Goal: Transaction & Acquisition: Purchase product/service

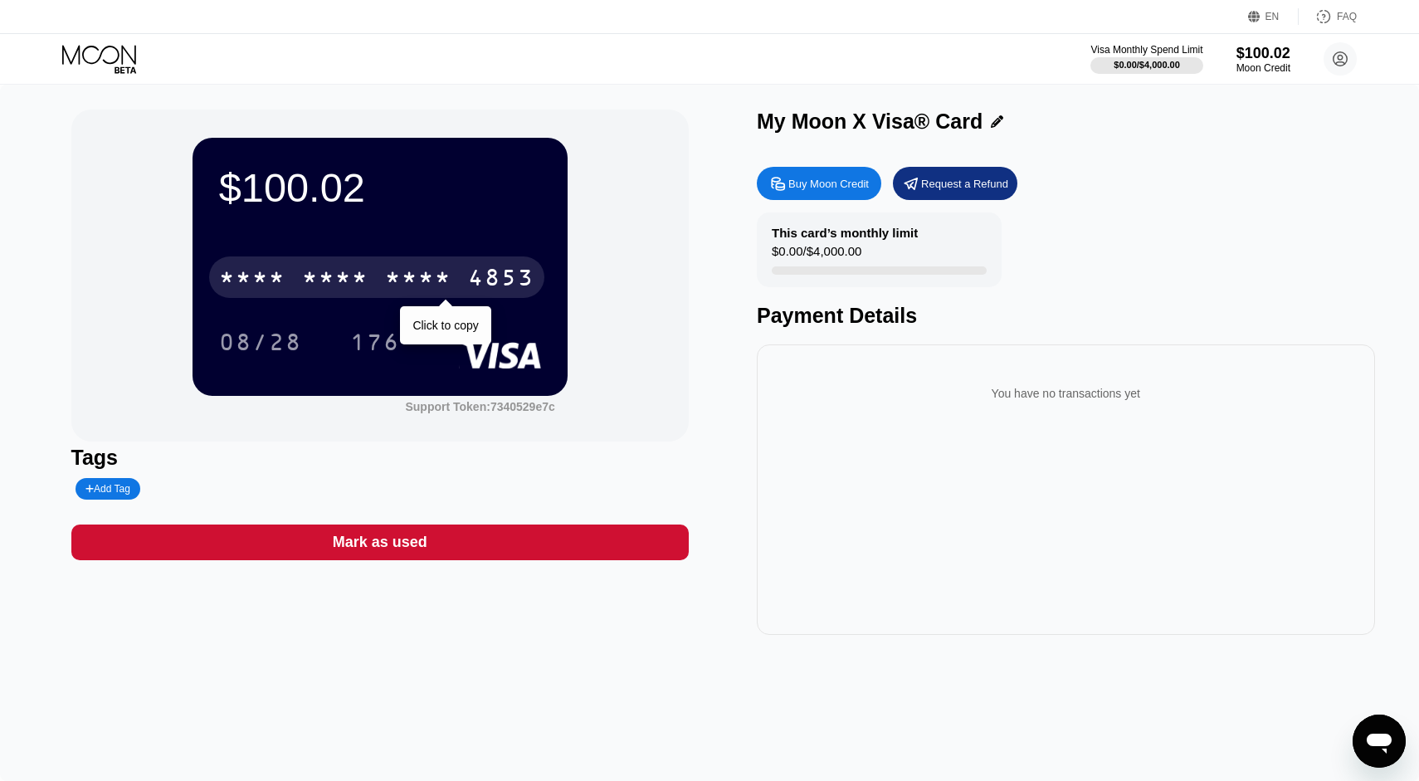
click at [363, 276] on div "* * * *" at bounding box center [335, 279] width 66 height 27
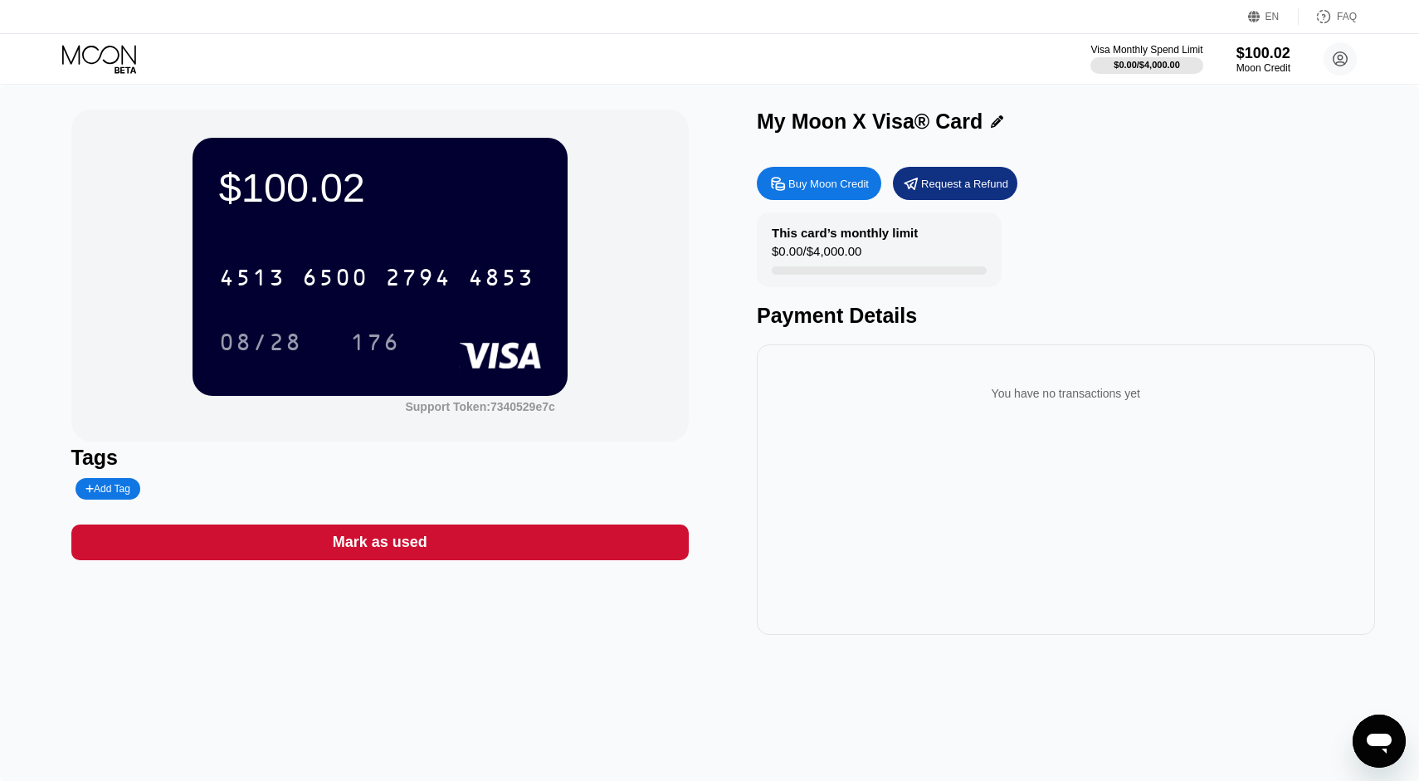
click at [115, 61] on icon at bounding box center [99, 54] width 74 height 19
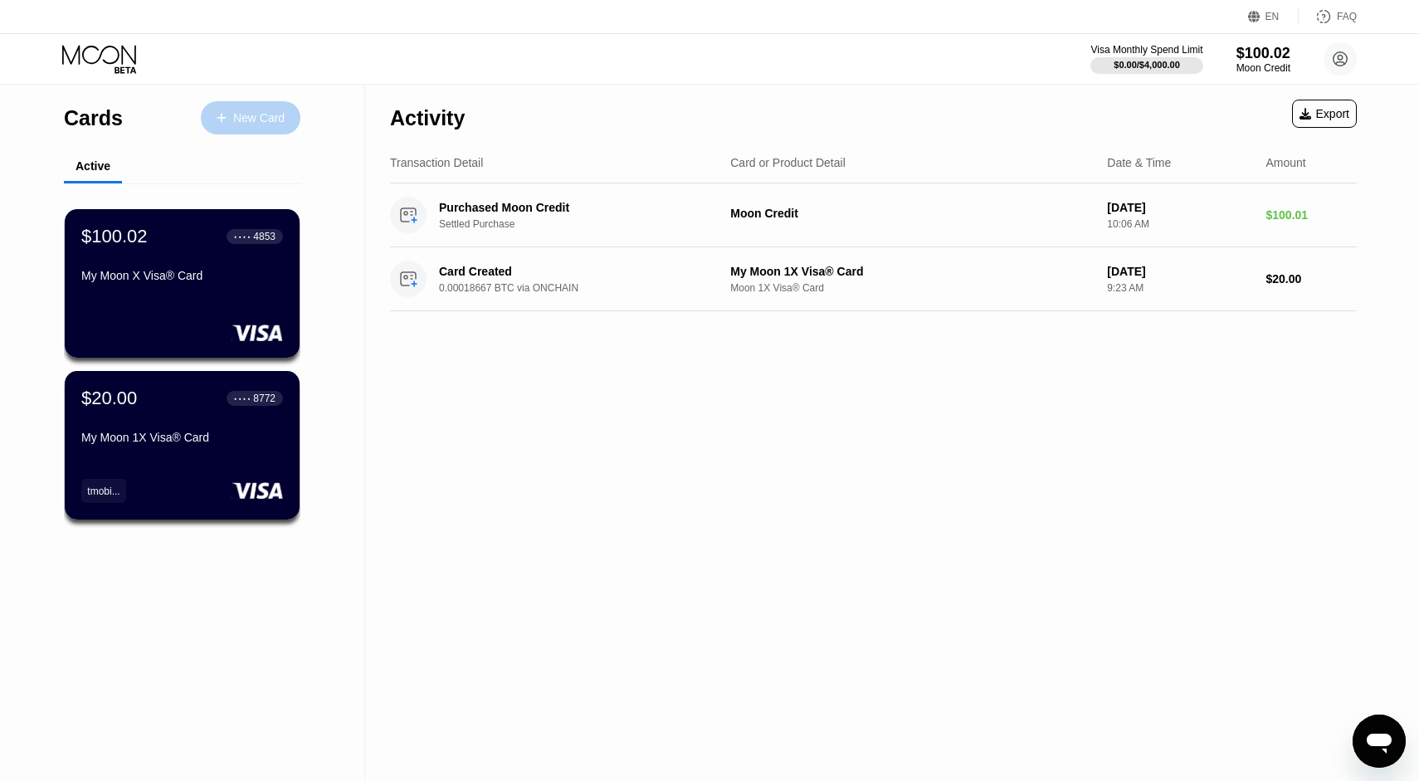
click at [248, 112] on div "New Card" at bounding box center [258, 118] width 51 height 14
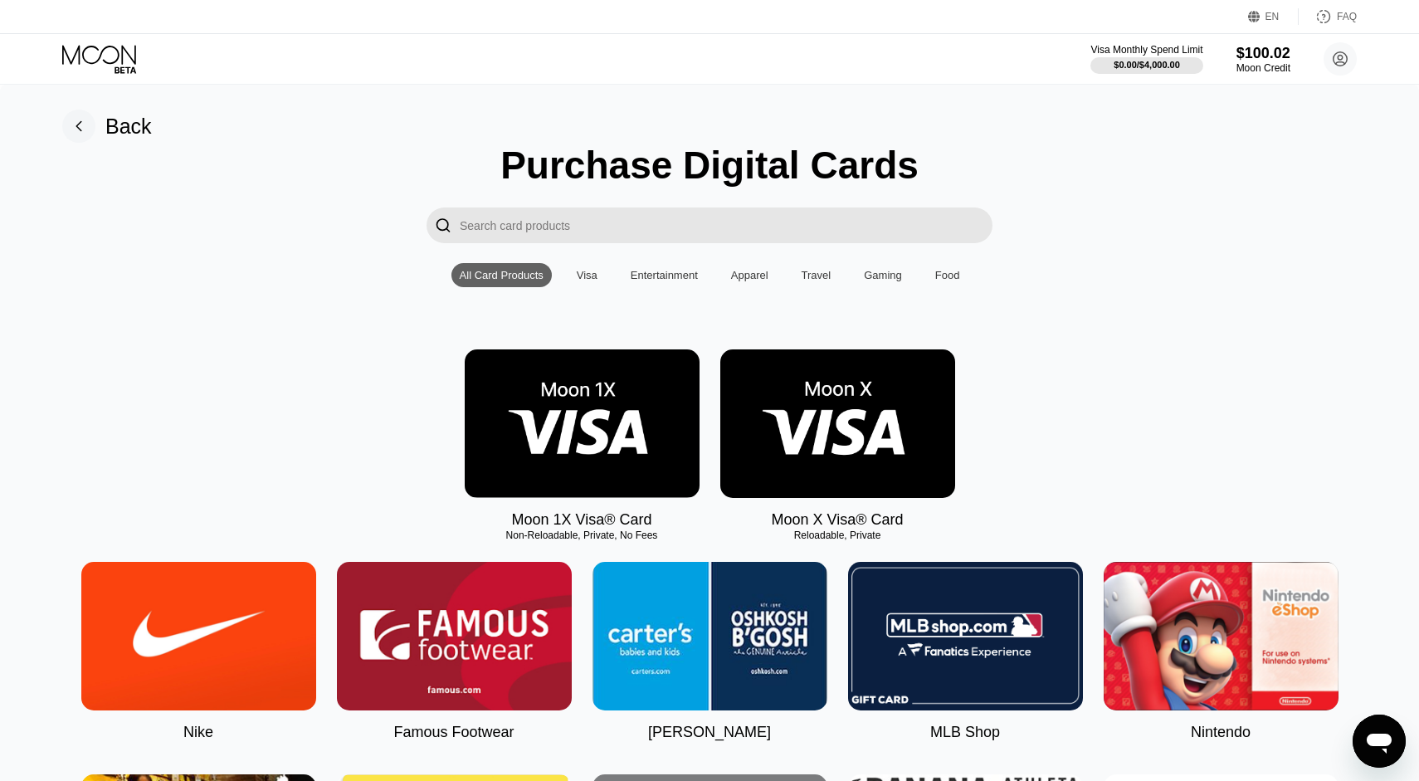
click at [856, 404] on img at bounding box center [837, 423] width 235 height 149
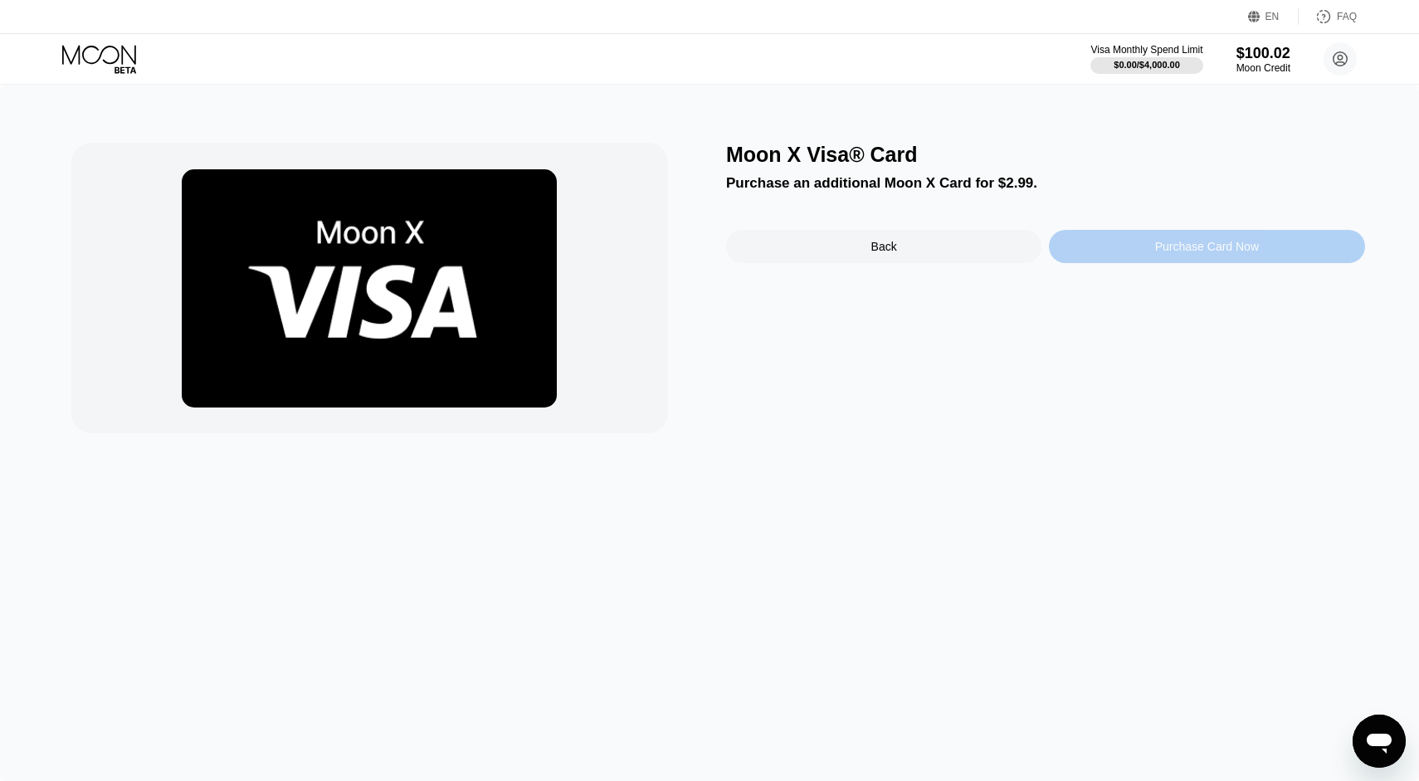
click at [1187, 262] on div "Purchase Card Now" at bounding box center [1206, 246] width 315 height 33
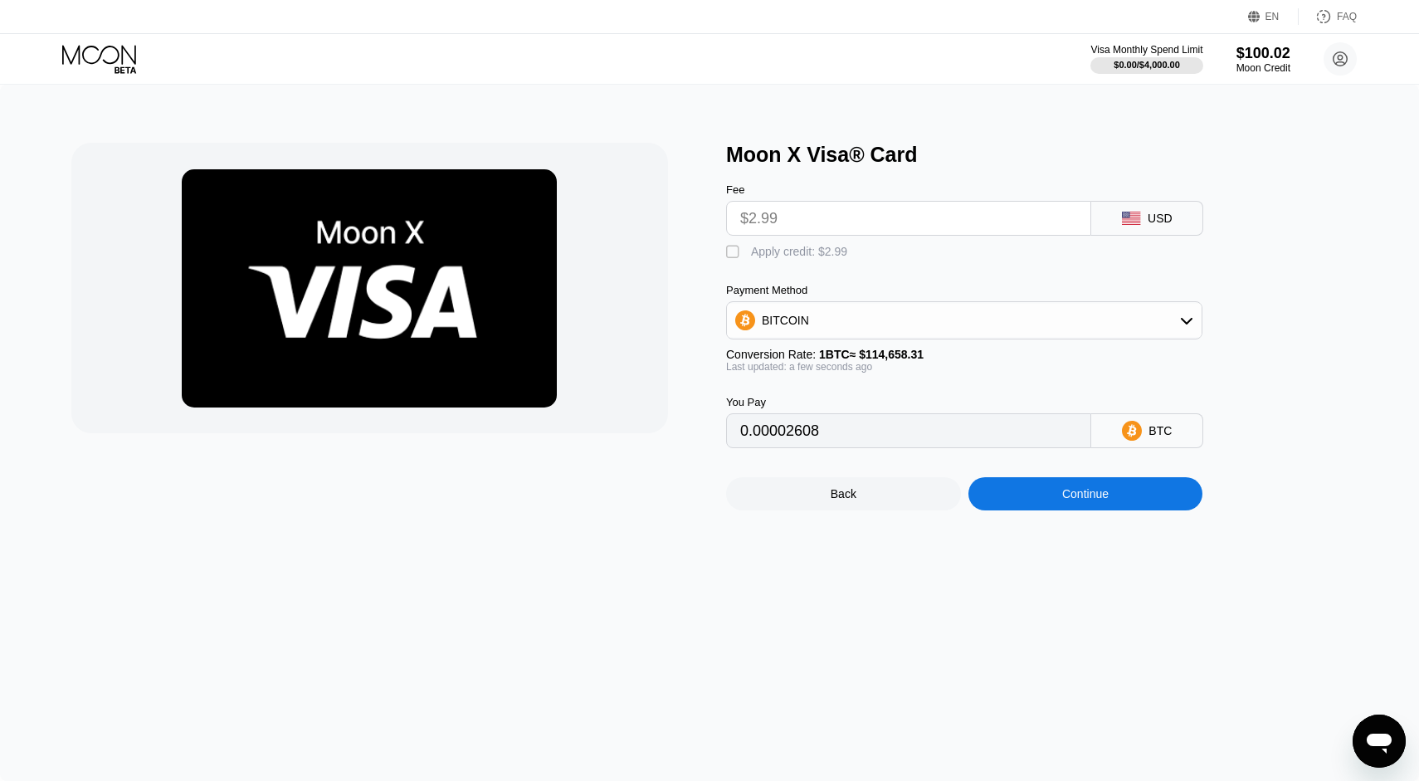
click at [855, 222] on input "$2.99" at bounding box center [908, 218] width 337 height 33
click at [839, 217] on input "$2.99" at bounding box center [908, 218] width 337 height 33
click at [1143, 219] on div "USD" at bounding box center [1147, 218] width 112 height 35
click at [1016, 227] on input "$2.99" at bounding box center [908, 218] width 337 height 33
click at [1274, 72] on div "Moon Credit" at bounding box center [1264, 68] width 56 height 12
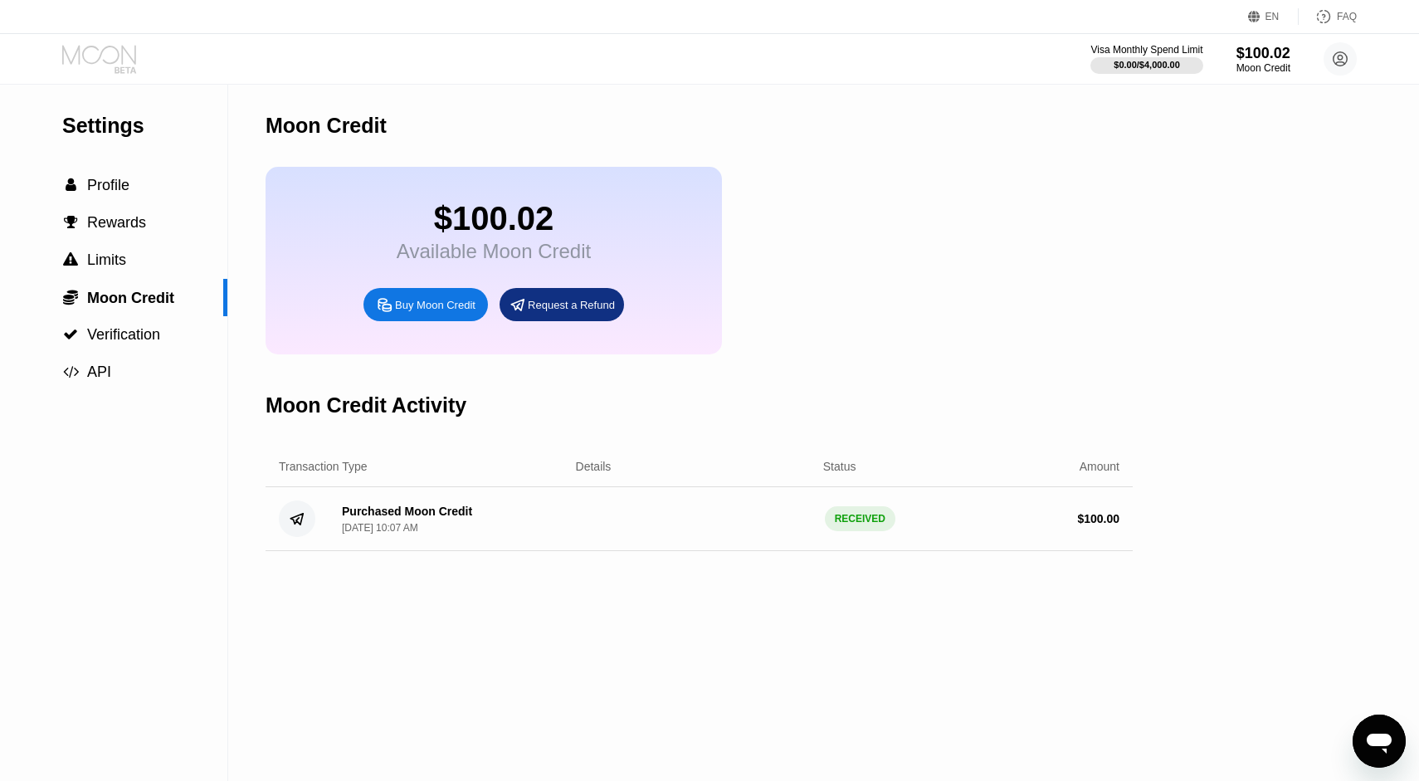
click at [81, 63] on icon at bounding box center [100, 59] width 77 height 29
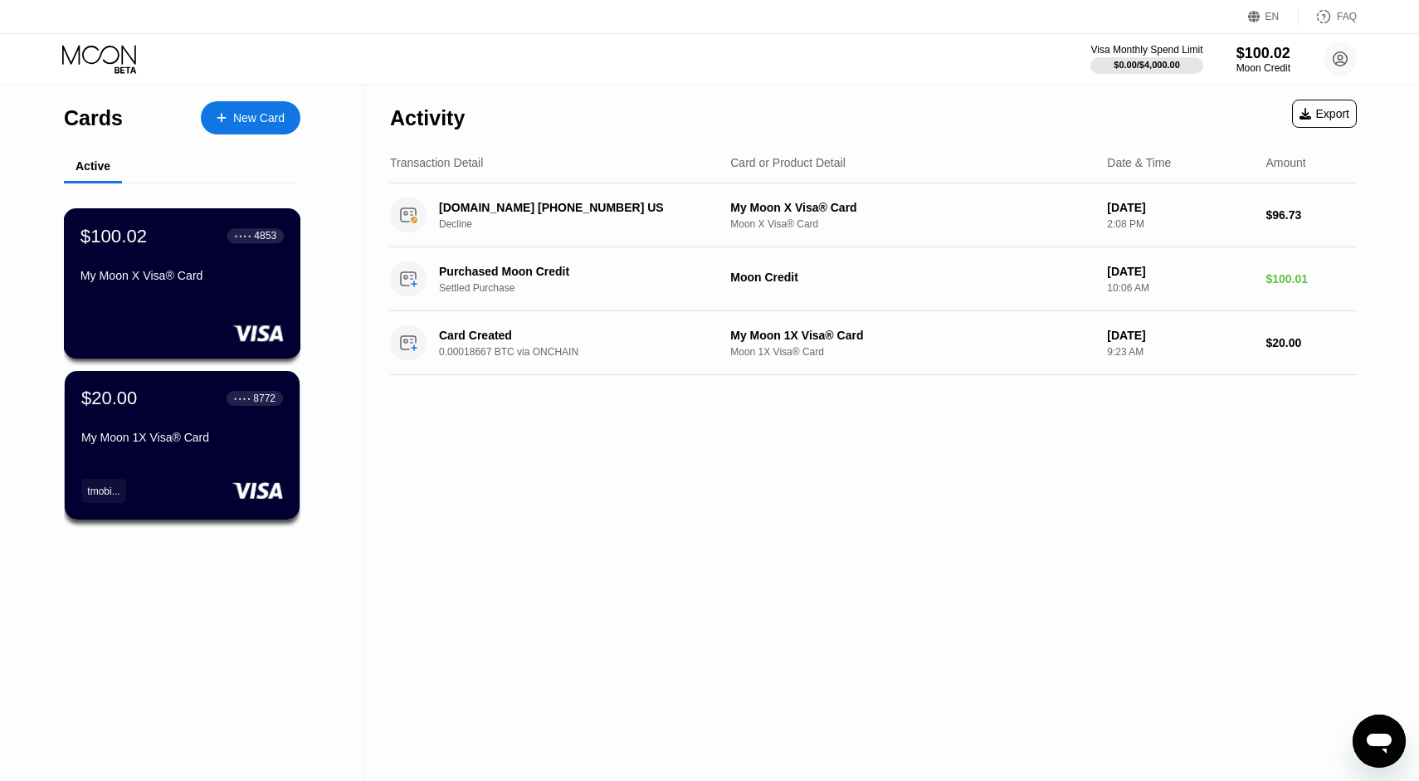
click at [184, 307] on div "$100.02 ● ● ● ● 4853 My Moon X Visa® Card" at bounding box center [182, 283] width 237 height 150
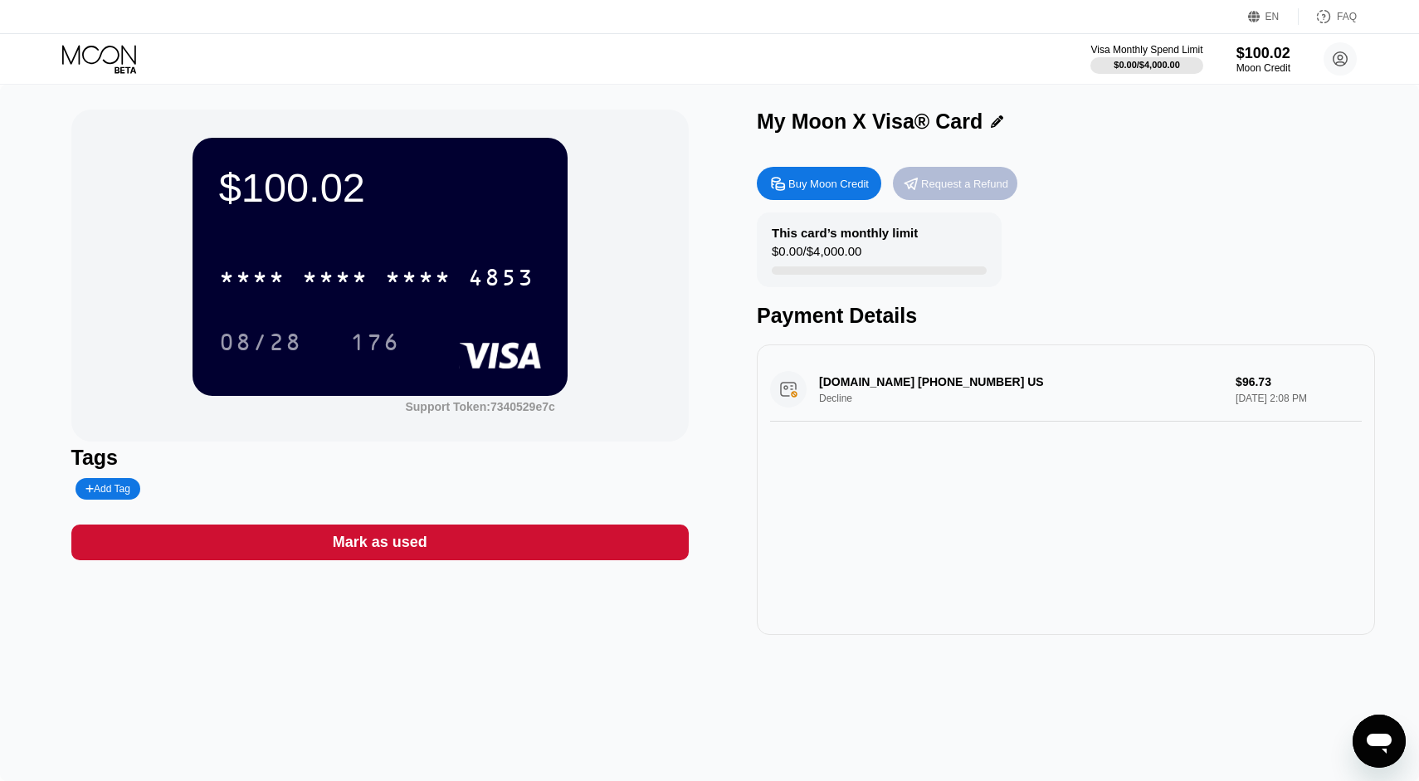
click at [973, 192] on div "Request a Refund" at bounding box center [955, 183] width 124 height 33
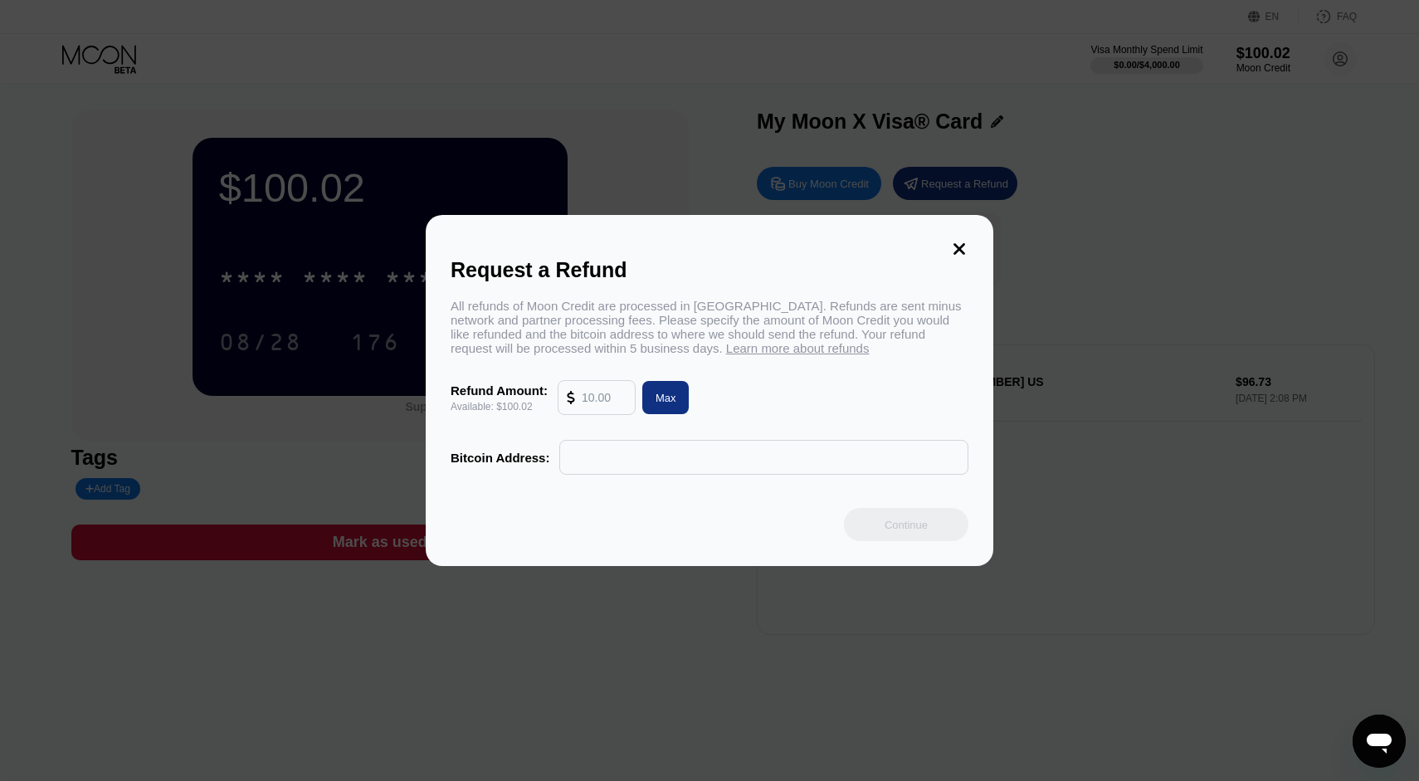
click at [697, 456] on input "text" at bounding box center [763, 457] width 391 height 33
paste input "bc1qfkjz08ur9fnsfsxs4ztv6n65e2pjaqqyms9d4s"
type input "bc1qfkjz08ur9fnsfsxs4ztv6n65e2pjaqqyms9d4s"
click at [692, 507] on div "Request a Refund All refunds of Moon Credit are processed in Bitcoin. Refunds a…" at bounding box center [710, 390] width 568 height 351
click at [608, 407] on input "text" at bounding box center [604, 397] width 45 height 33
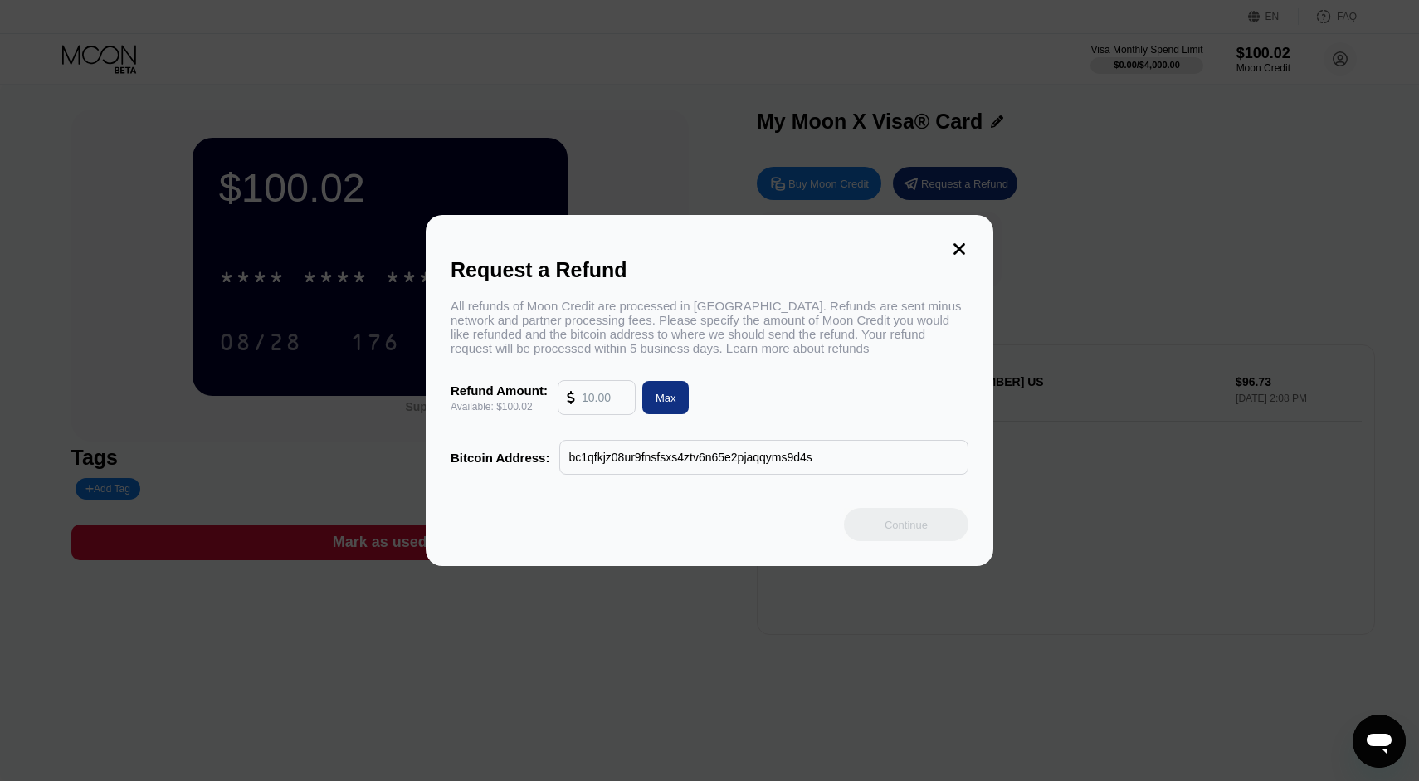
type input "1"
click at [665, 402] on div "Max" at bounding box center [666, 398] width 21 height 14
type input "100.02"
click at [897, 526] on div "Continue" at bounding box center [906, 525] width 43 height 14
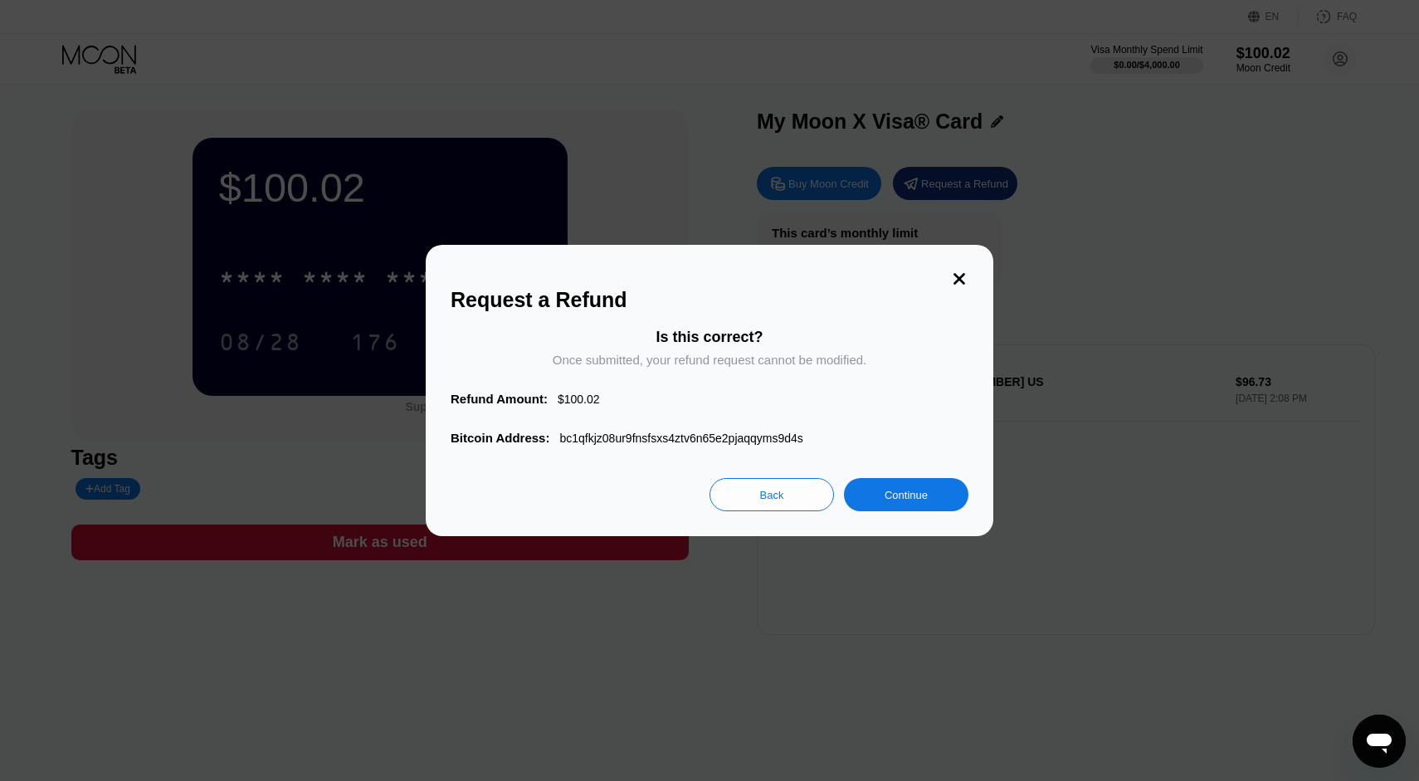
click at [895, 496] on div "Continue" at bounding box center [906, 495] width 43 height 14
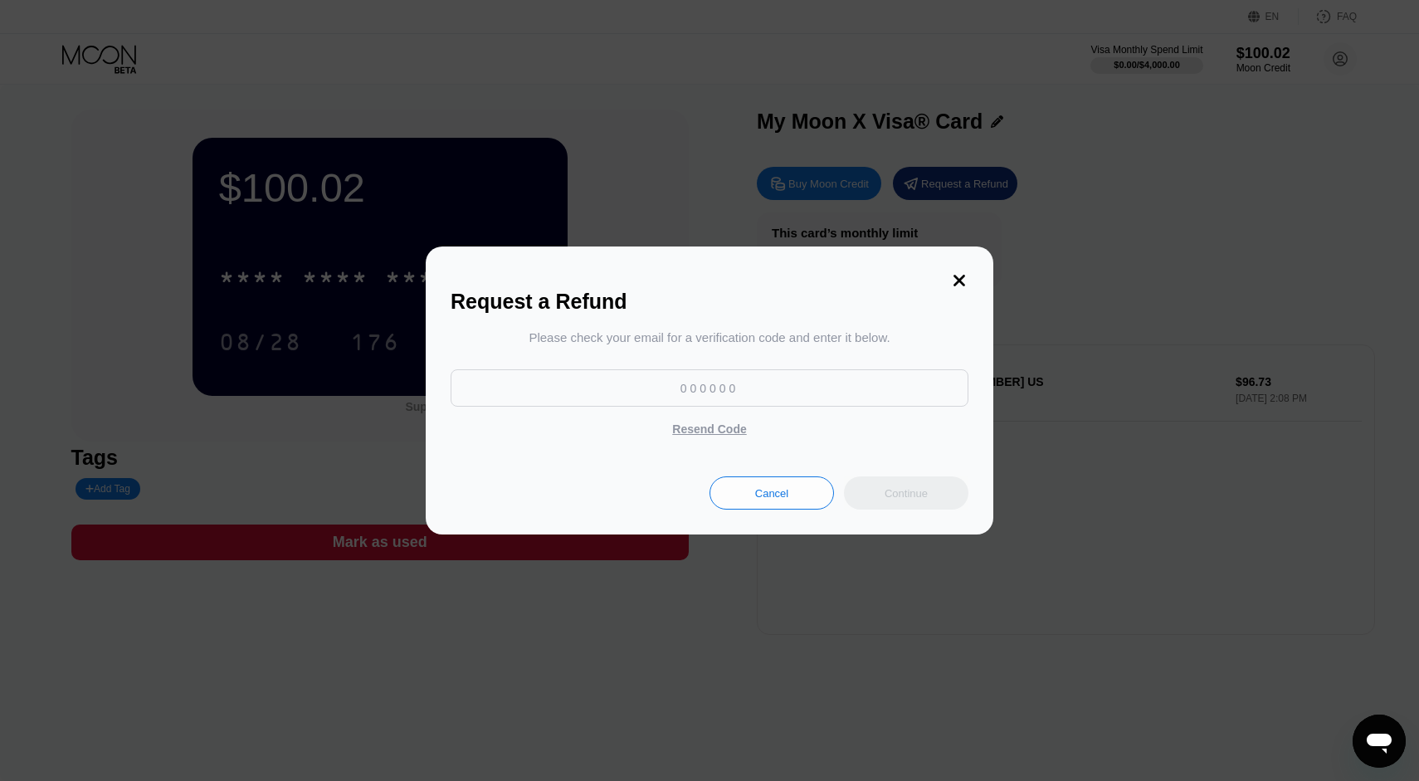
click at [725, 403] on input at bounding box center [710, 387] width 518 height 37
paste input "387936"
type input "387936"
click at [919, 492] on div "Continue" at bounding box center [906, 493] width 43 height 14
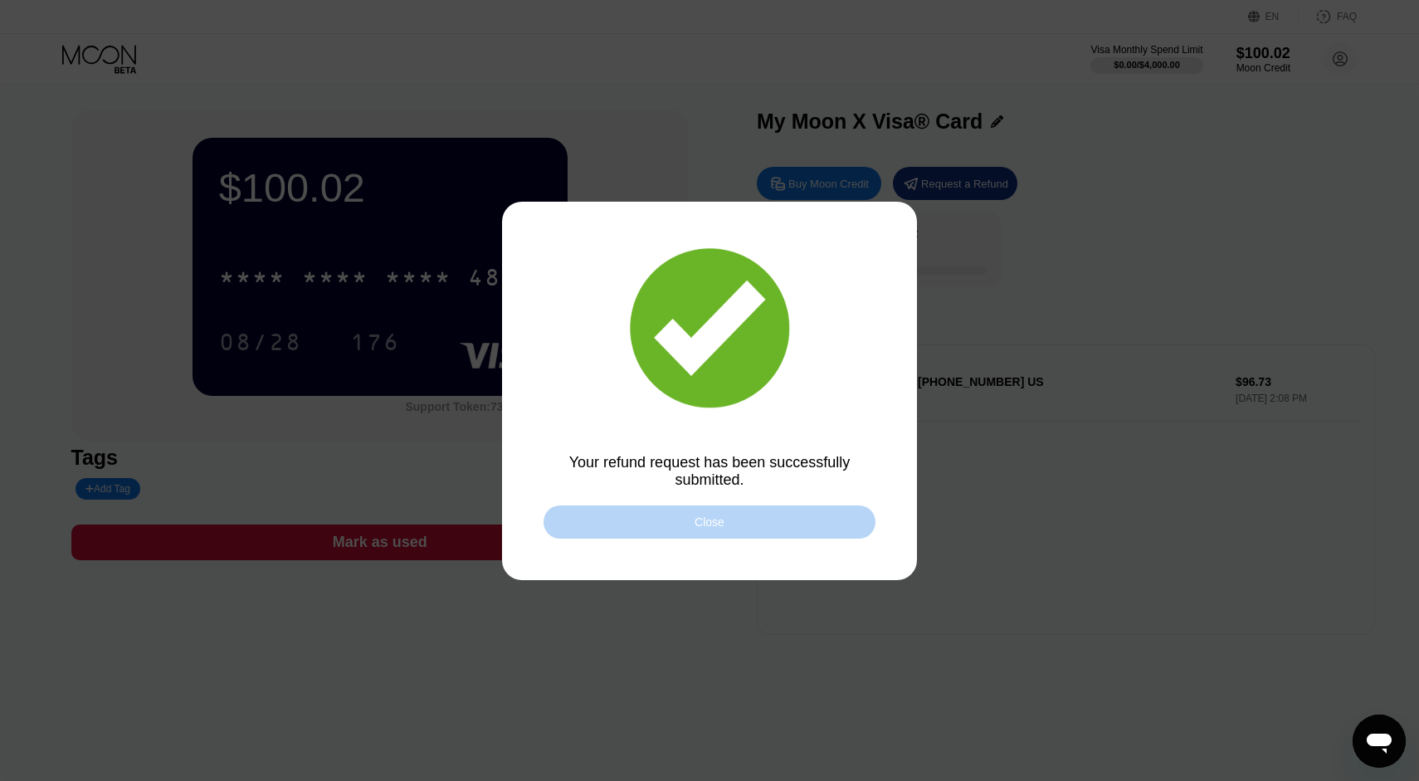
click at [710, 529] on div "Close" at bounding box center [710, 521] width 30 height 13
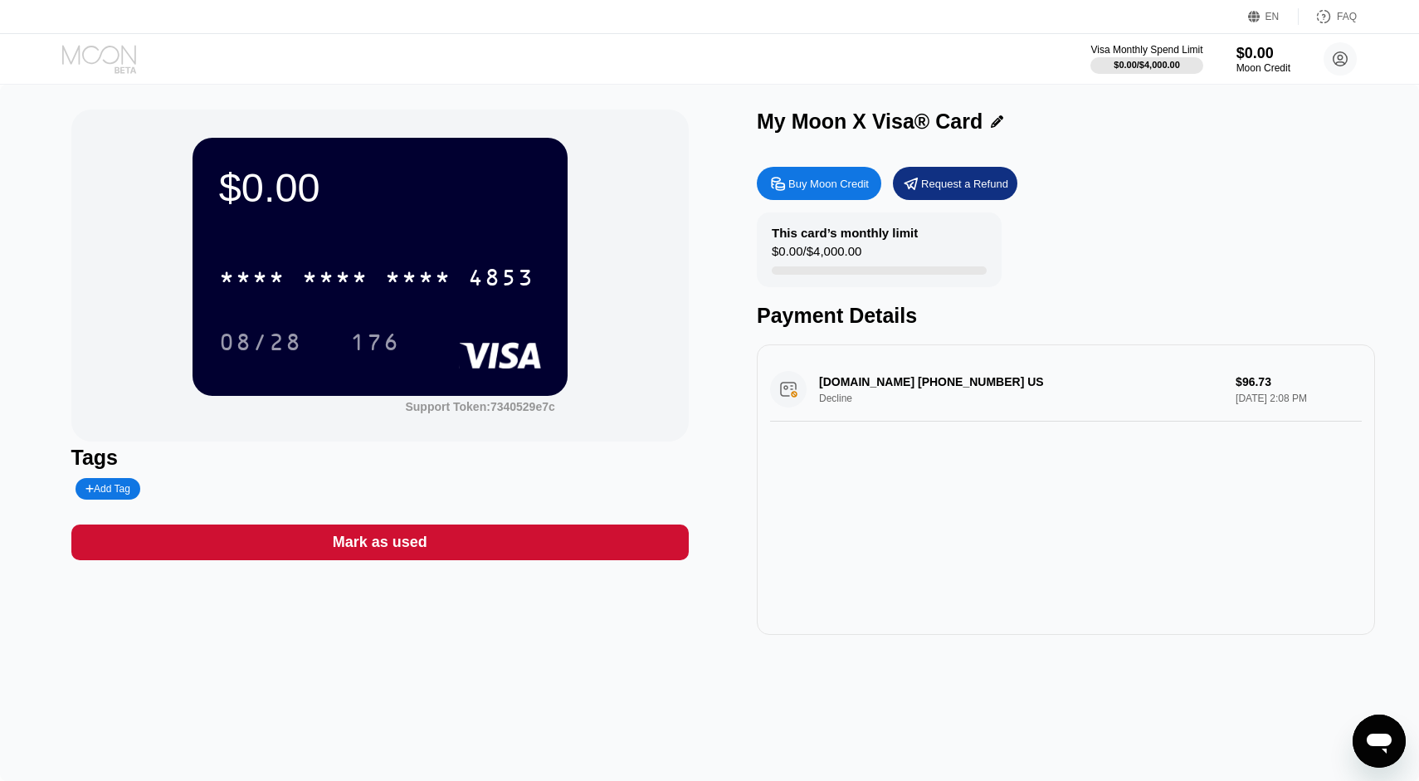
click at [113, 57] on icon at bounding box center [100, 59] width 77 height 29
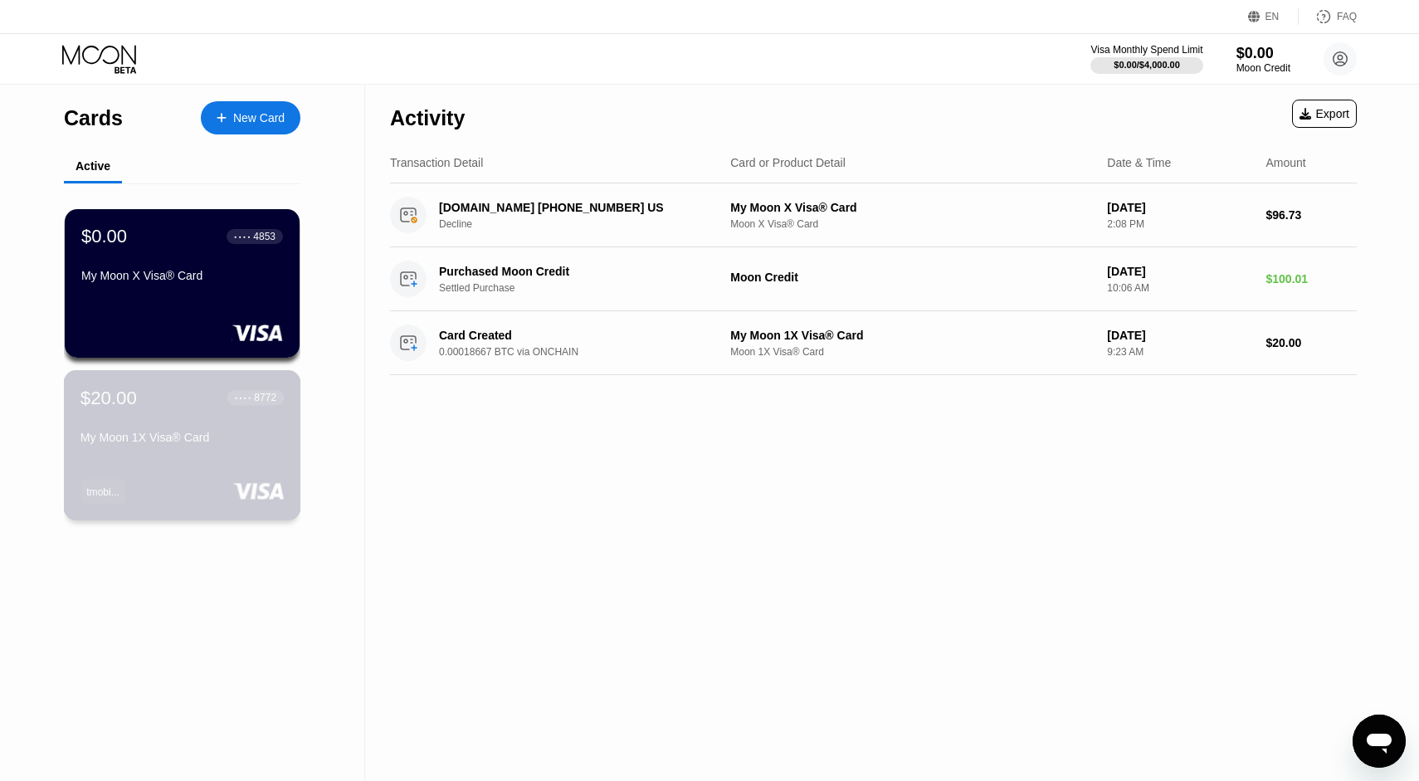
click at [174, 406] on div "$20.00 ● ● ● ● 8772" at bounding box center [181, 398] width 203 height 22
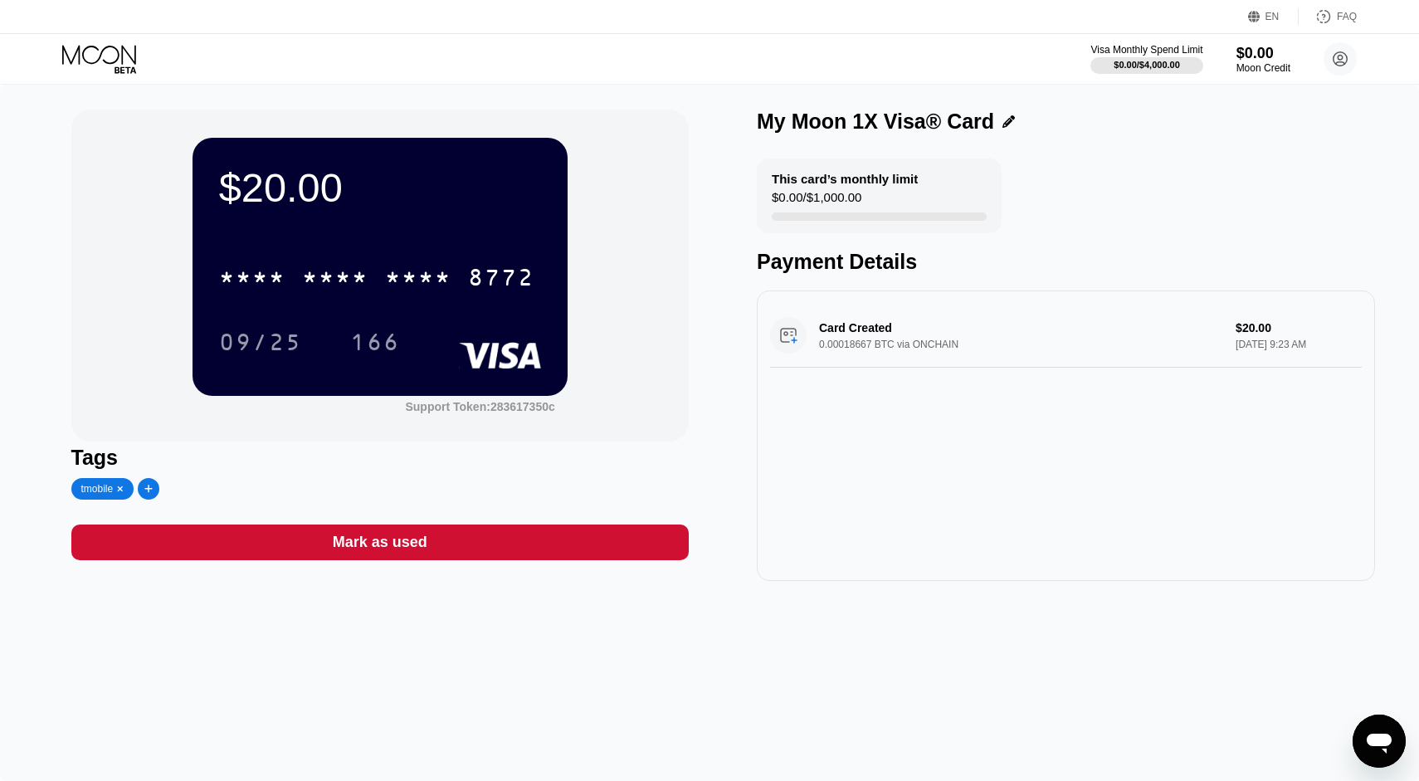
click at [890, 128] on div "My Moon 1X Visa® Card" at bounding box center [875, 122] width 237 height 24
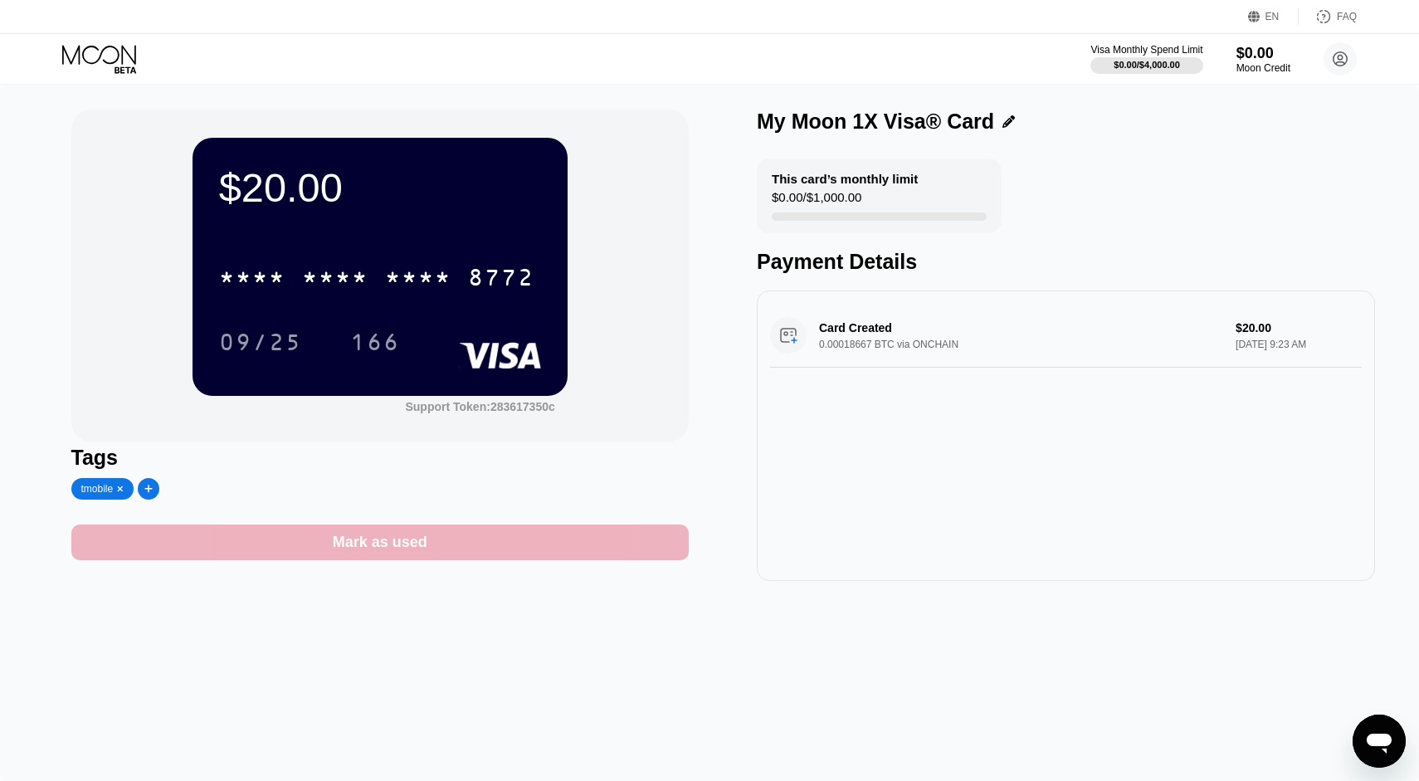
click at [372, 546] on div "Mark as used" at bounding box center [380, 542] width 95 height 19
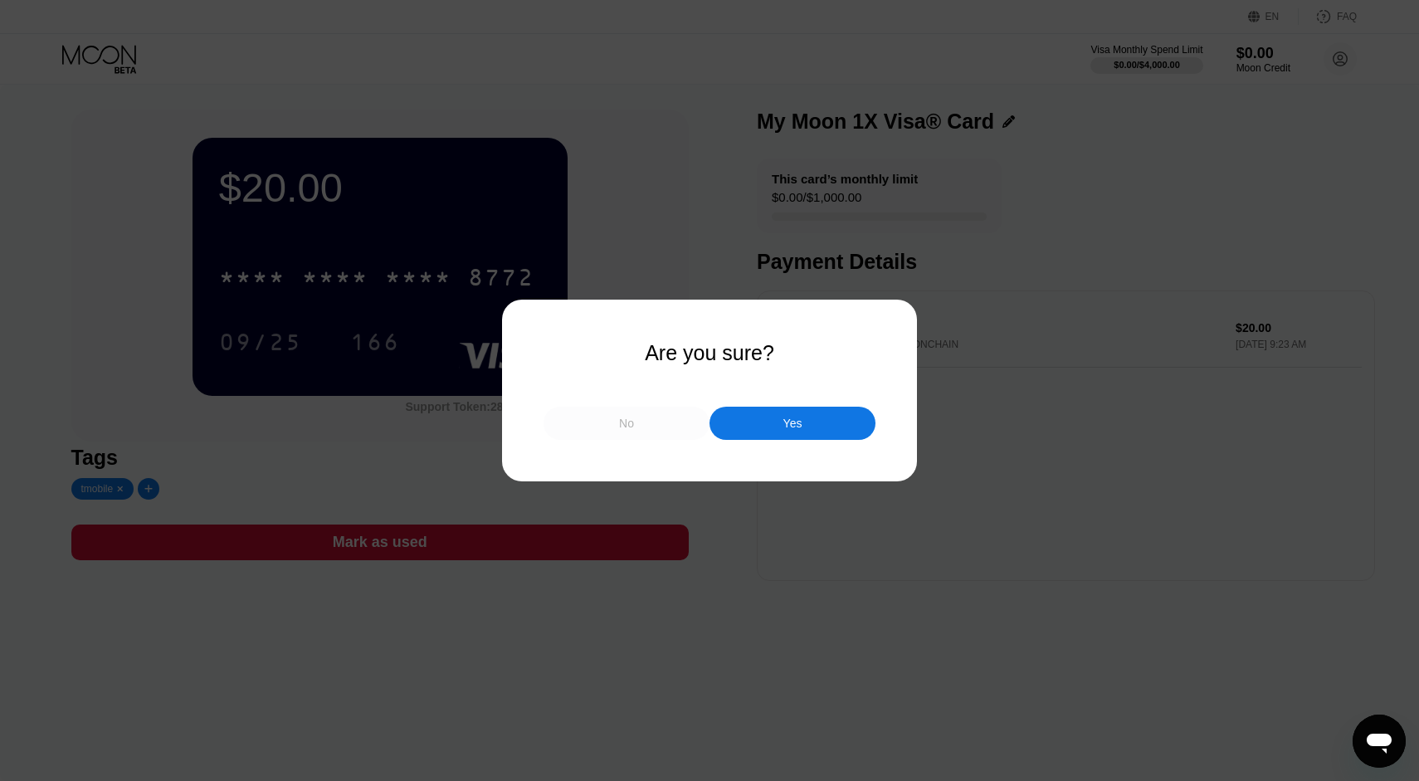
click at [639, 428] on div "No" at bounding box center [627, 423] width 166 height 33
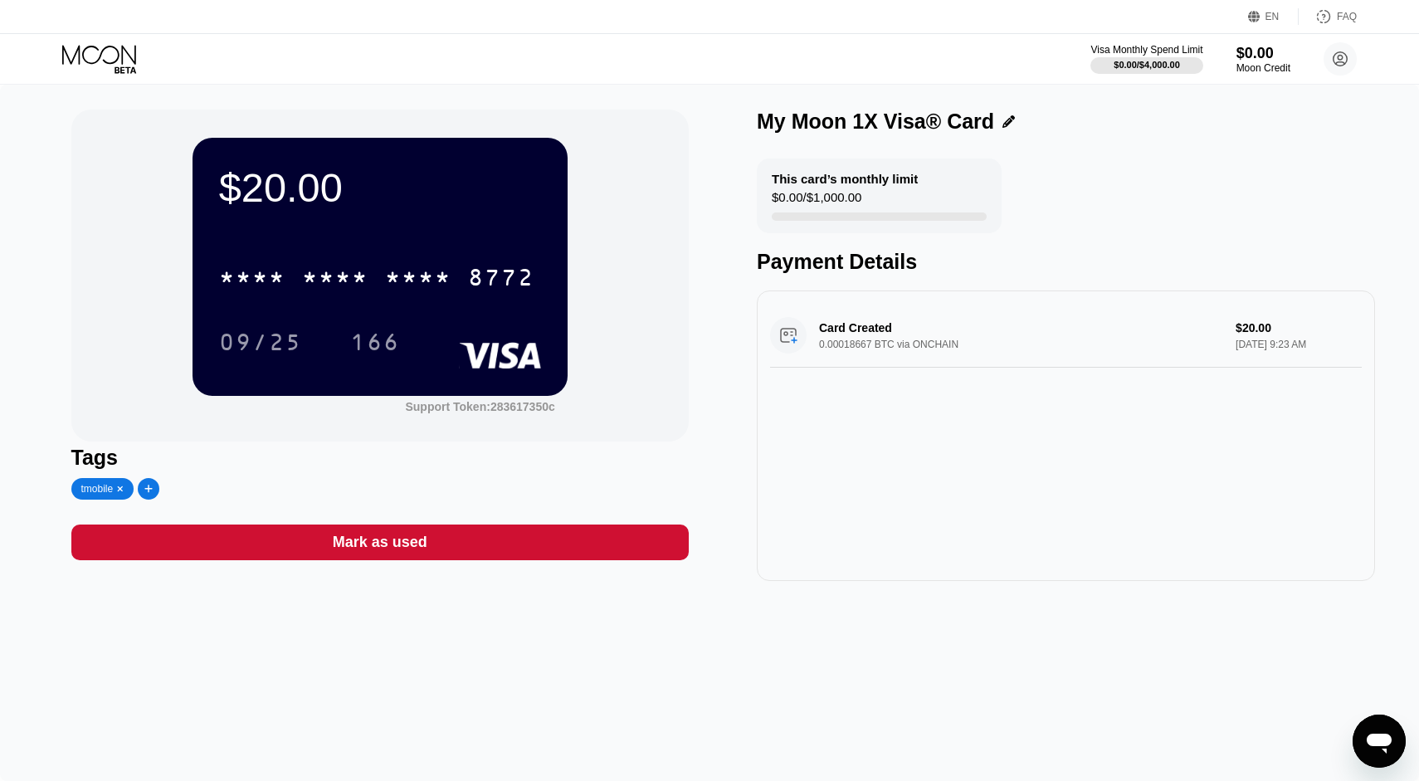
click at [92, 48] on icon at bounding box center [100, 59] width 77 height 29
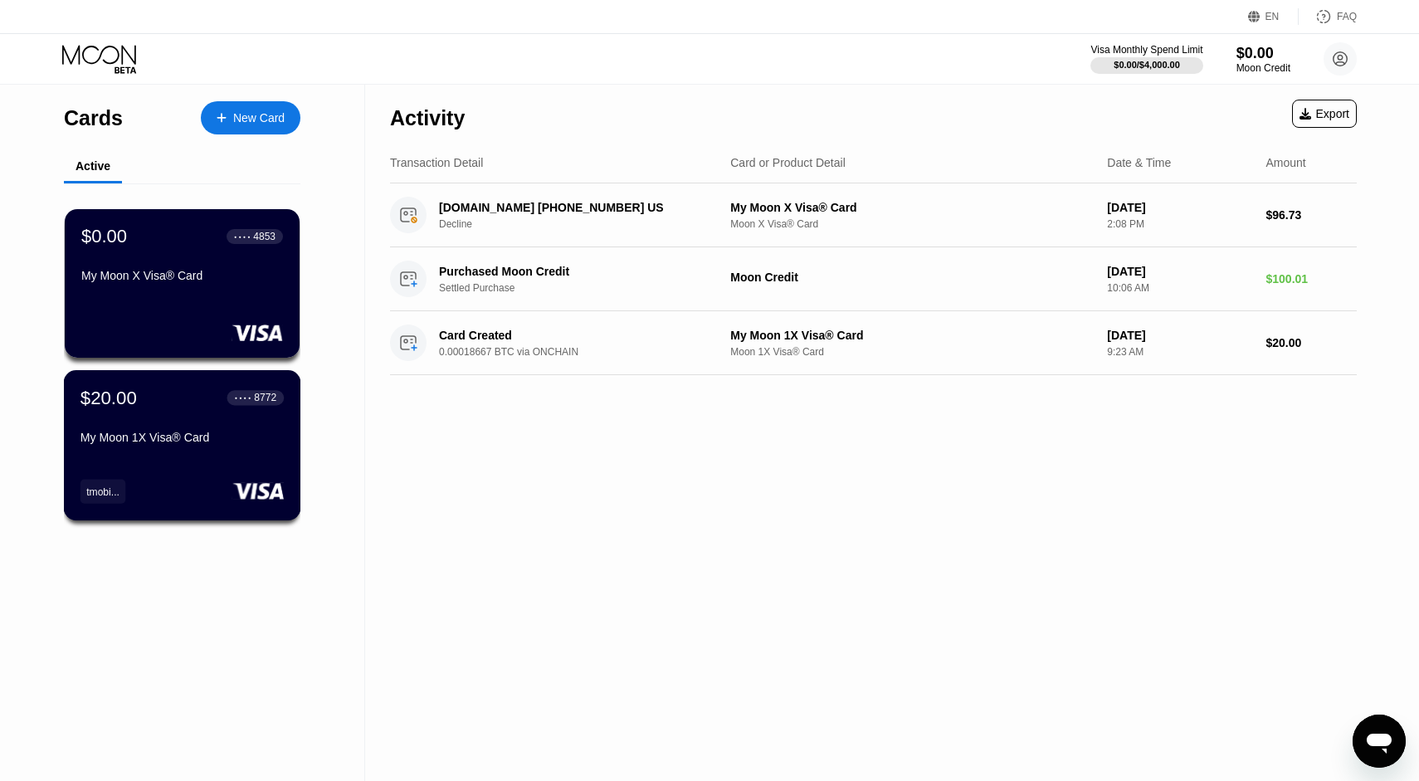
click at [177, 463] on div "$20.00 ● ● ● ● 8772 My Moon 1X Visa® Card tmobi..." at bounding box center [182, 445] width 237 height 150
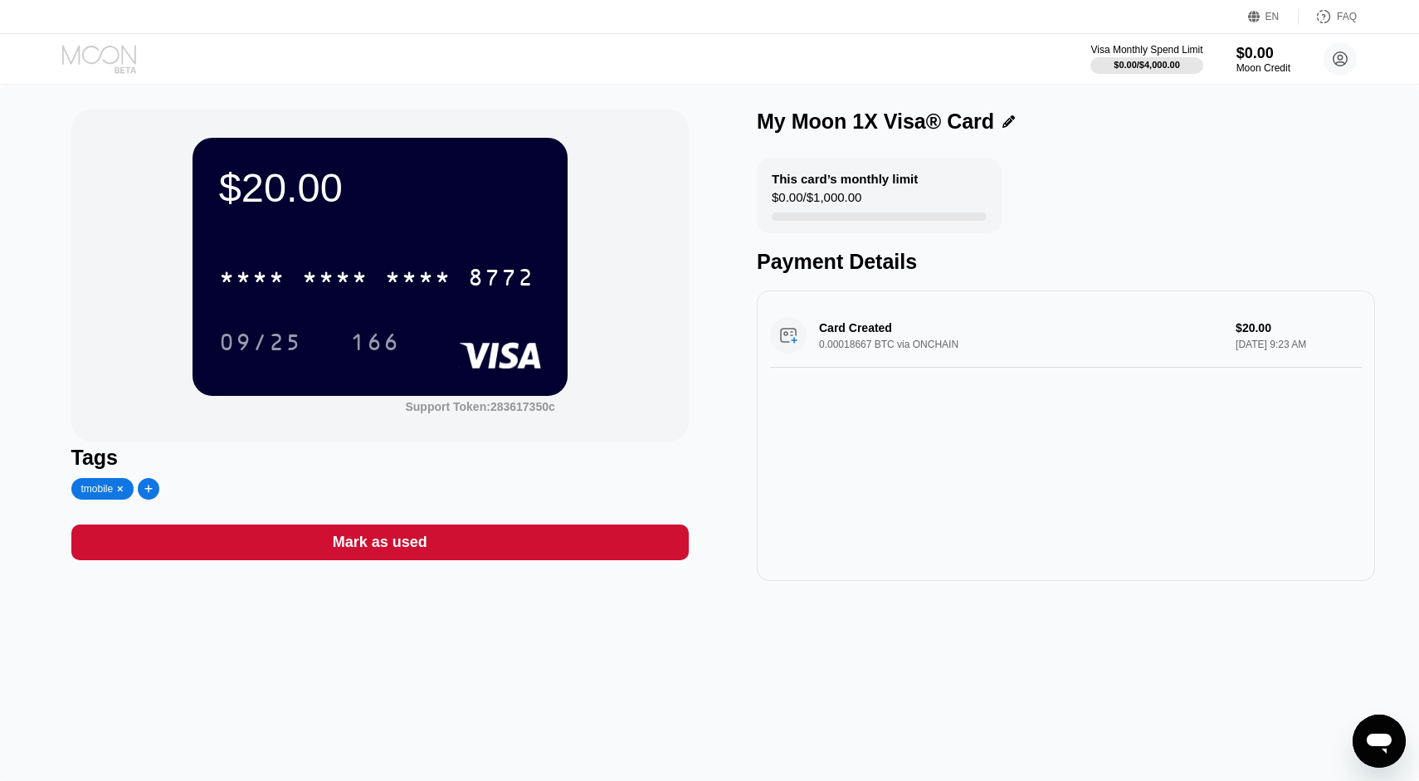
click at [107, 57] on icon at bounding box center [100, 59] width 77 height 29
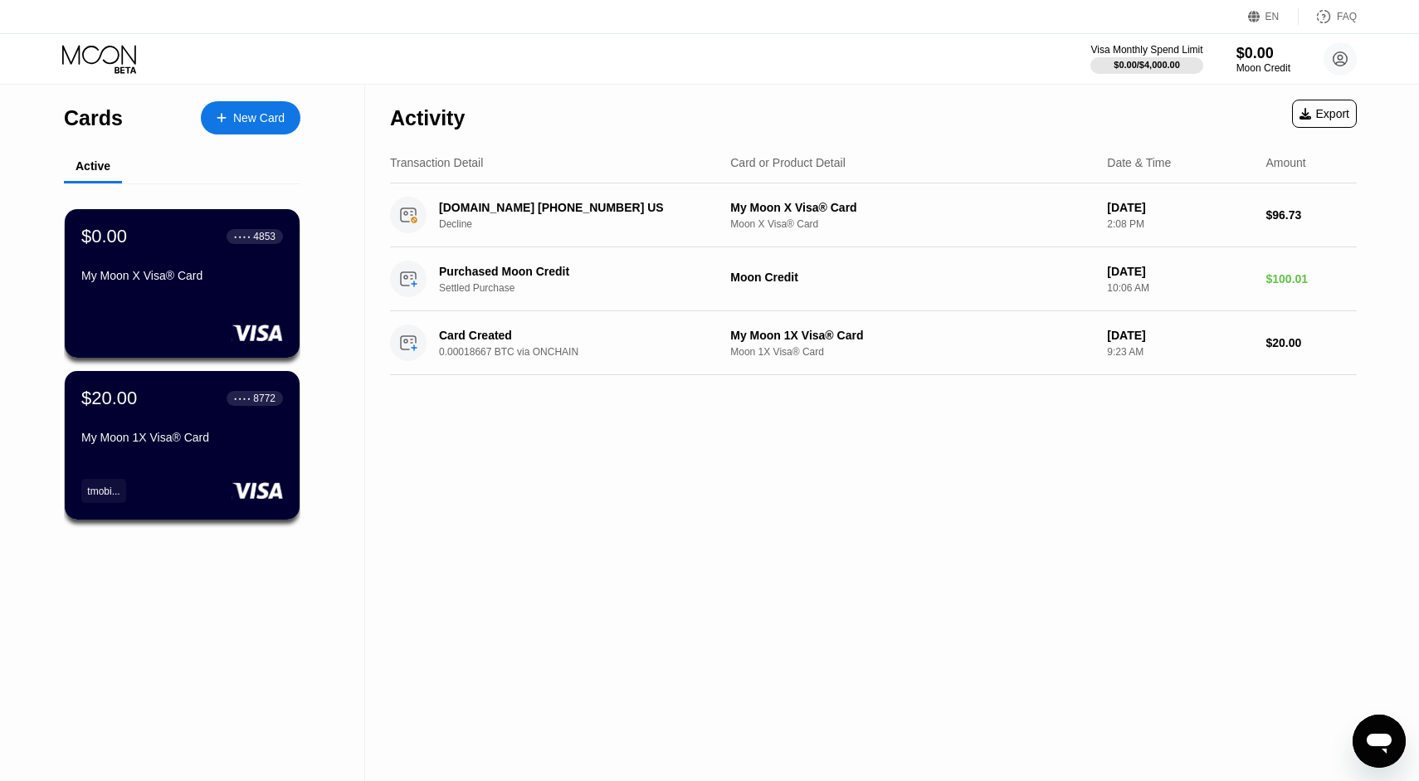
click at [271, 134] on div "New Card" at bounding box center [251, 117] width 100 height 33
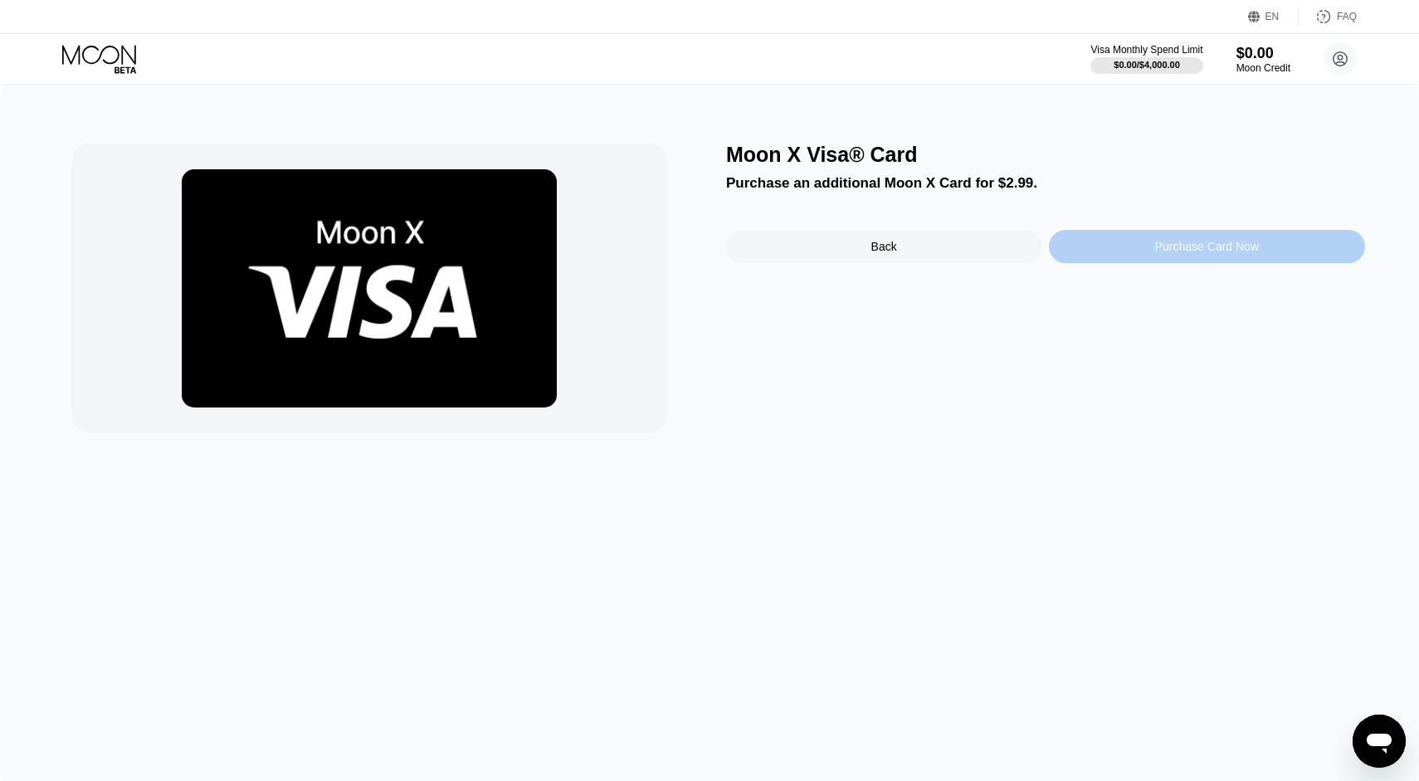
click at [1148, 243] on div "Purchase Card Now" at bounding box center [1206, 246] width 315 height 33
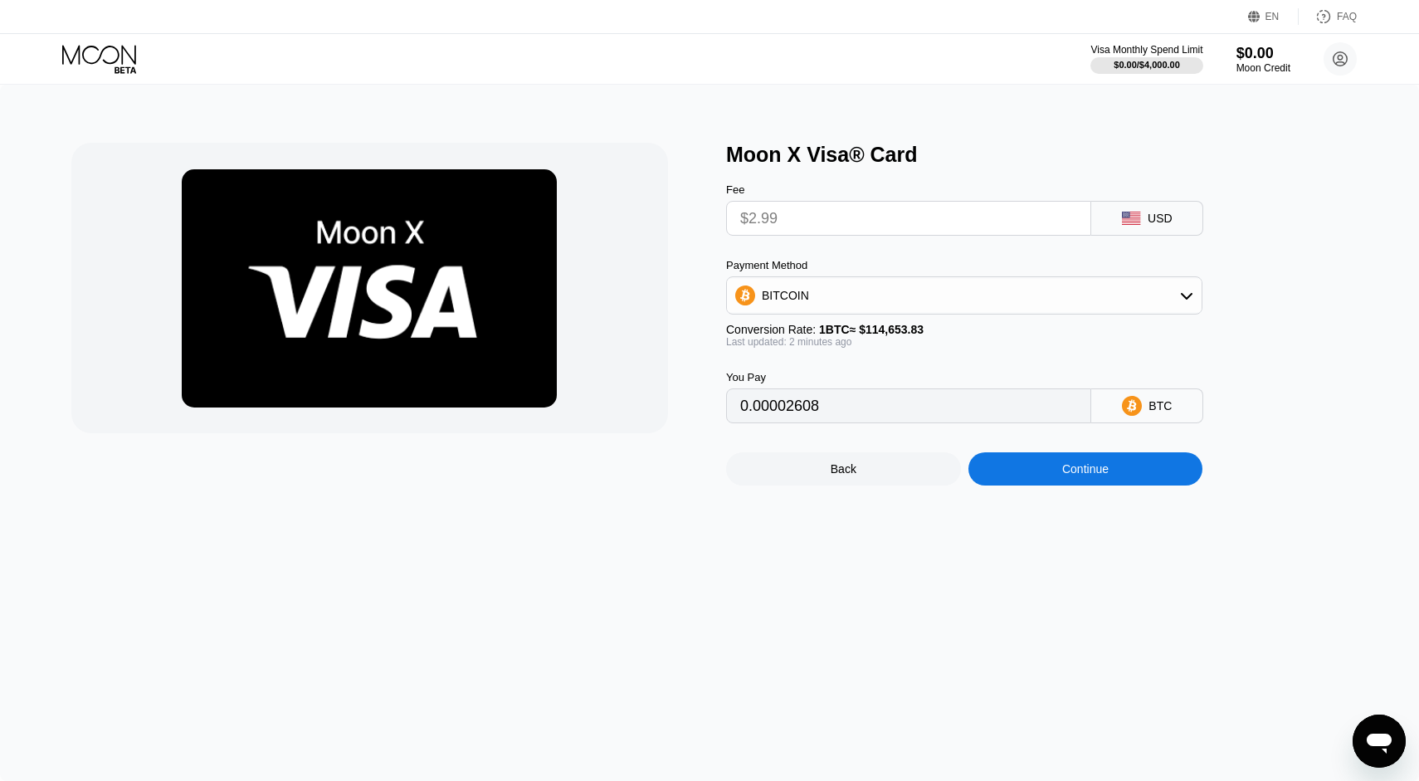
click at [769, 222] on input "$2.99" at bounding box center [908, 218] width 337 height 33
click at [787, 223] on input "$2.99" at bounding box center [908, 218] width 337 height 33
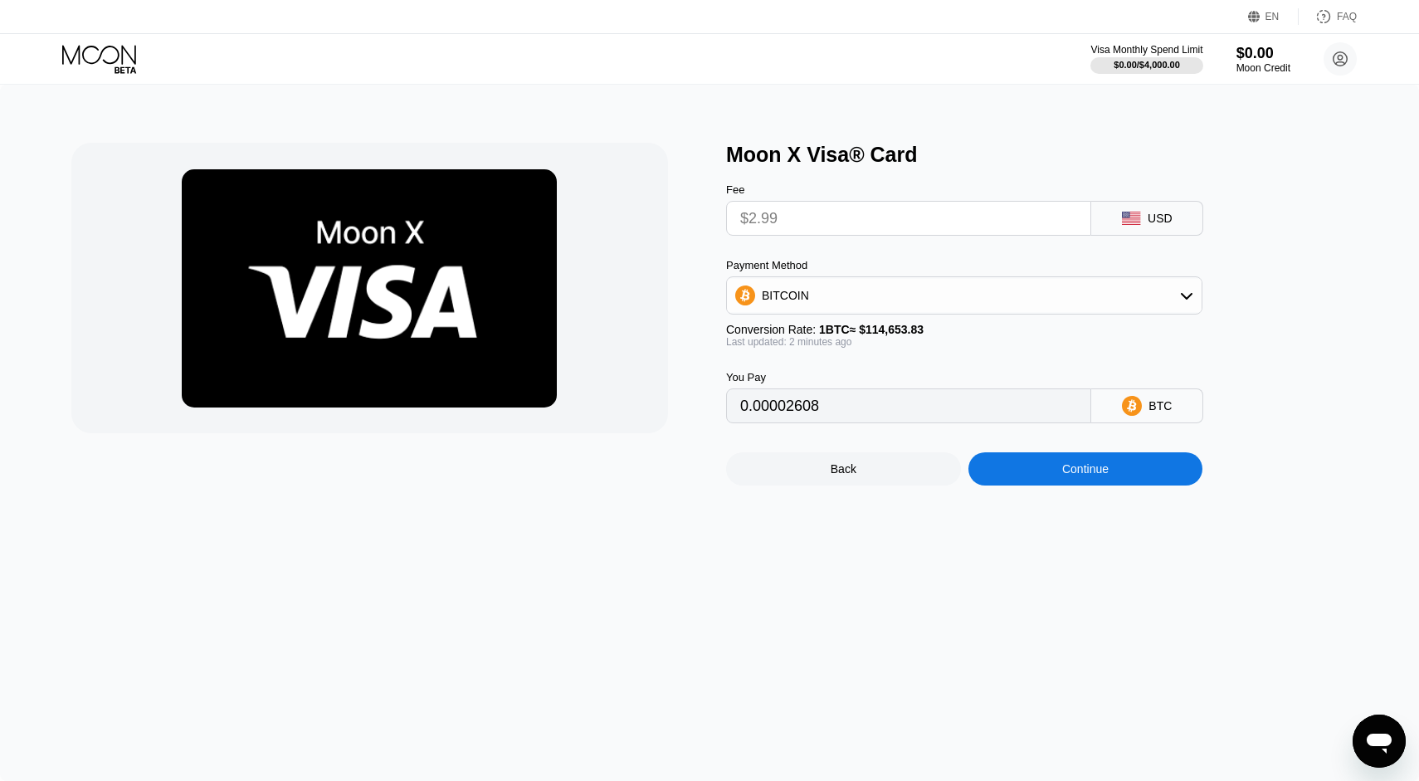
click at [787, 223] on input "$2.99" at bounding box center [908, 218] width 337 height 33
click at [700, 237] on div at bounding box center [390, 314] width 639 height 343
click at [814, 249] on div "Fee $2.99 USD Payment Method BITCOIN Conversion Rate: 1 BTC ≈ $114,653.83 Last …" at bounding box center [991, 295] width 531 height 256
click at [1259, 63] on div "Moon Credit" at bounding box center [1264, 68] width 56 height 12
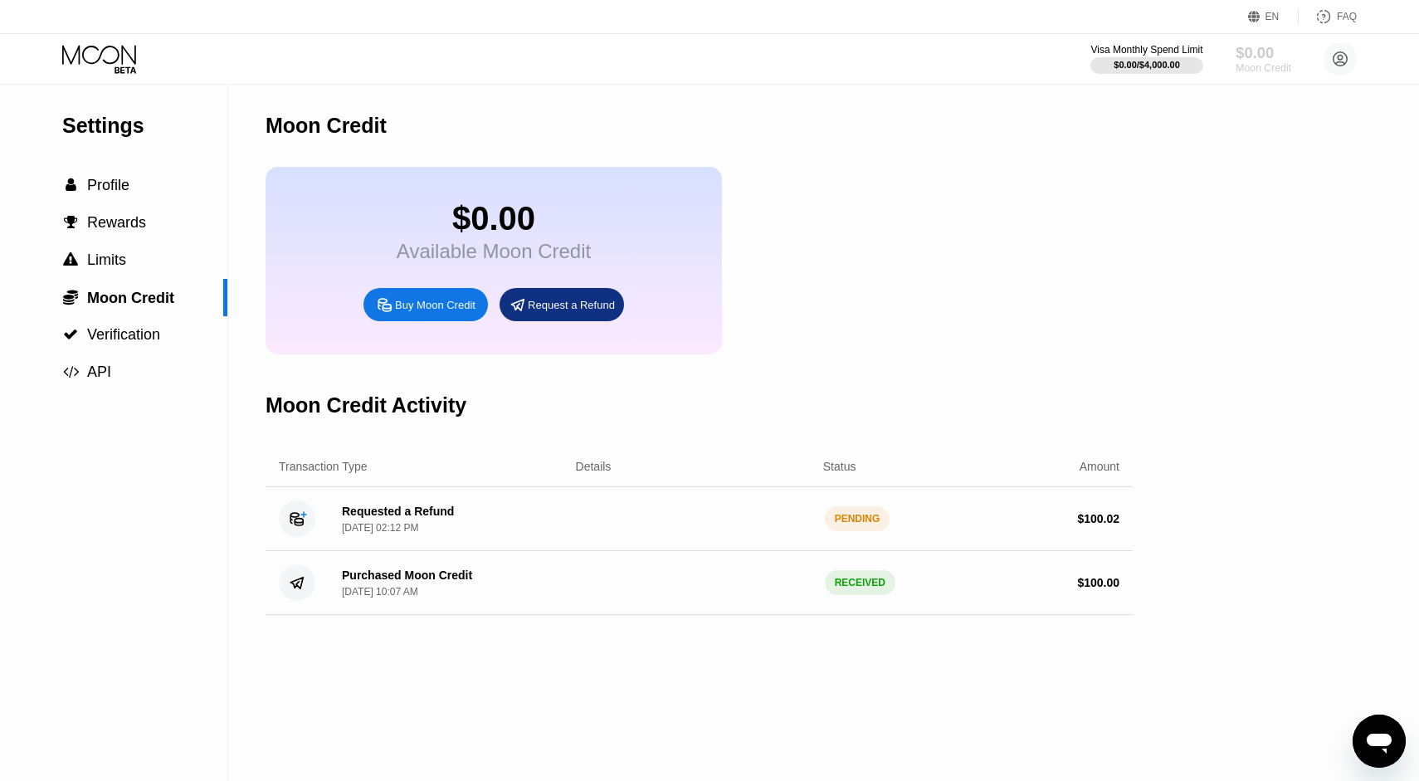
click at [1265, 66] on div "Moon Credit" at bounding box center [1264, 68] width 56 height 12
click at [1160, 62] on div "$0.00 / $4,000.00" at bounding box center [1146, 65] width 67 height 10
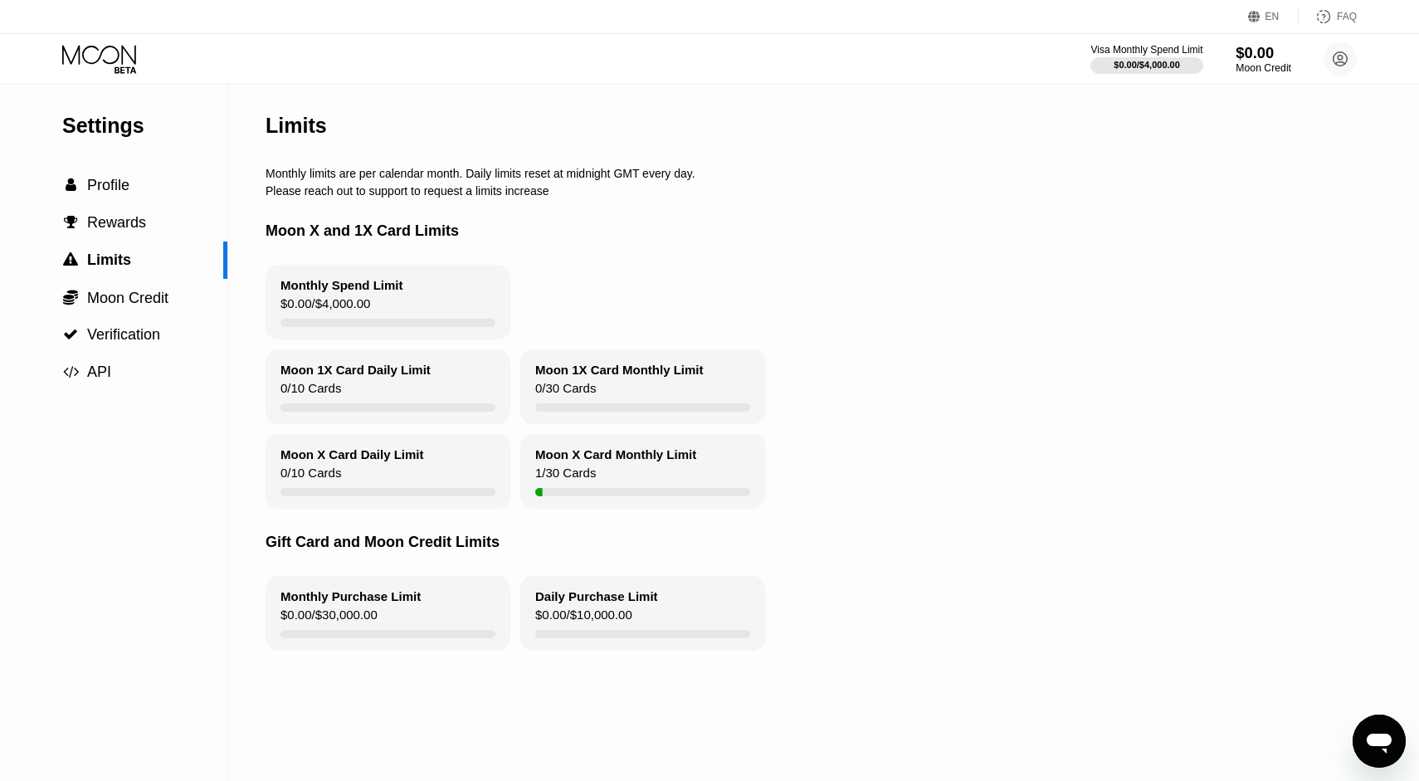
click at [1279, 64] on div "Moon Credit" at bounding box center [1264, 68] width 56 height 12
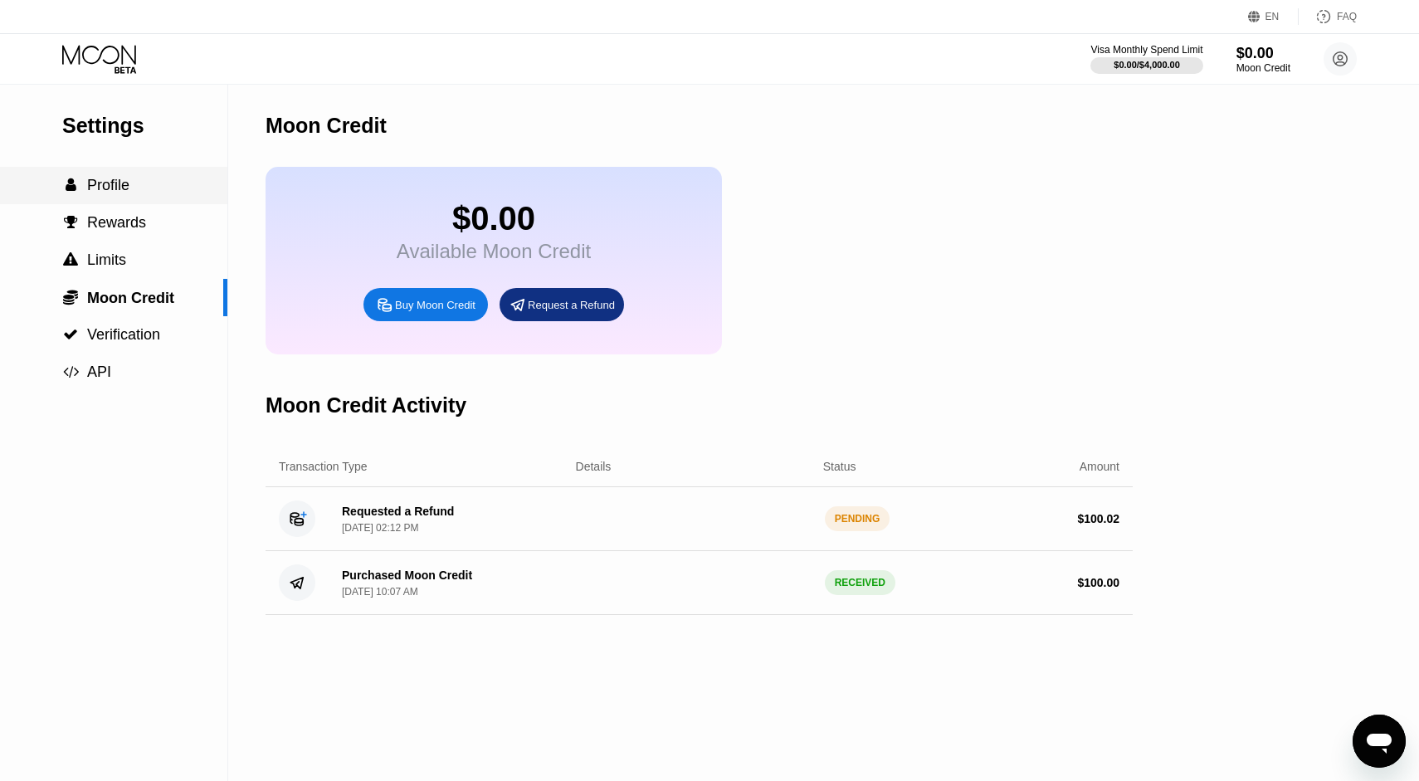
click at [119, 183] on span "Profile" at bounding box center [108, 185] width 42 height 17
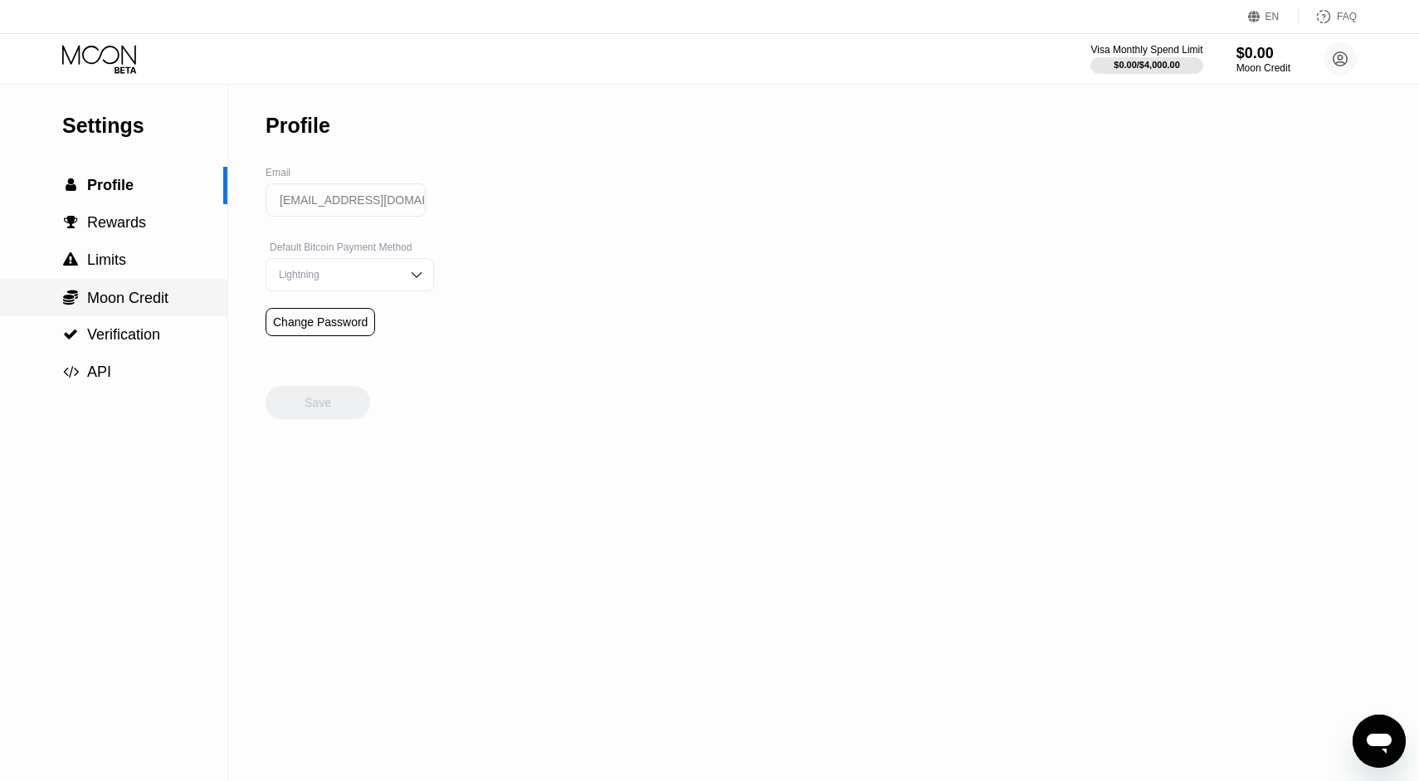
click at [138, 310] on div " Moon Credit" at bounding box center [113, 297] width 227 height 37
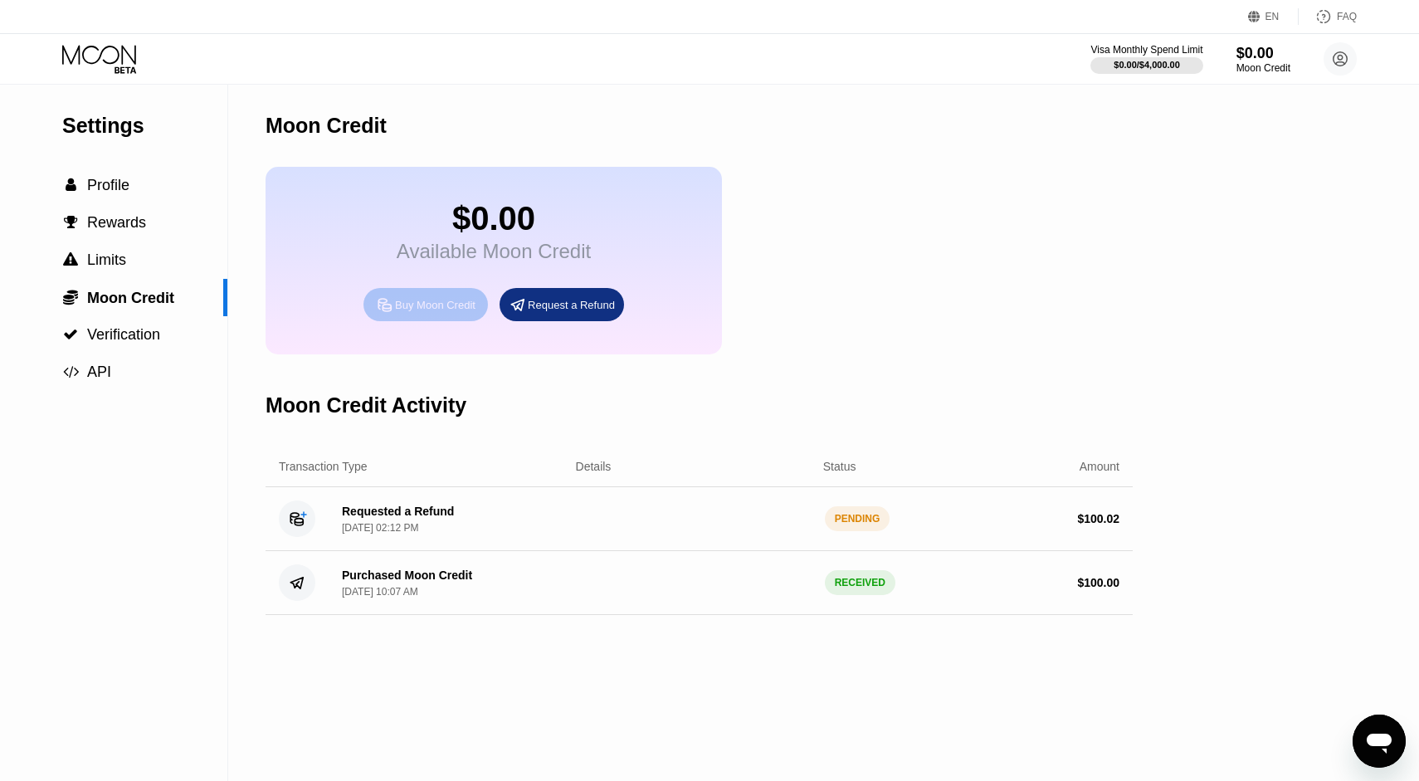
click at [447, 312] on div "Buy Moon Credit" at bounding box center [435, 305] width 80 height 14
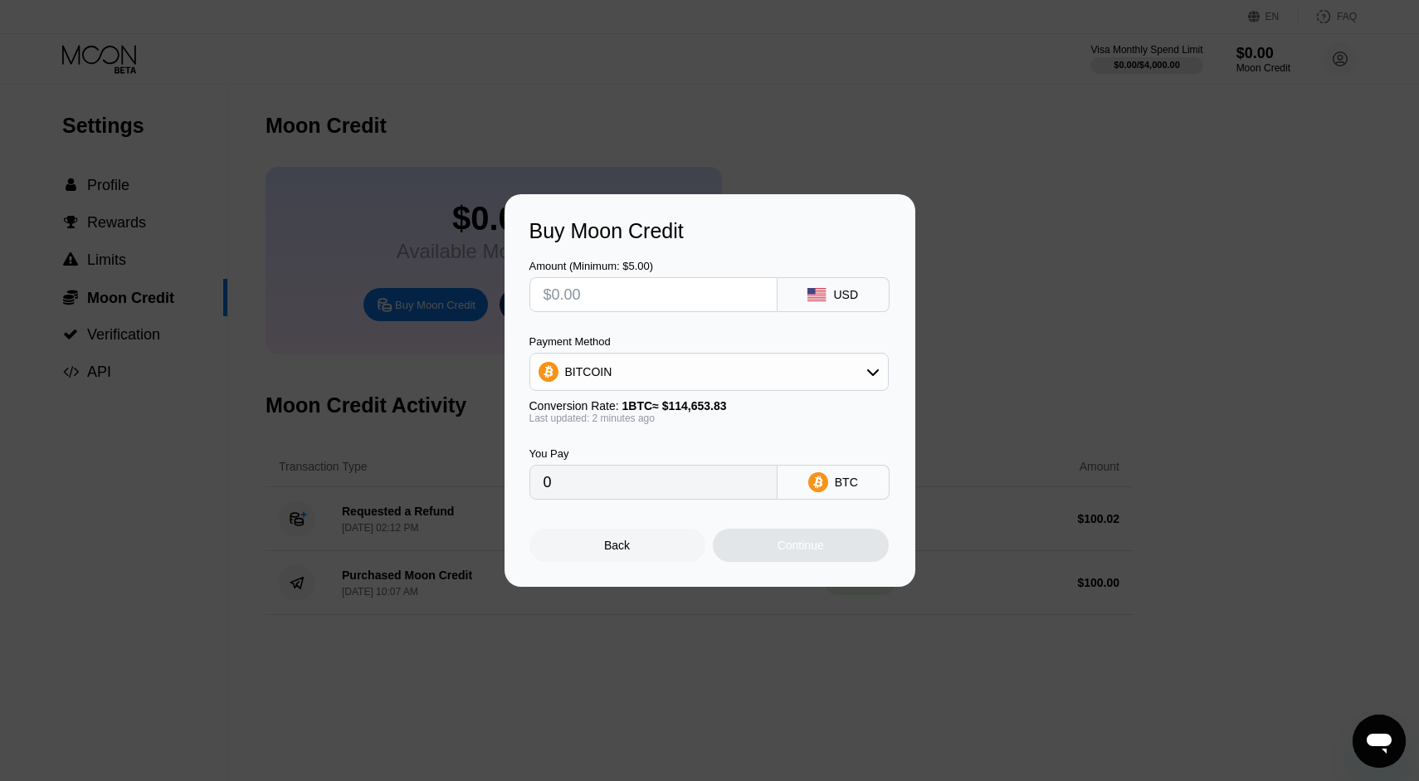
click at [631, 296] on input "text" at bounding box center [654, 294] width 220 height 33
type input "$5"
type input "0.00004361"
type input "0"
type input "$5"
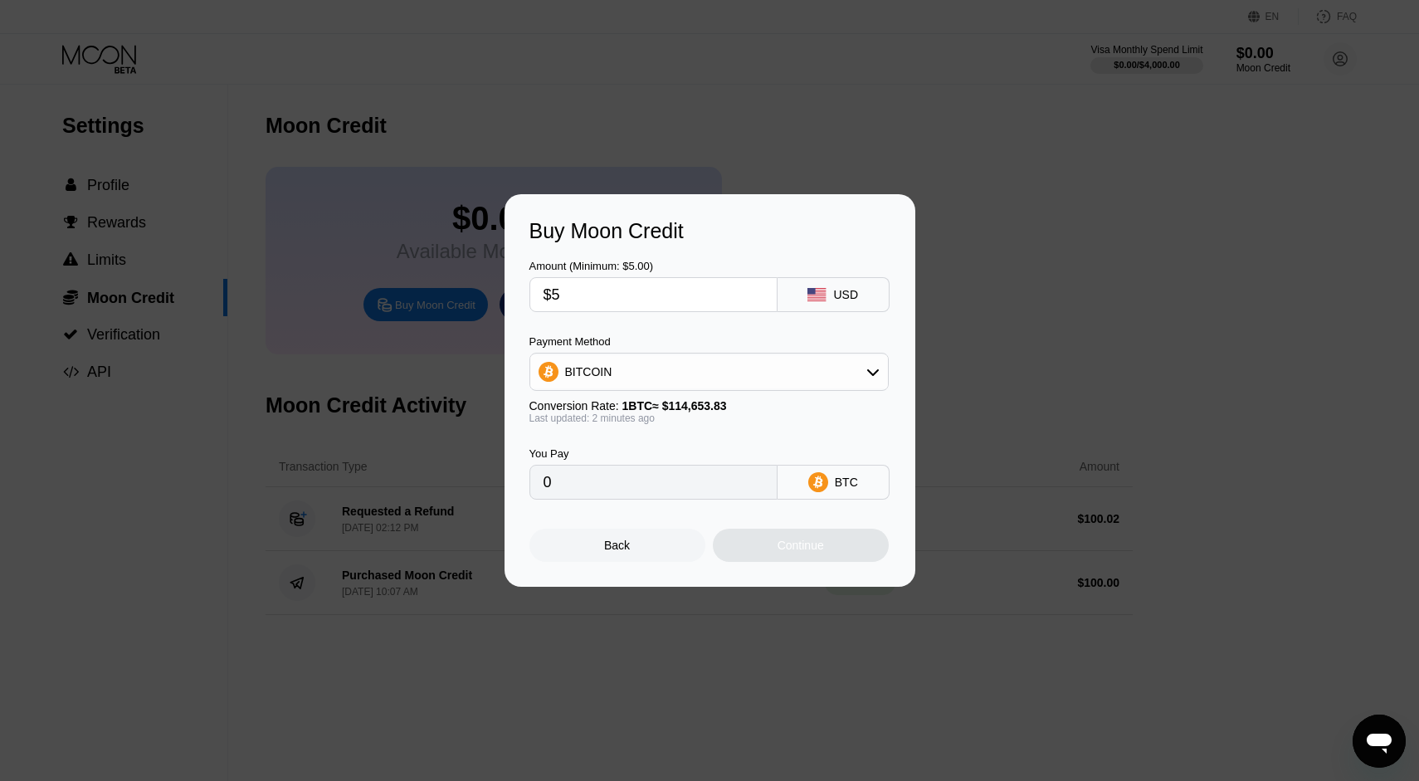
type input "0.00004361"
type input "$50"
type input "0.00043610"
click at [630, 379] on div "BITCOIN" at bounding box center [709, 371] width 358 height 33
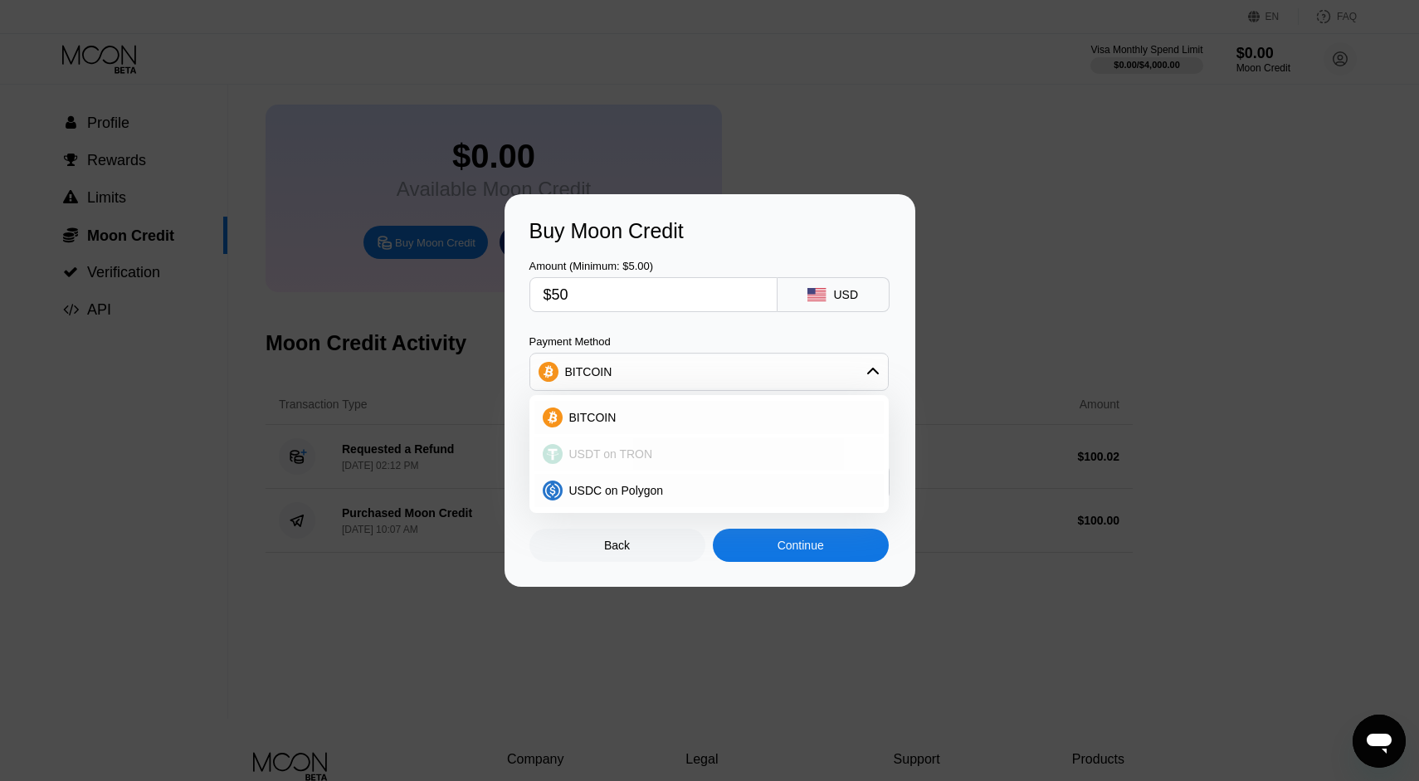
scroll to position [79, 0]
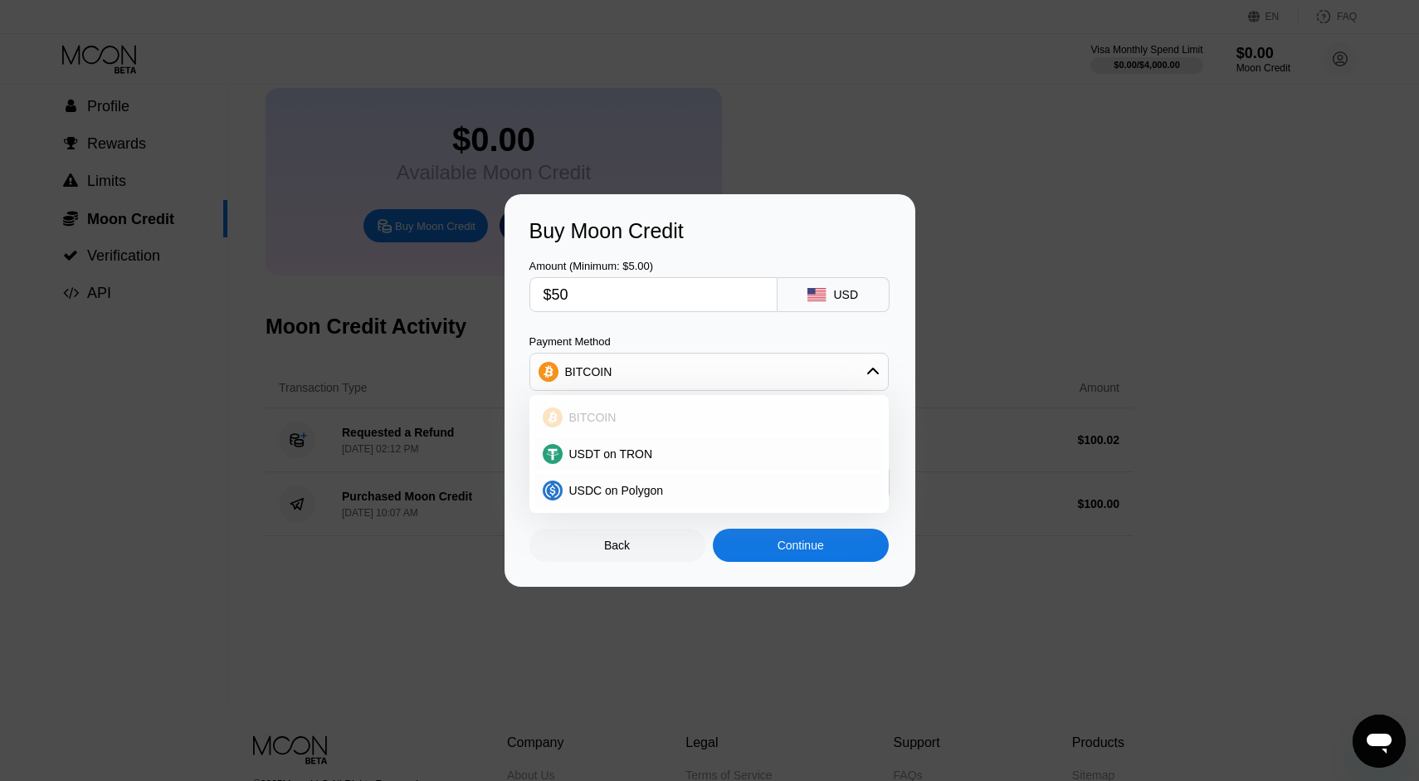
click at [606, 425] on div "BITCOIN" at bounding box center [708, 417] width 349 height 33
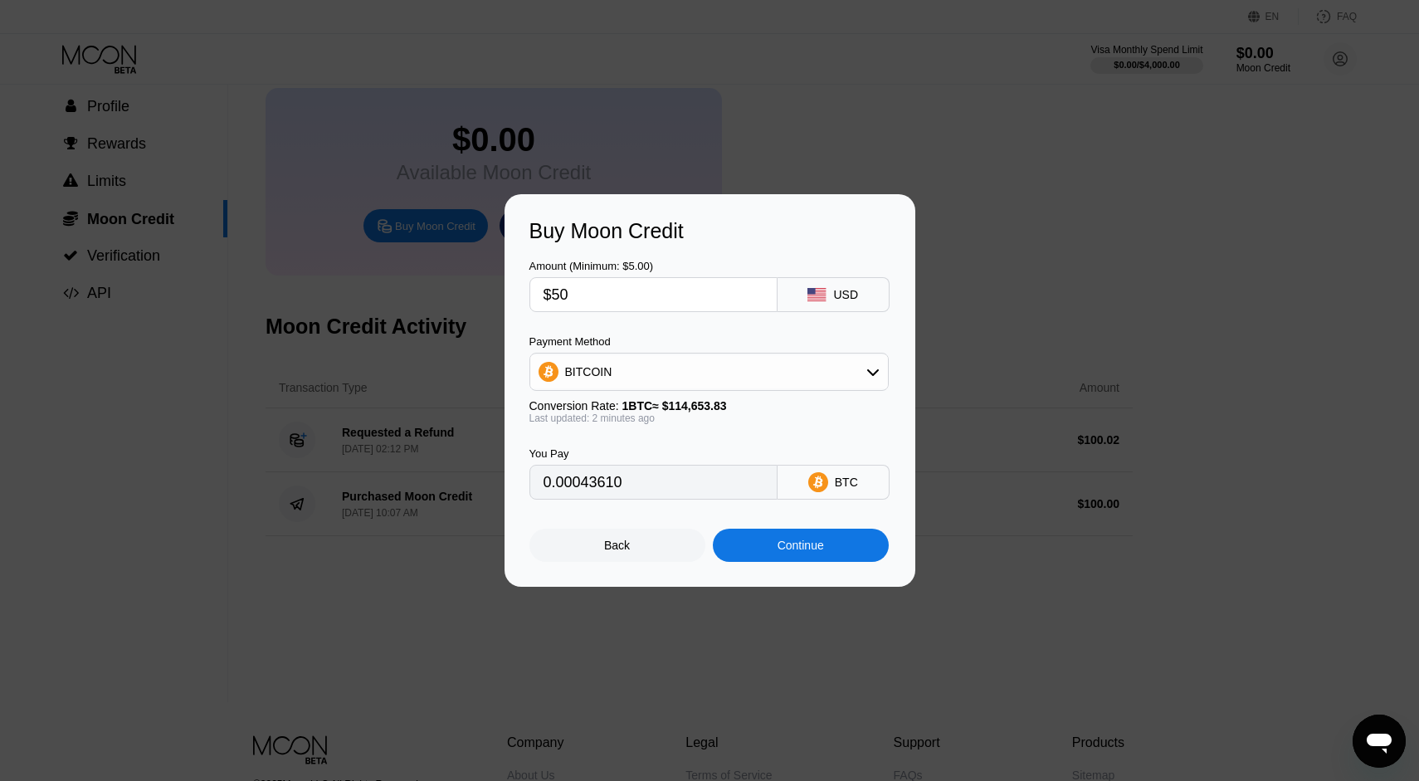
click at [559, 293] on input "$50" at bounding box center [654, 294] width 220 height 33
type input "$0"
type input "0"
type input "$70"
type input "0.00061054"
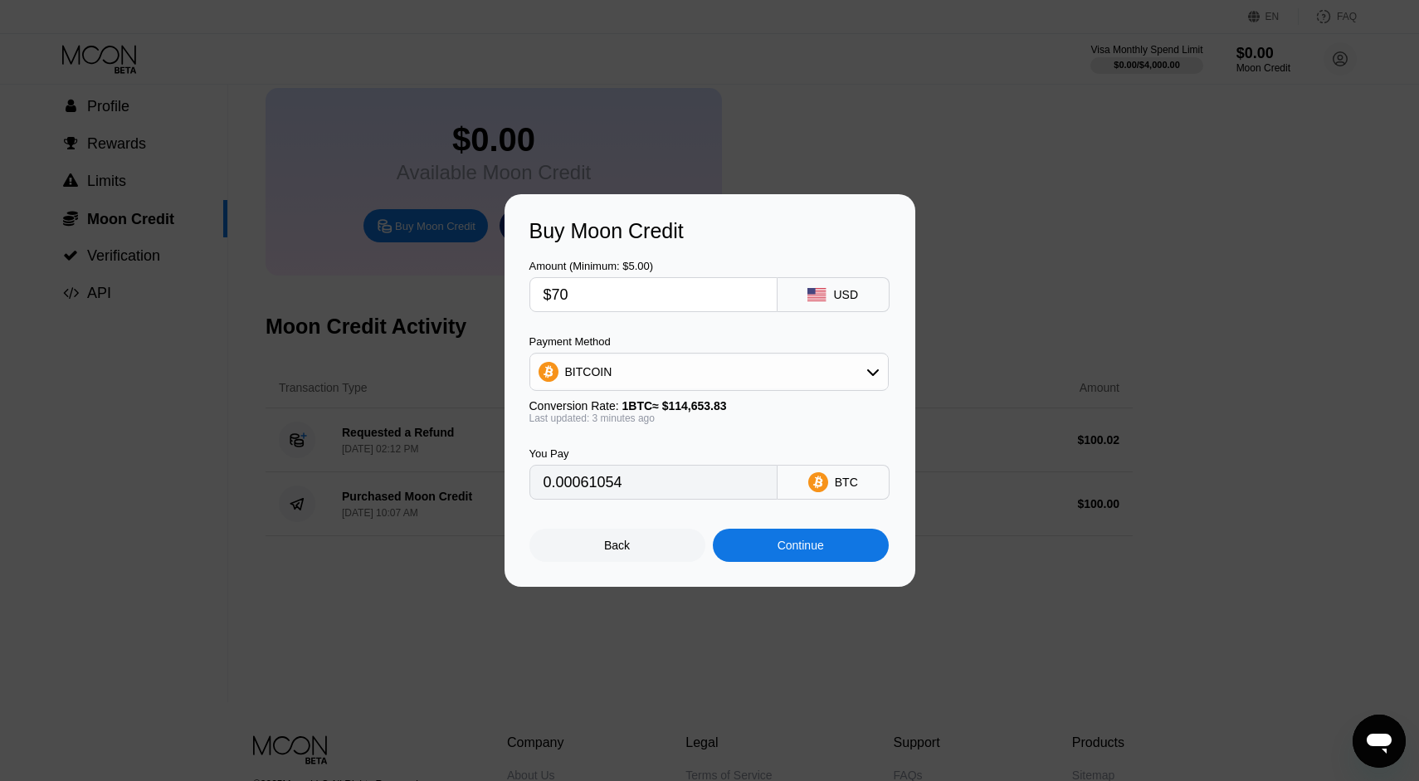
type input "$0"
type input "0"
type input "$10"
type input "0.00008722"
type input "$100"
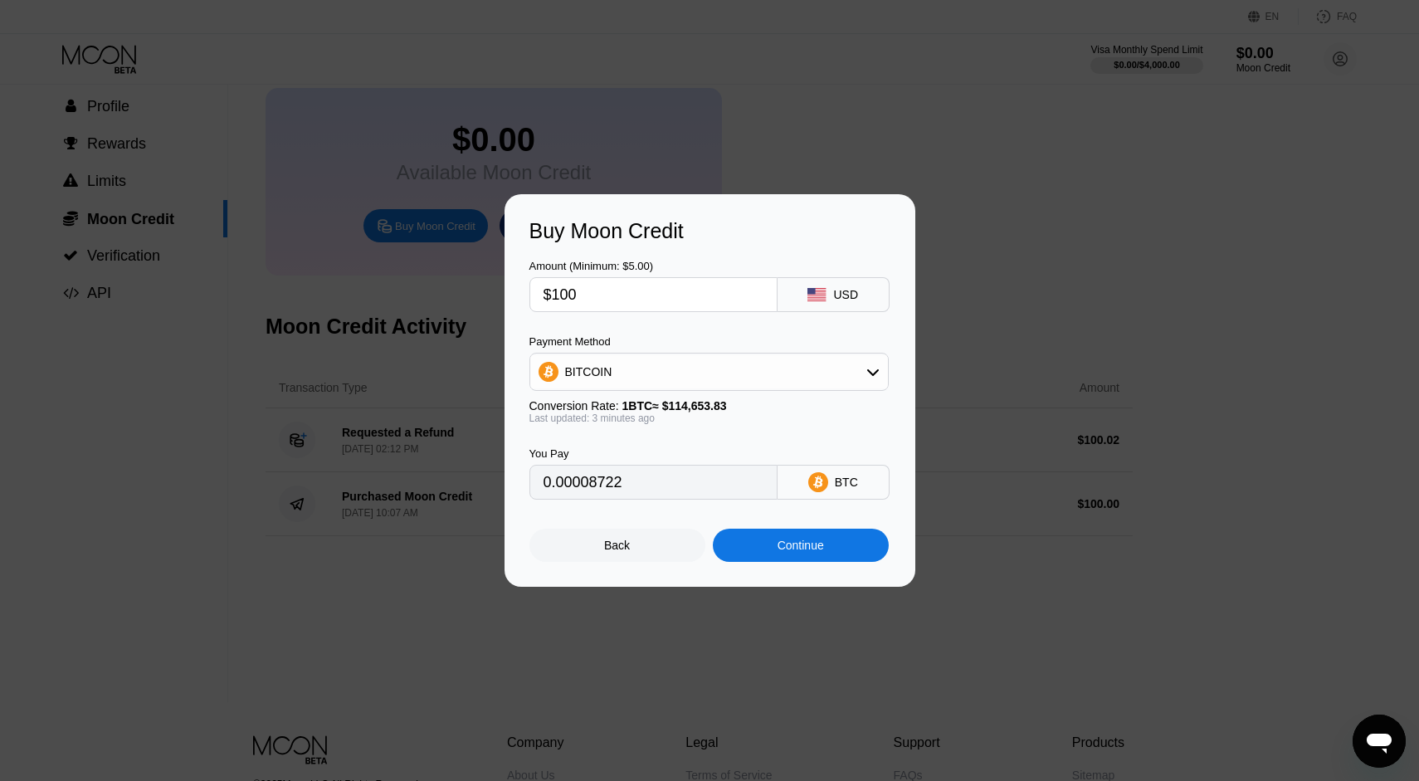
type input "0.00087220"
type input "$100"
click at [741, 325] on div "Amount (Minimum: $5.00) $100 USD Payment Method BITCOIN Conversion Rate: 1 BTC …" at bounding box center [709, 371] width 361 height 256
click at [811, 548] on div "Continue" at bounding box center [801, 545] width 46 height 13
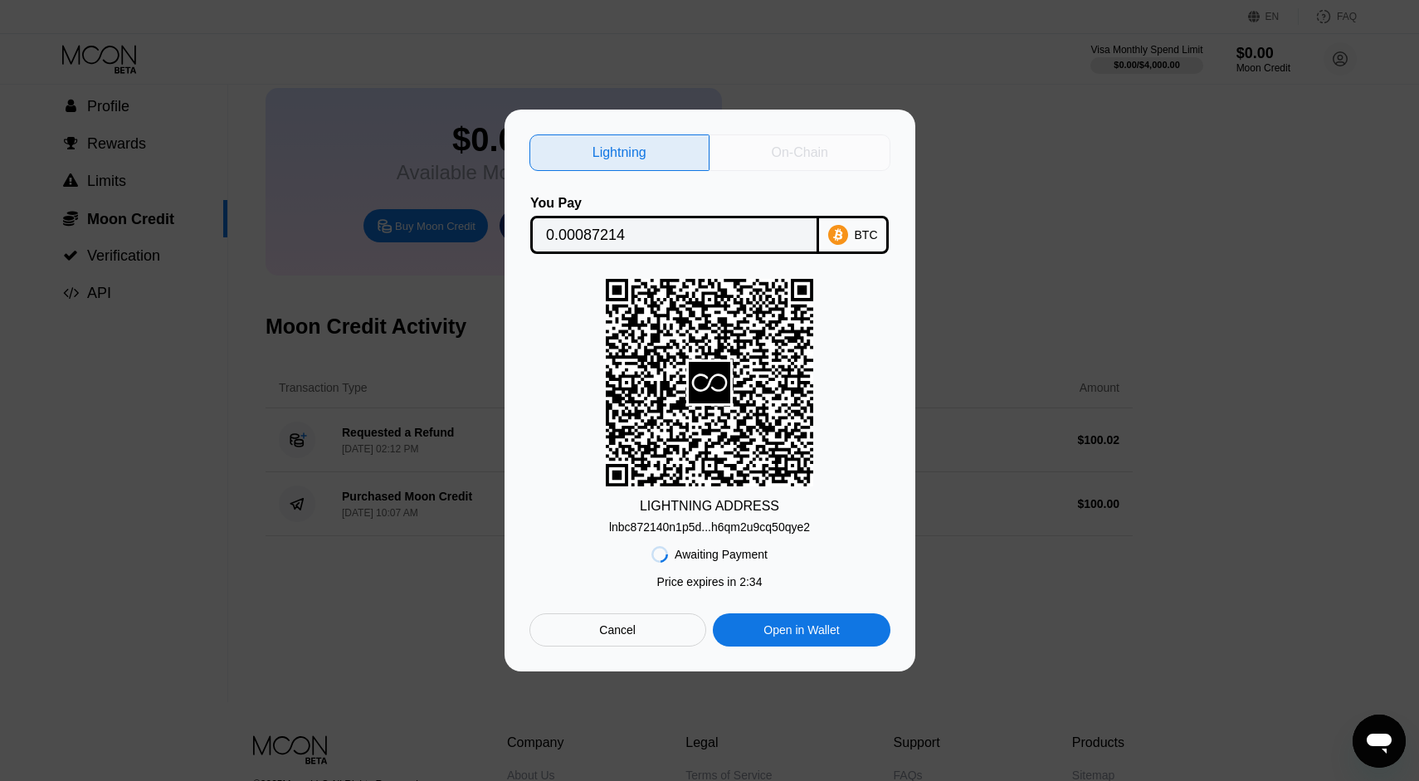
click at [798, 149] on div "On-Chain" at bounding box center [800, 152] width 56 height 17
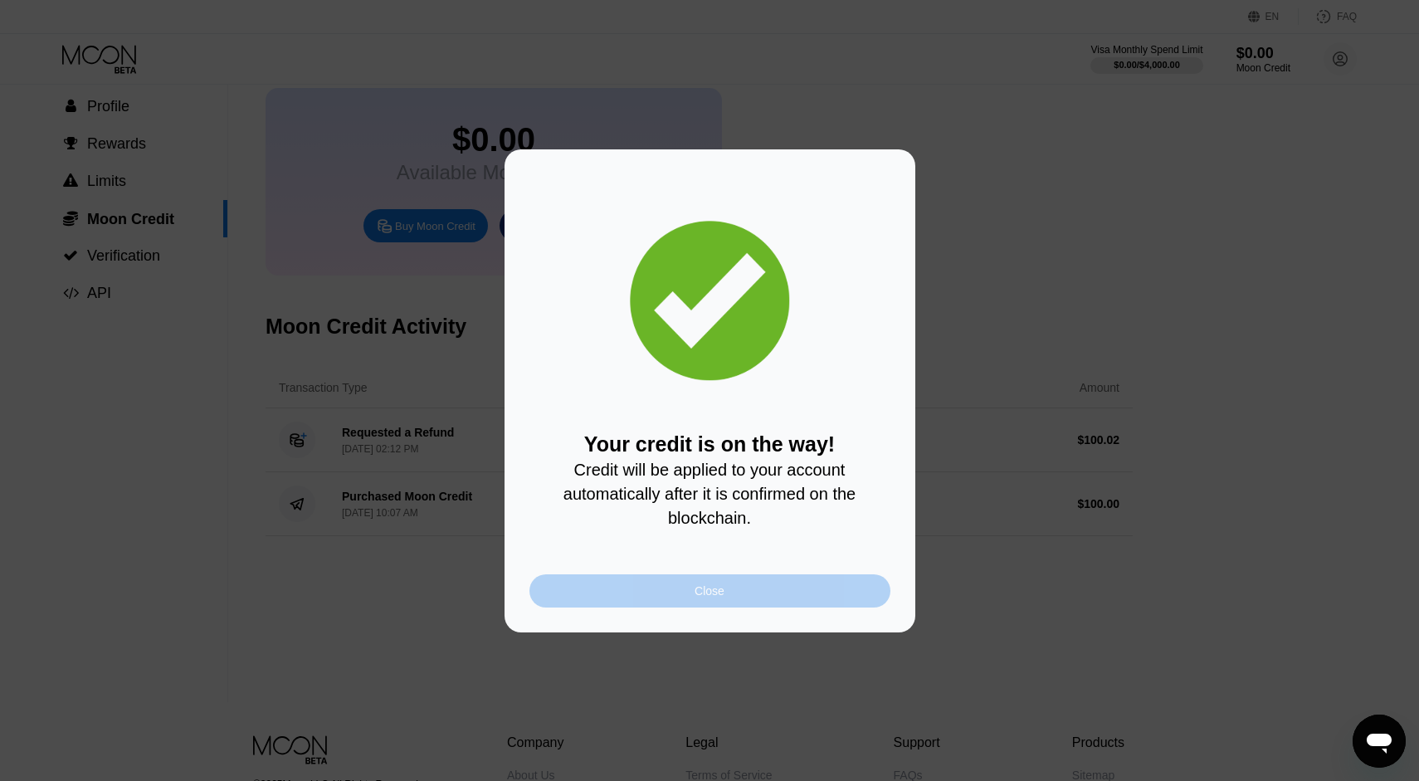
click at [725, 592] on div "Close" at bounding box center [709, 590] width 361 height 33
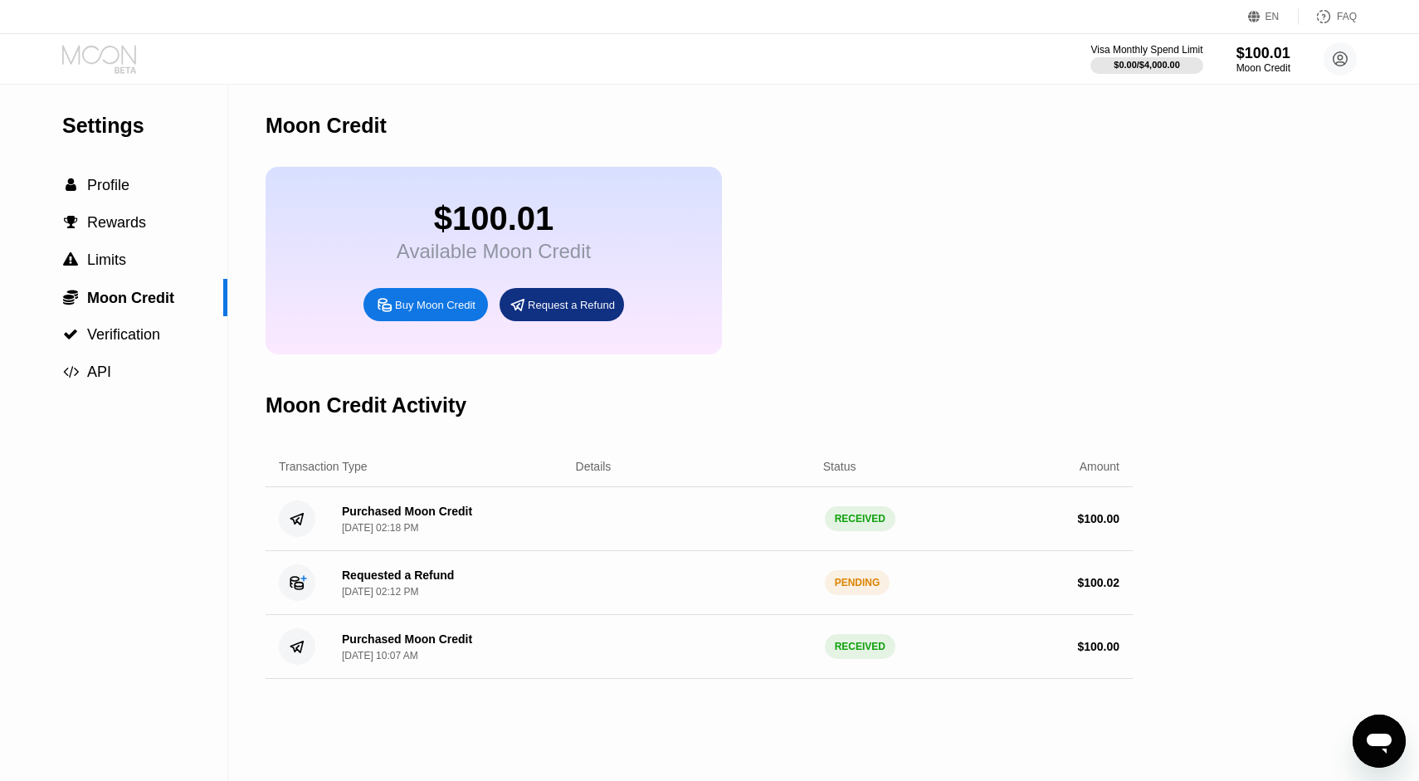
click at [81, 53] on icon at bounding box center [100, 59] width 77 height 29
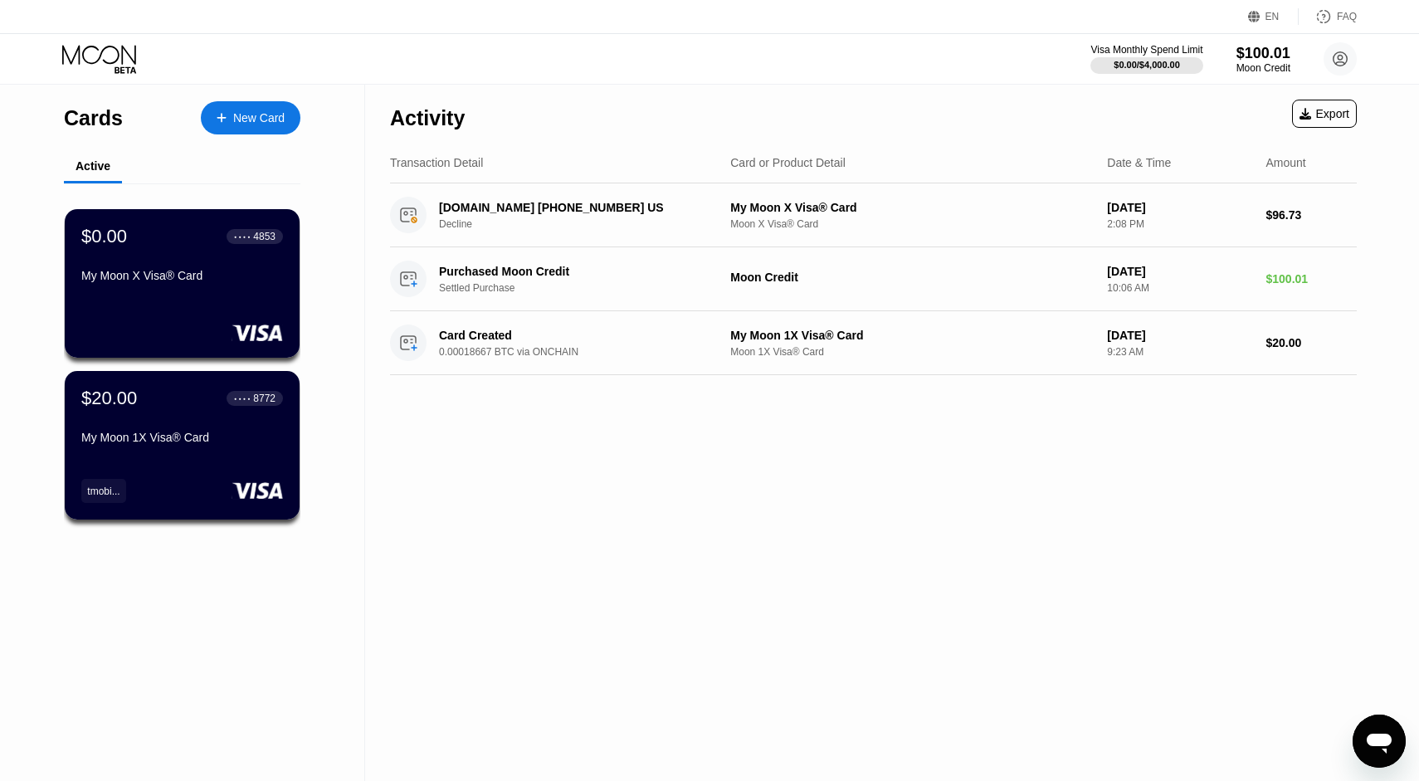
click at [81, 37] on div "Visa Monthly Spend Limit $0.00 / $4,000.00 $100.01 Moon Credit [EMAIL_ADDRESS][…" at bounding box center [709, 59] width 1419 height 50
click at [82, 51] on icon at bounding box center [100, 59] width 77 height 29
click at [240, 114] on div "New Card" at bounding box center [258, 118] width 51 height 14
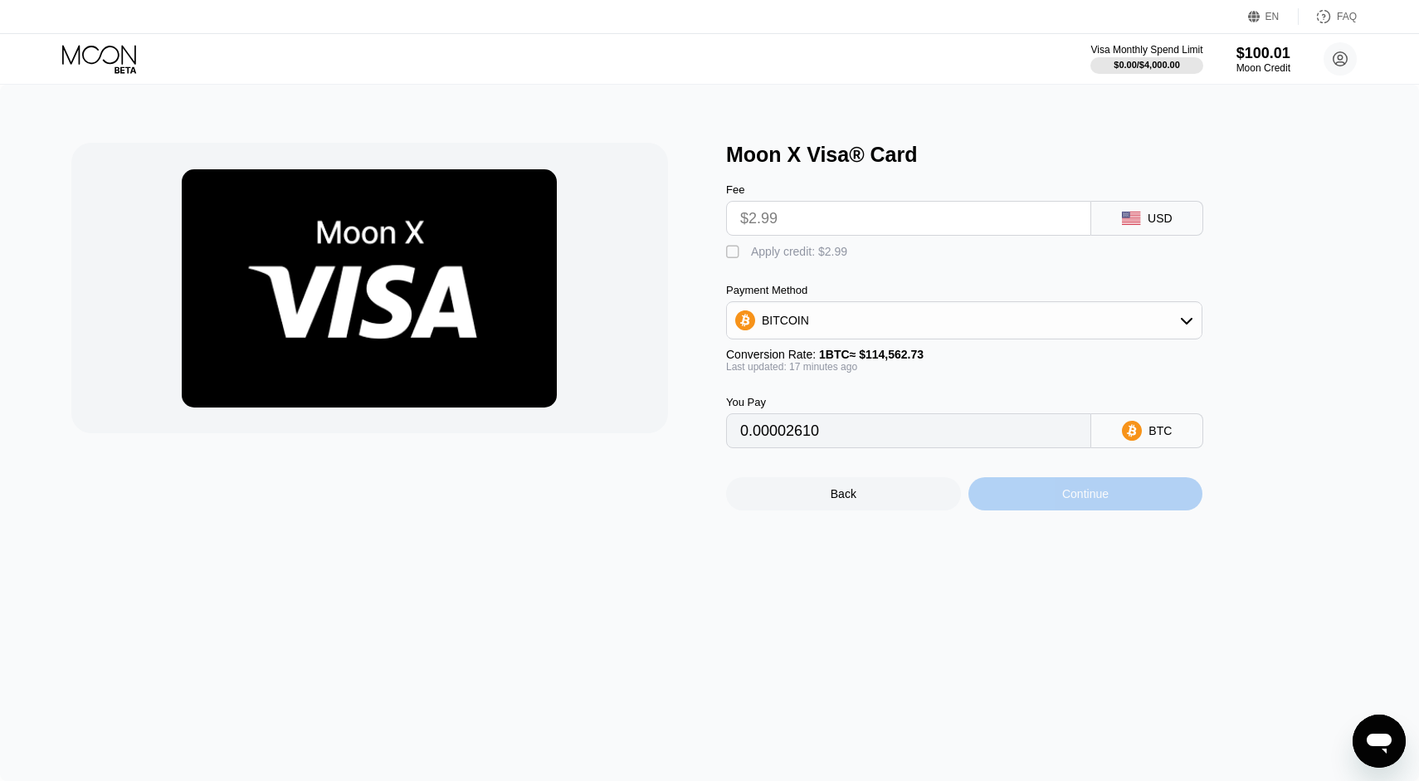
click at [1100, 499] on div "Continue" at bounding box center [1085, 493] width 46 height 13
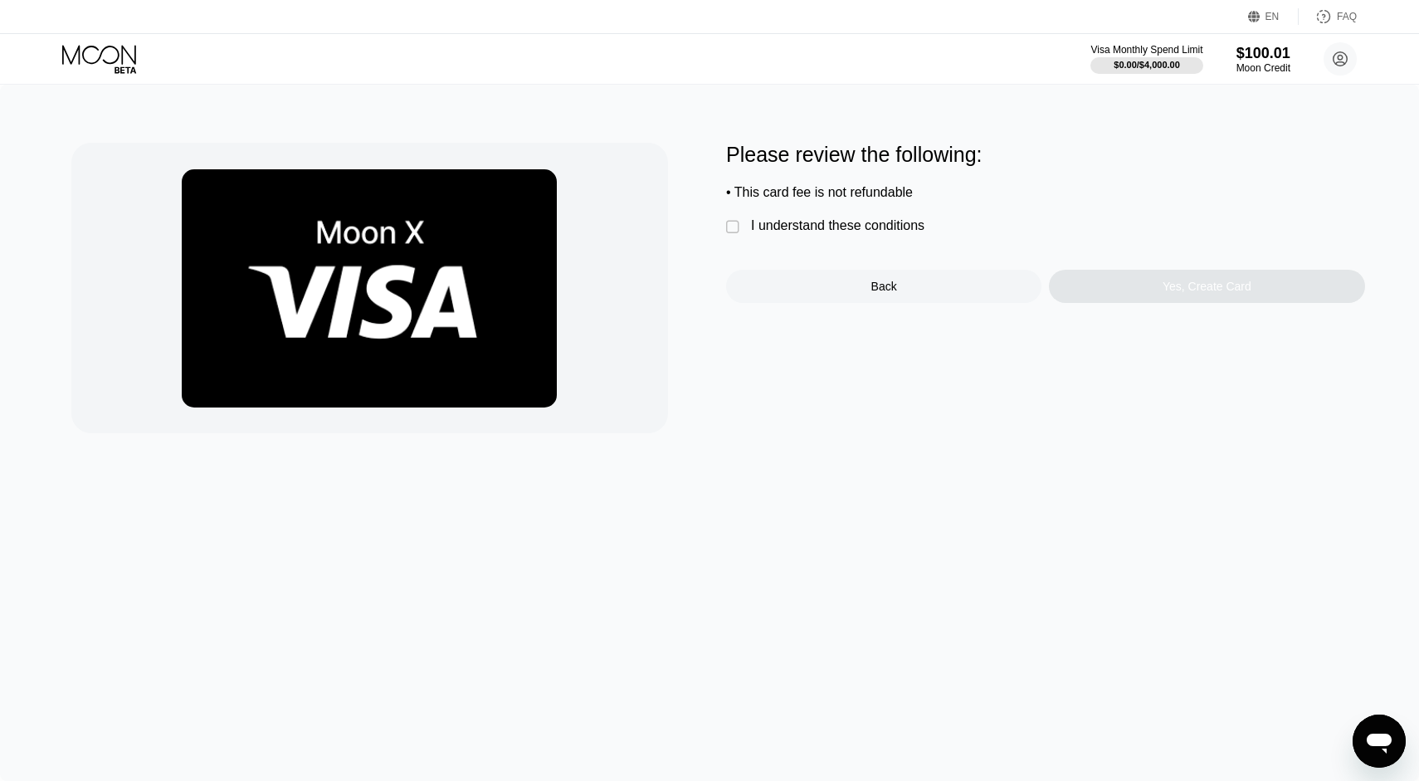
click at [879, 293] on div "Back" at bounding box center [884, 286] width 26 height 13
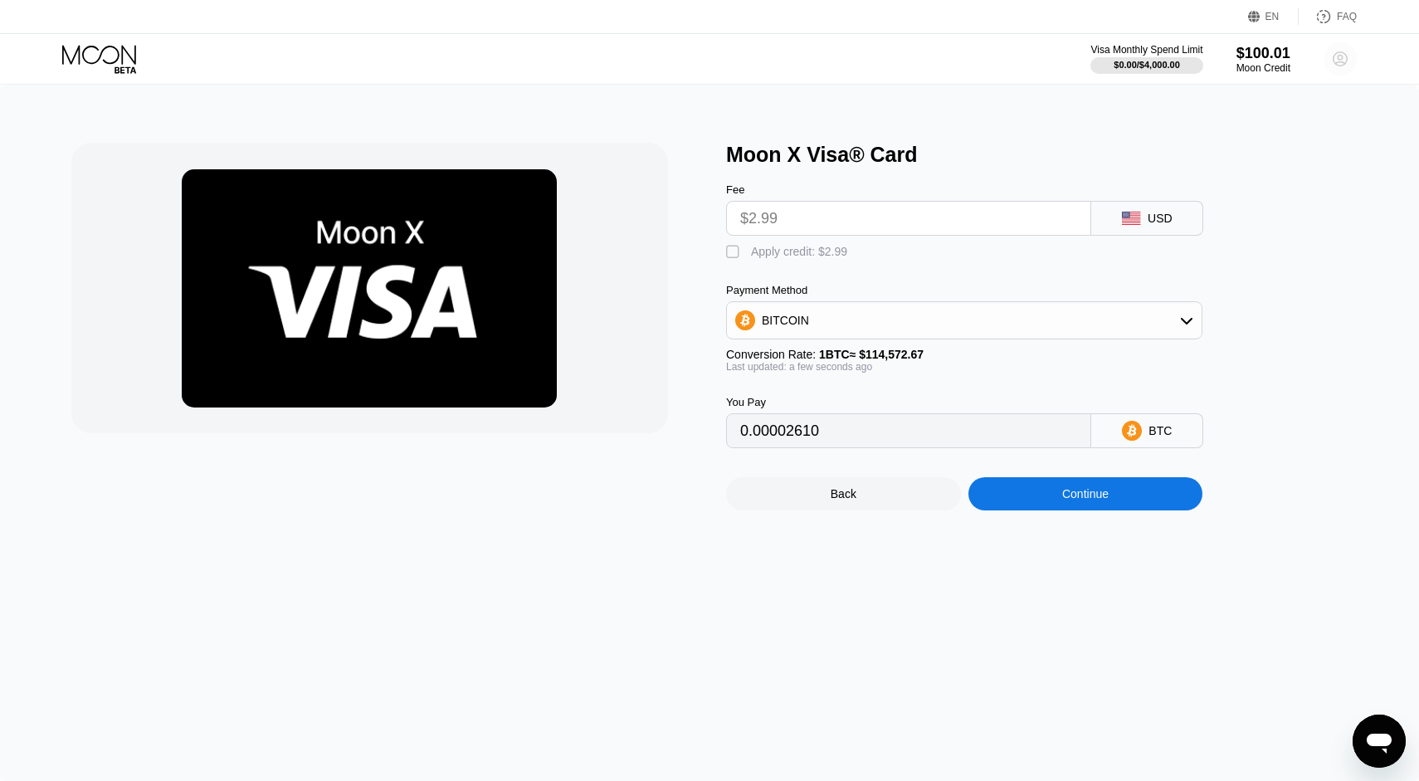
click at [1346, 68] on circle at bounding box center [1339, 58] width 33 height 33
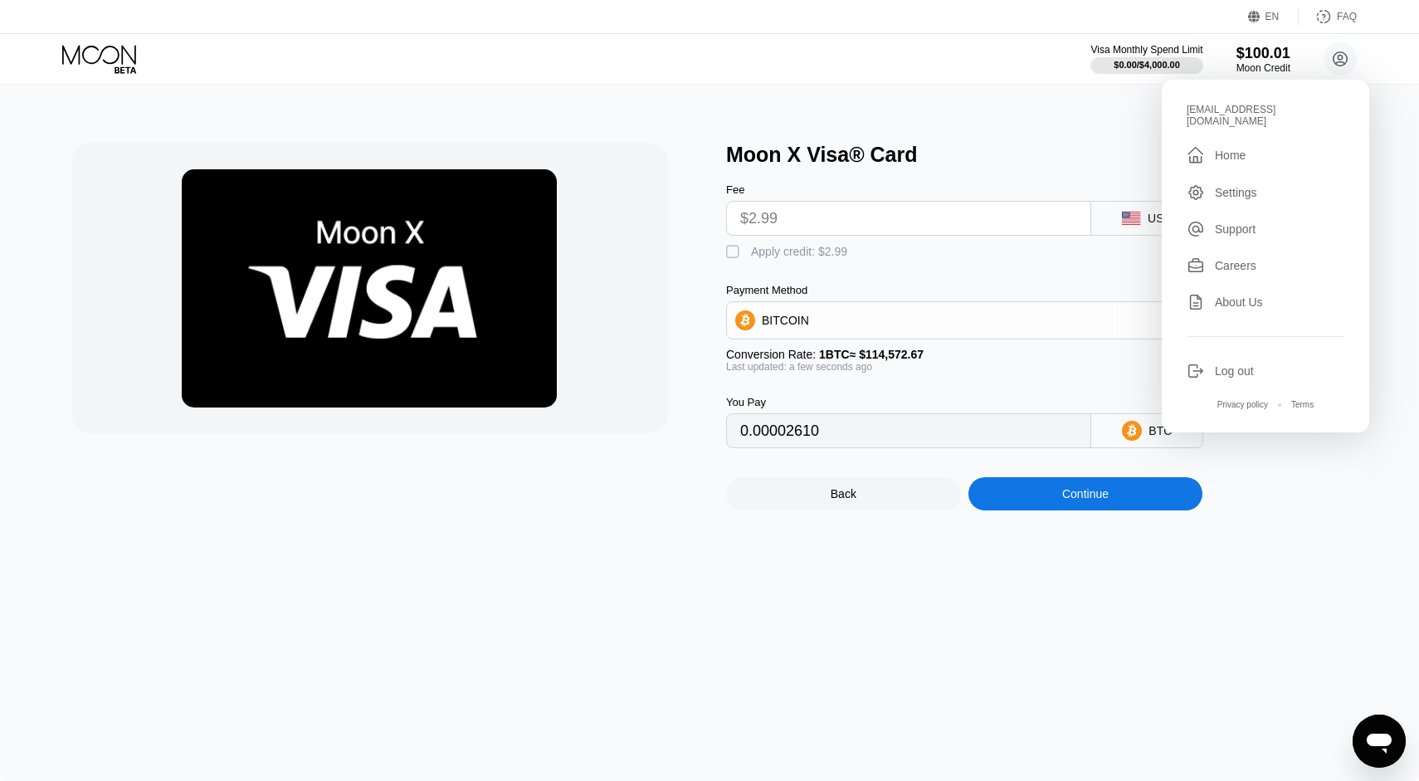
click at [1250, 364] on div "Log out" at bounding box center [1234, 370] width 39 height 13
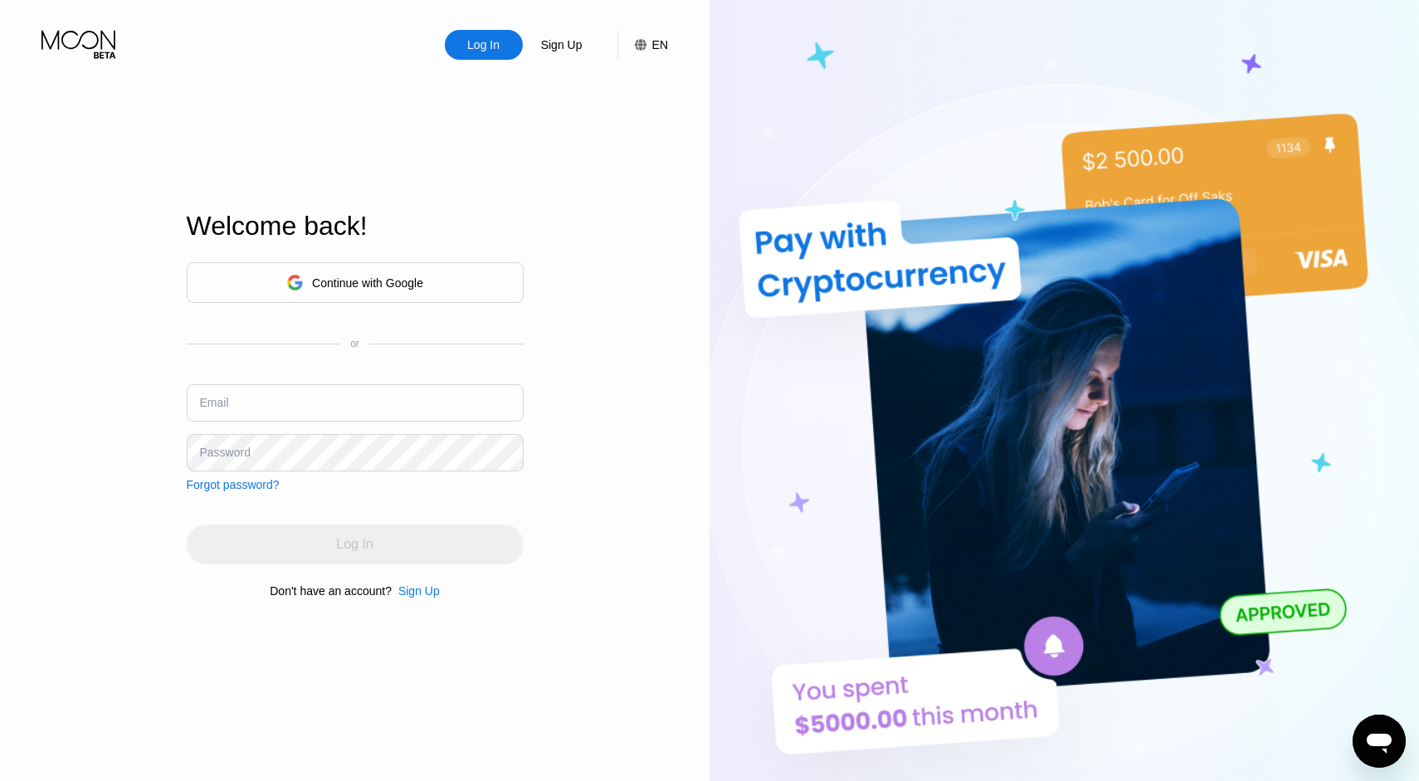
type input "[EMAIL_ADDRESS][DOMAIN_NAME]"
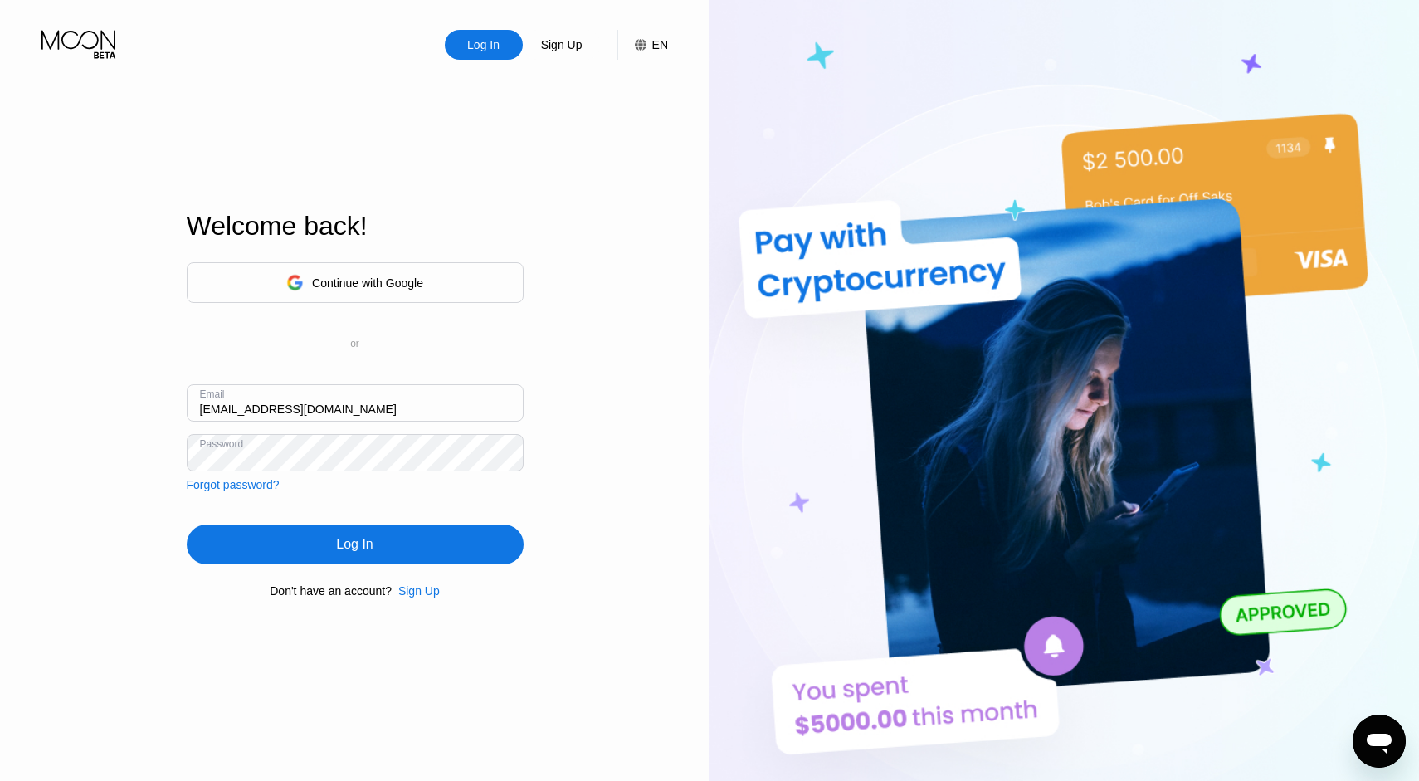
click at [600, 446] on div "Log In Sign Up EN Language Select an item Save Welcome back! Continue with Goog…" at bounding box center [354, 429] width 709 height 859
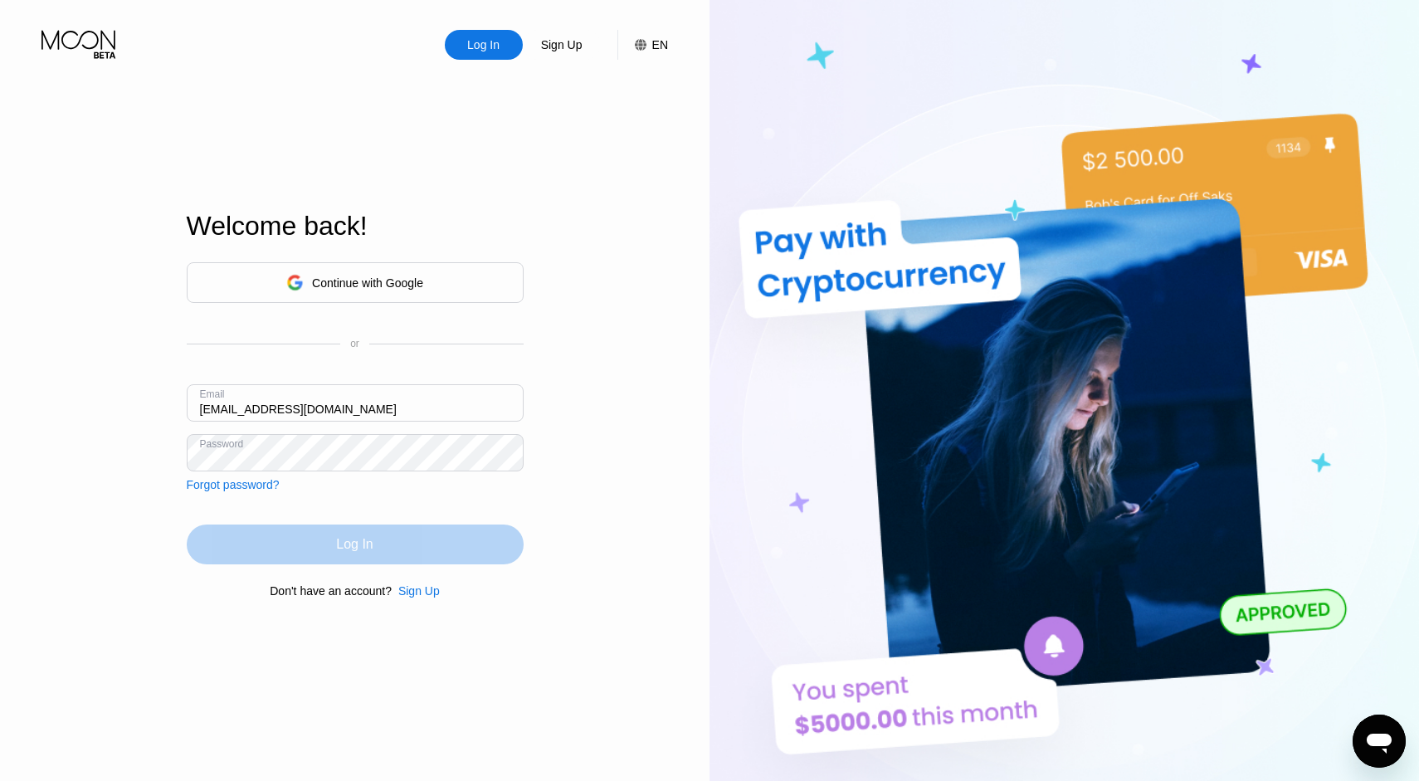
click at [392, 540] on div "Log In" at bounding box center [355, 544] width 337 height 40
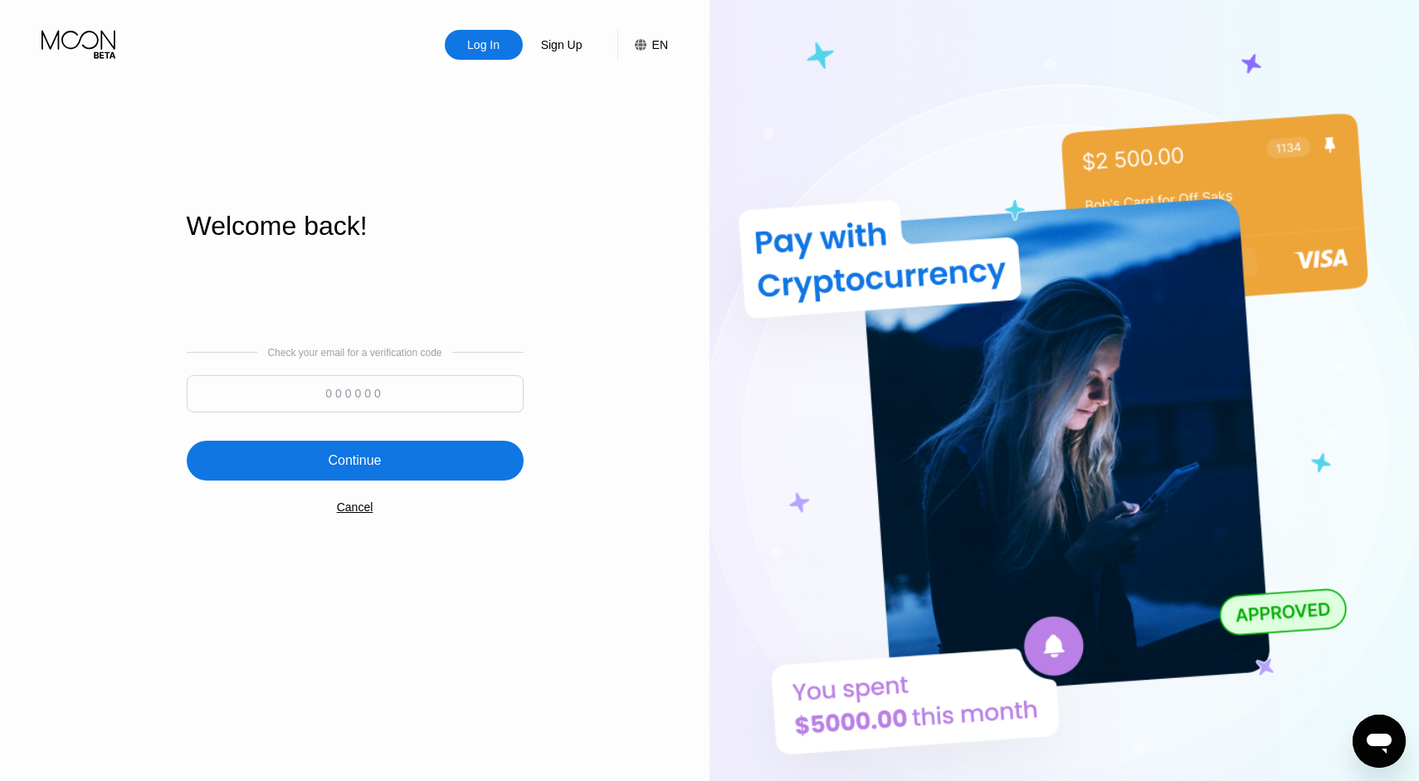
click at [357, 378] on input at bounding box center [355, 393] width 337 height 37
paste input "544672"
type input "544672"
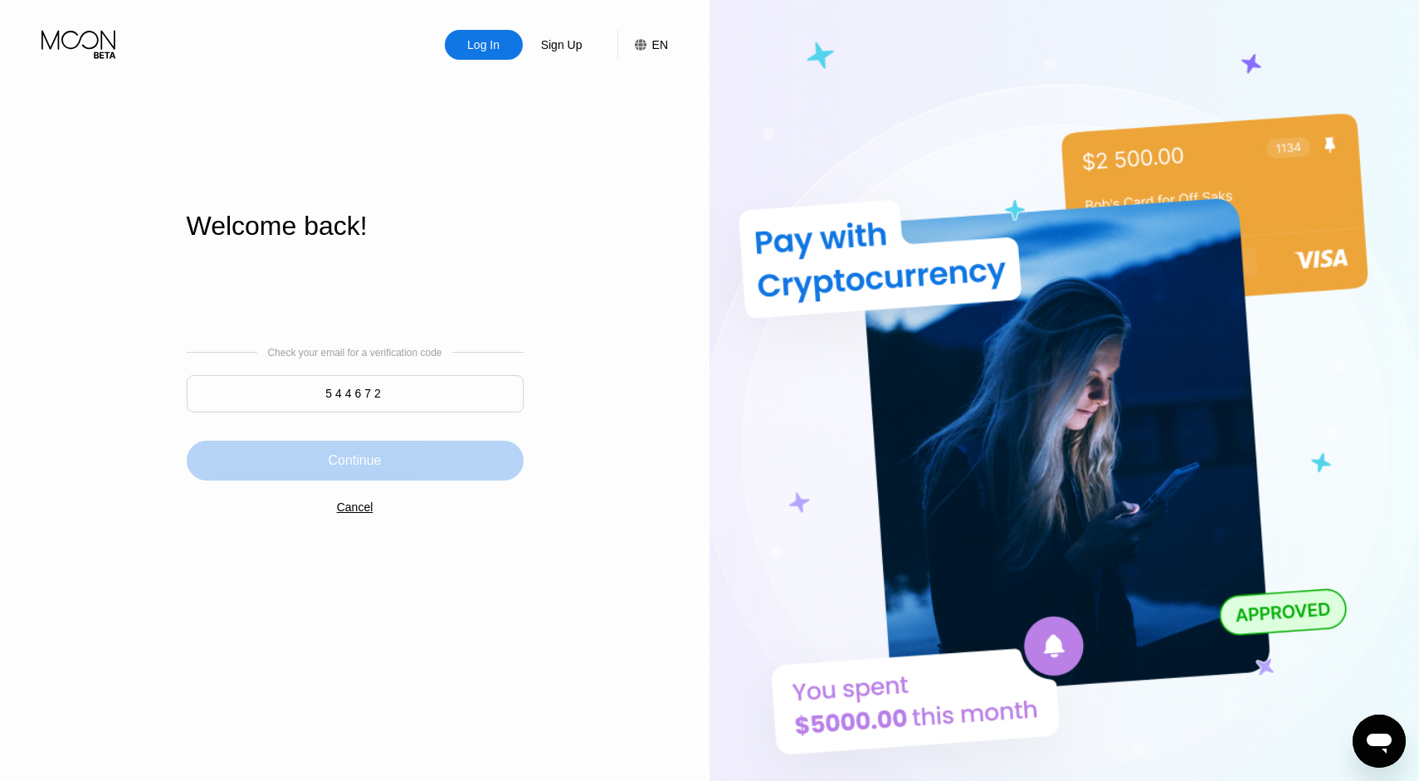
click at [370, 467] on div "Continue" at bounding box center [354, 460] width 53 height 17
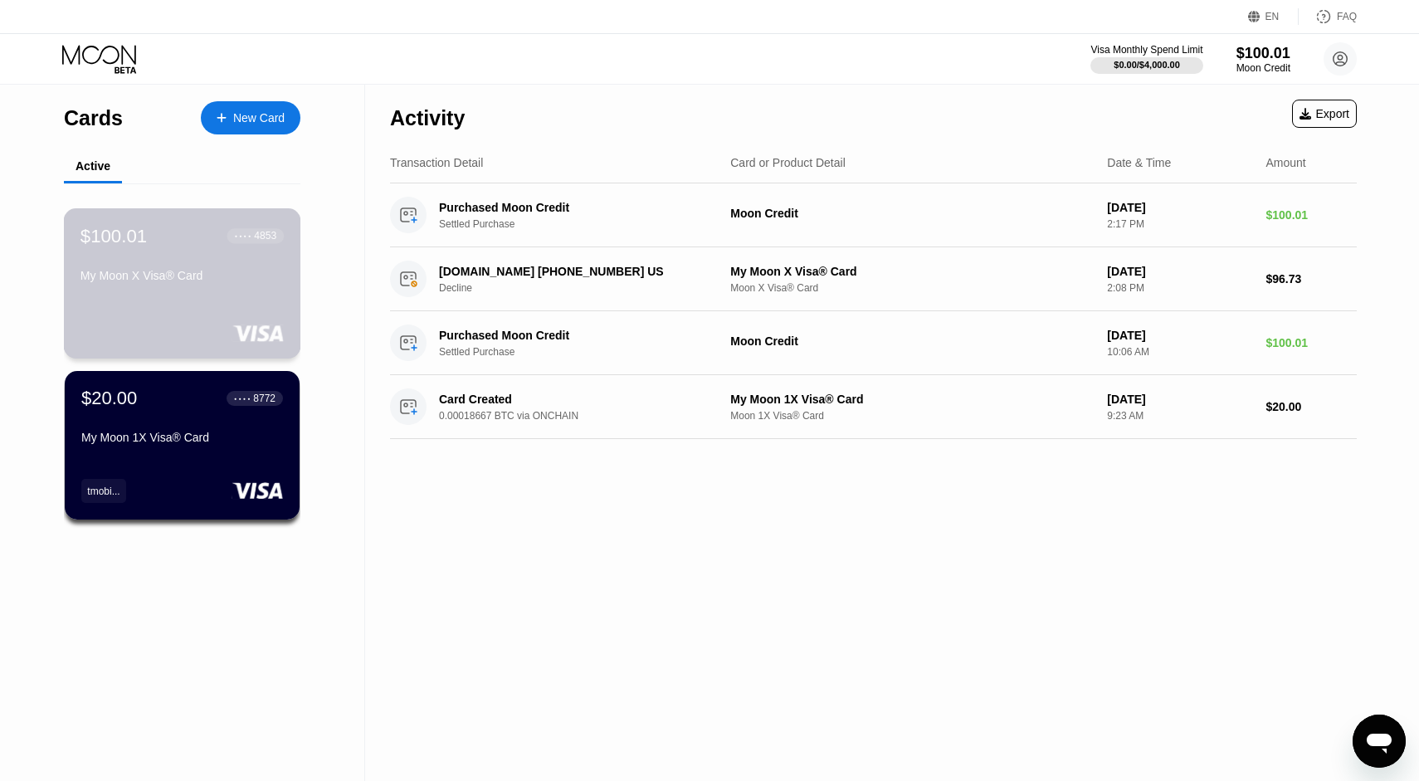
click at [217, 285] on div "My Moon X Visa® Card" at bounding box center [181, 279] width 203 height 20
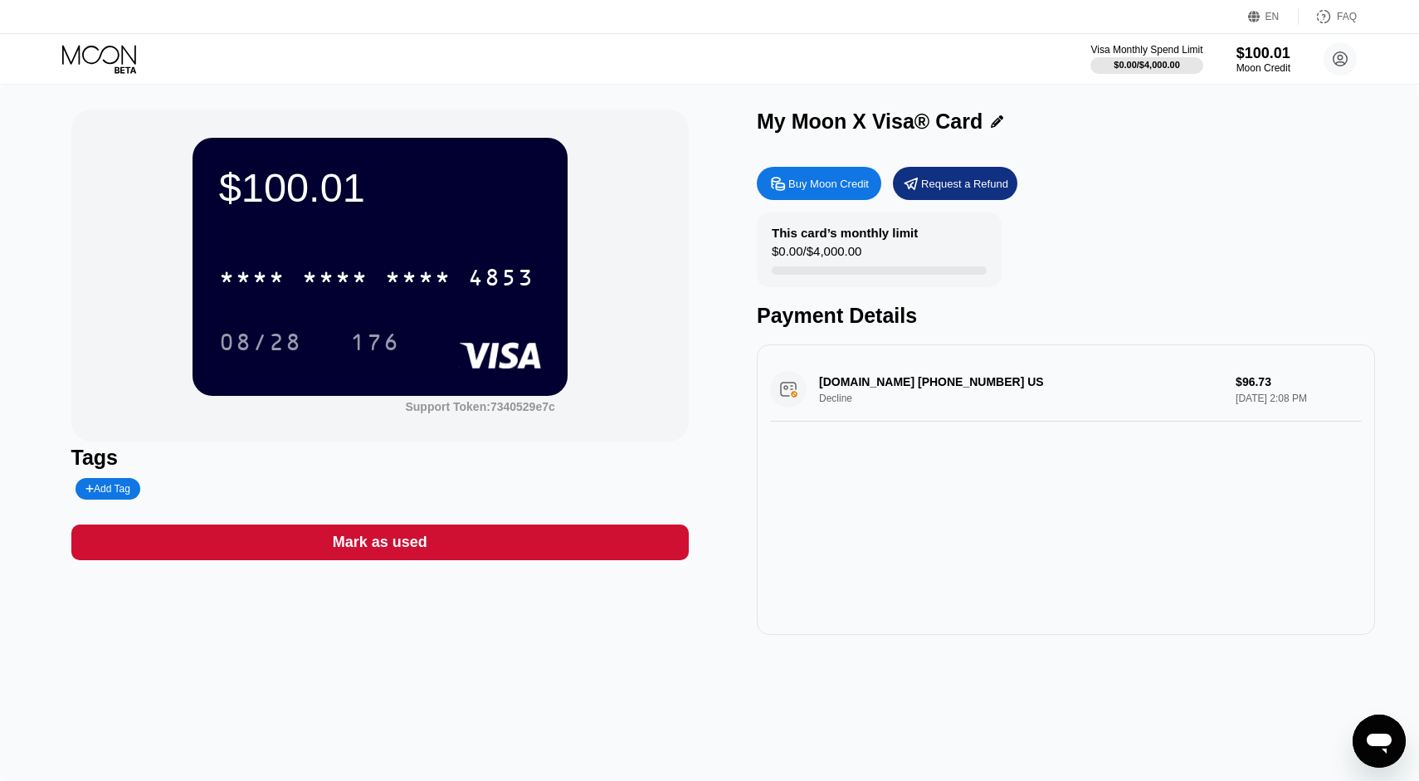
click at [435, 555] on div "Mark as used" at bounding box center [380, 542] width 618 height 36
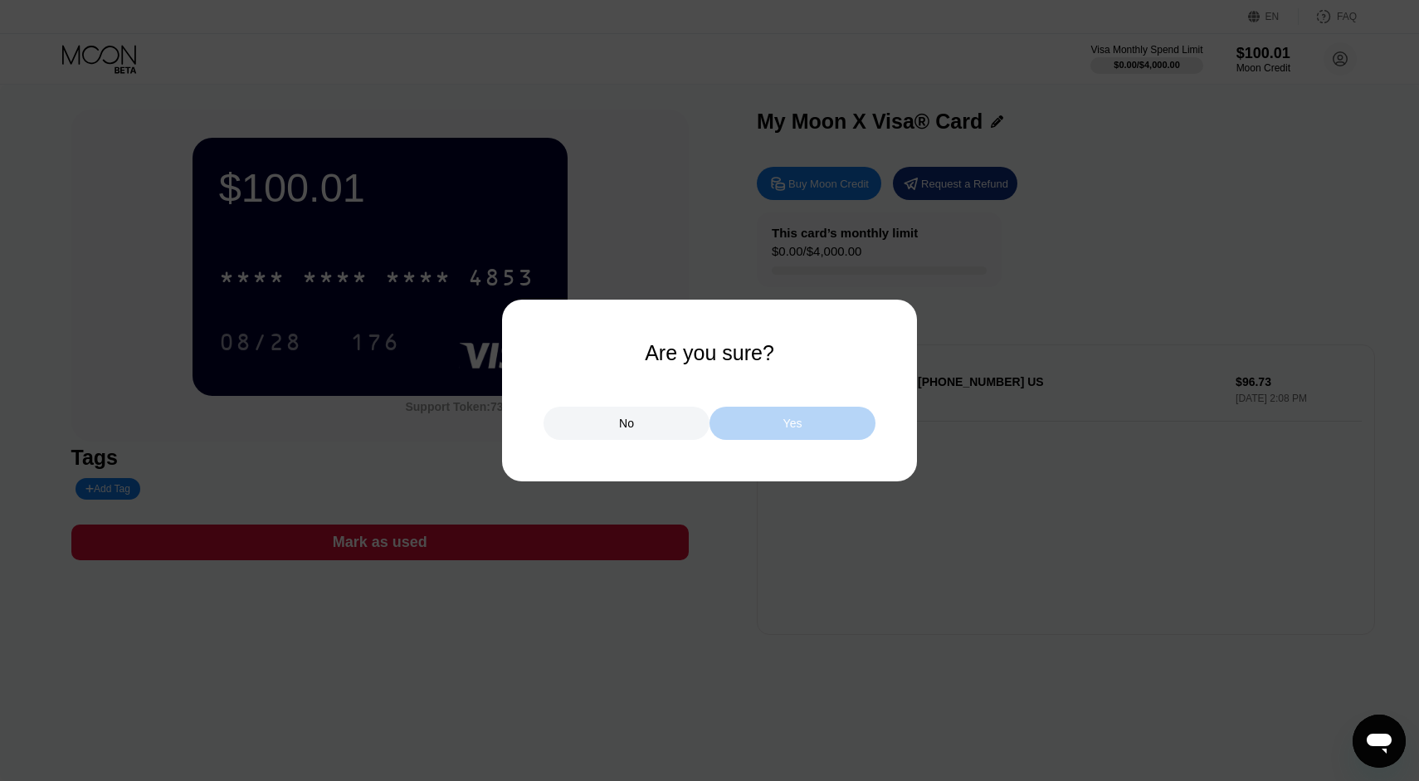
click at [787, 422] on div "Yes" at bounding box center [792, 423] width 19 height 15
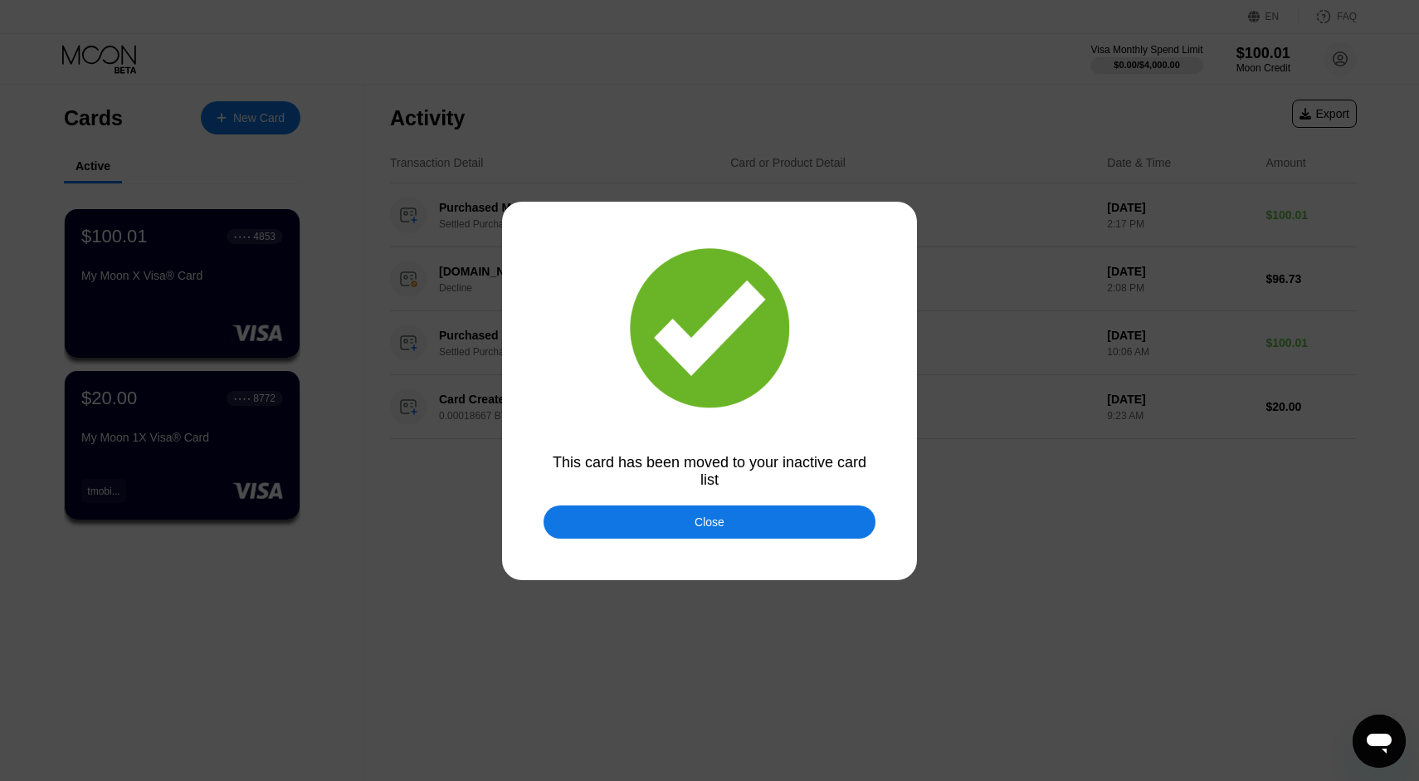
click at [715, 531] on div "Close" at bounding box center [710, 521] width 332 height 33
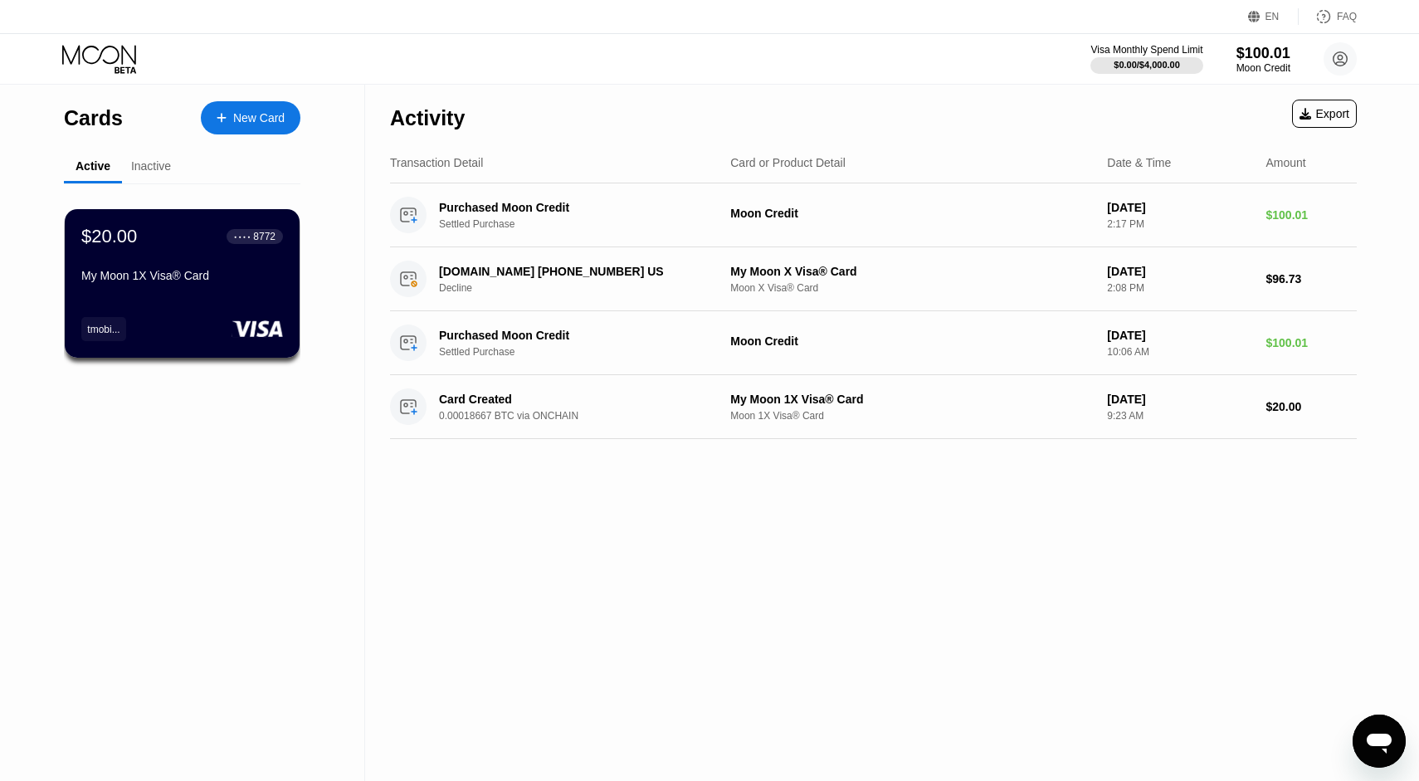
click at [226, 293] on div "$20.00 ● ● ● ● 8772 My Moon 1X Visa® Card tmobi..." at bounding box center [182, 283] width 235 height 149
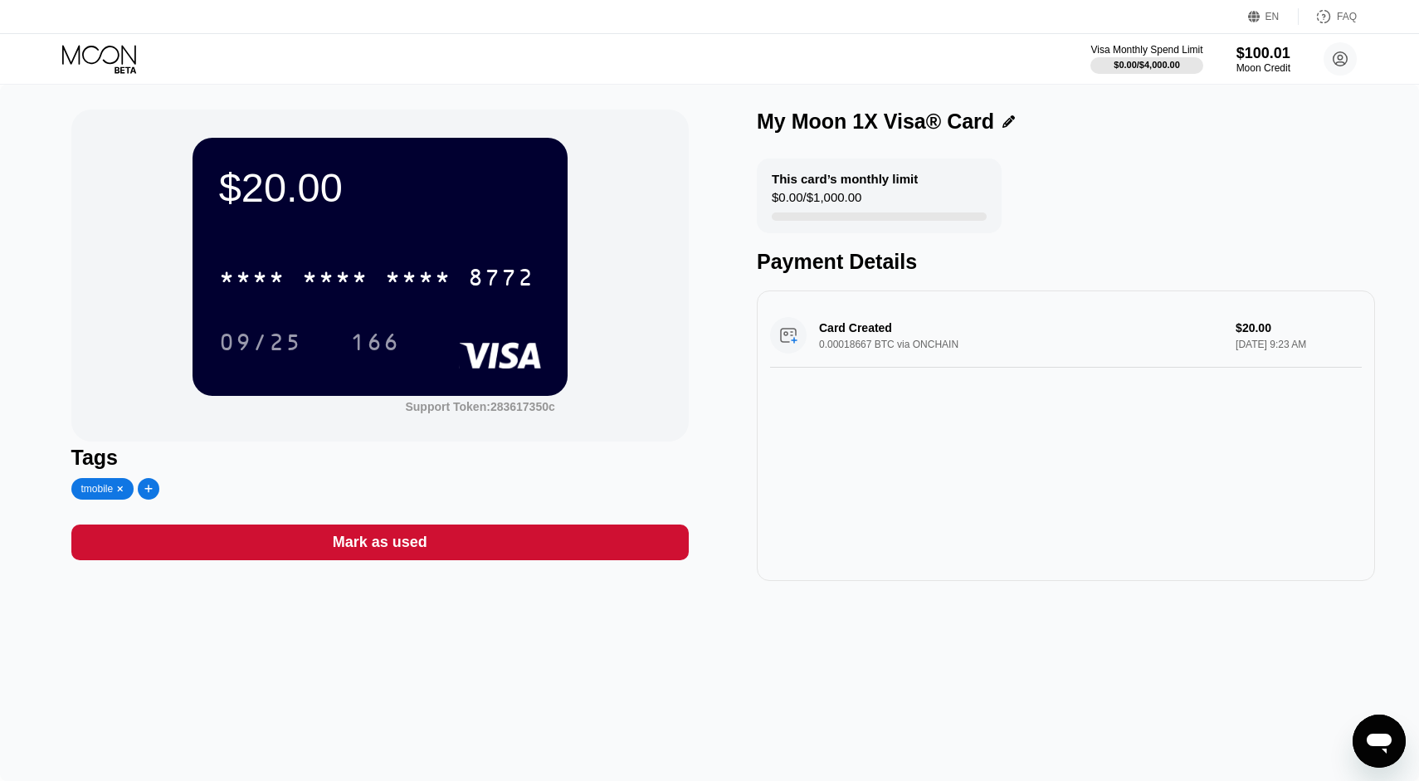
click at [489, 548] on div "Mark as used" at bounding box center [380, 542] width 618 height 36
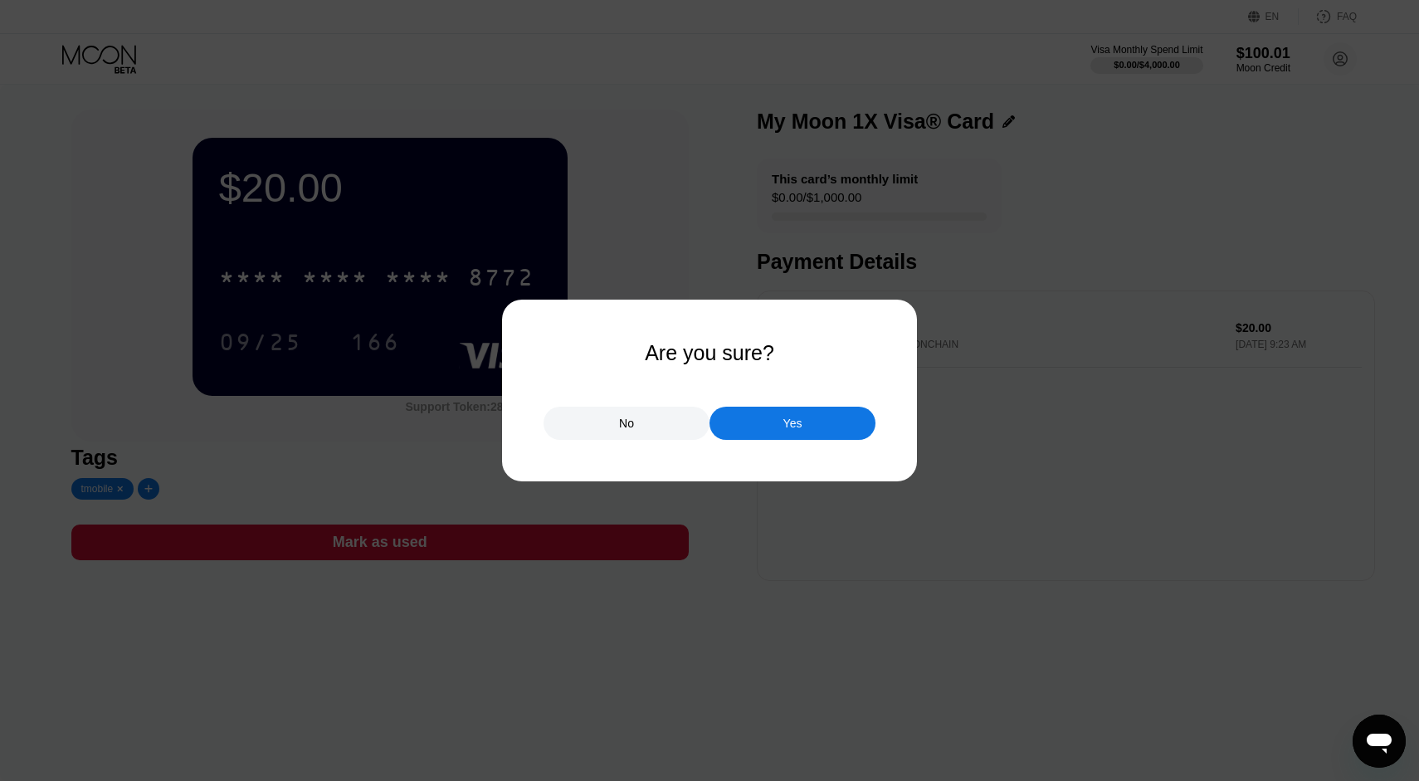
click at [809, 416] on div "Yes" at bounding box center [792, 423] width 166 height 33
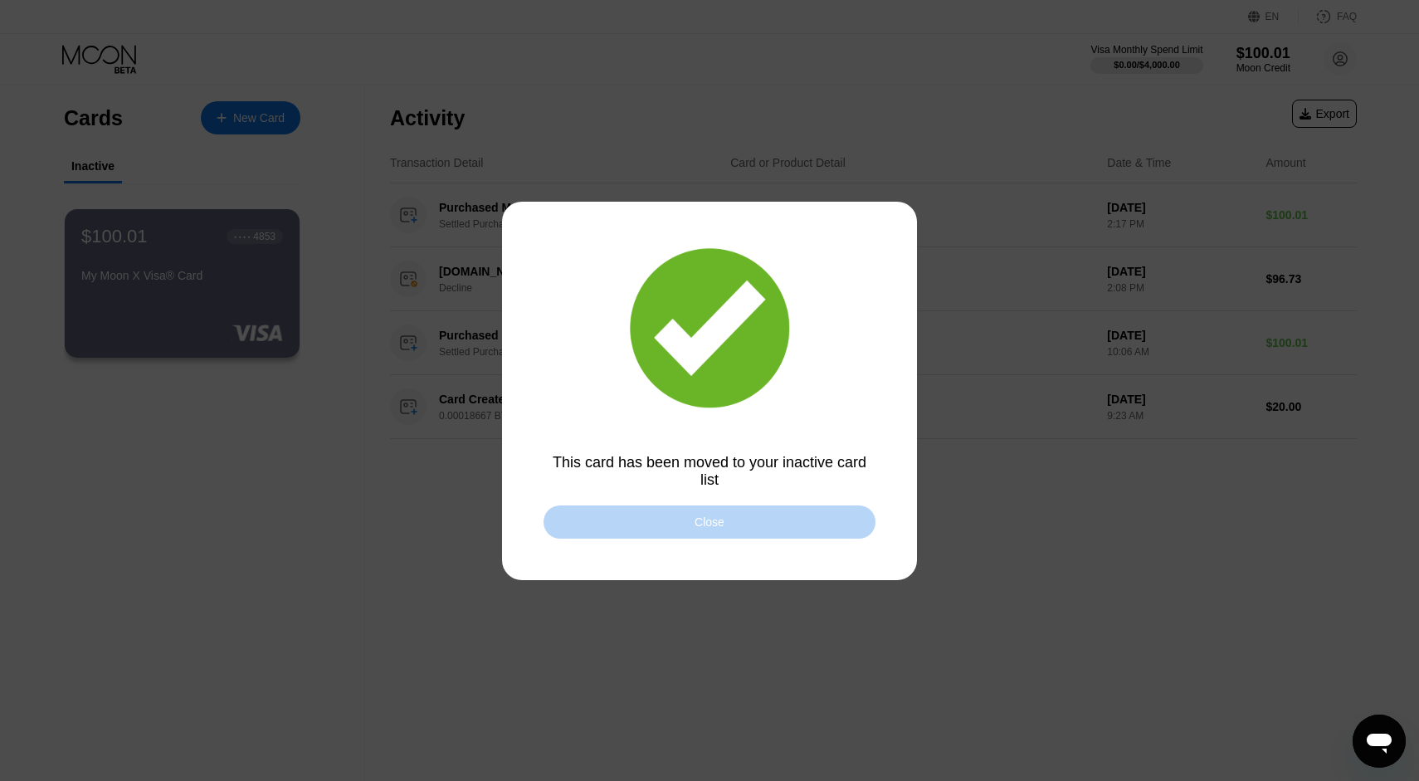
click at [654, 529] on div "Close" at bounding box center [710, 521] width 332 height 33
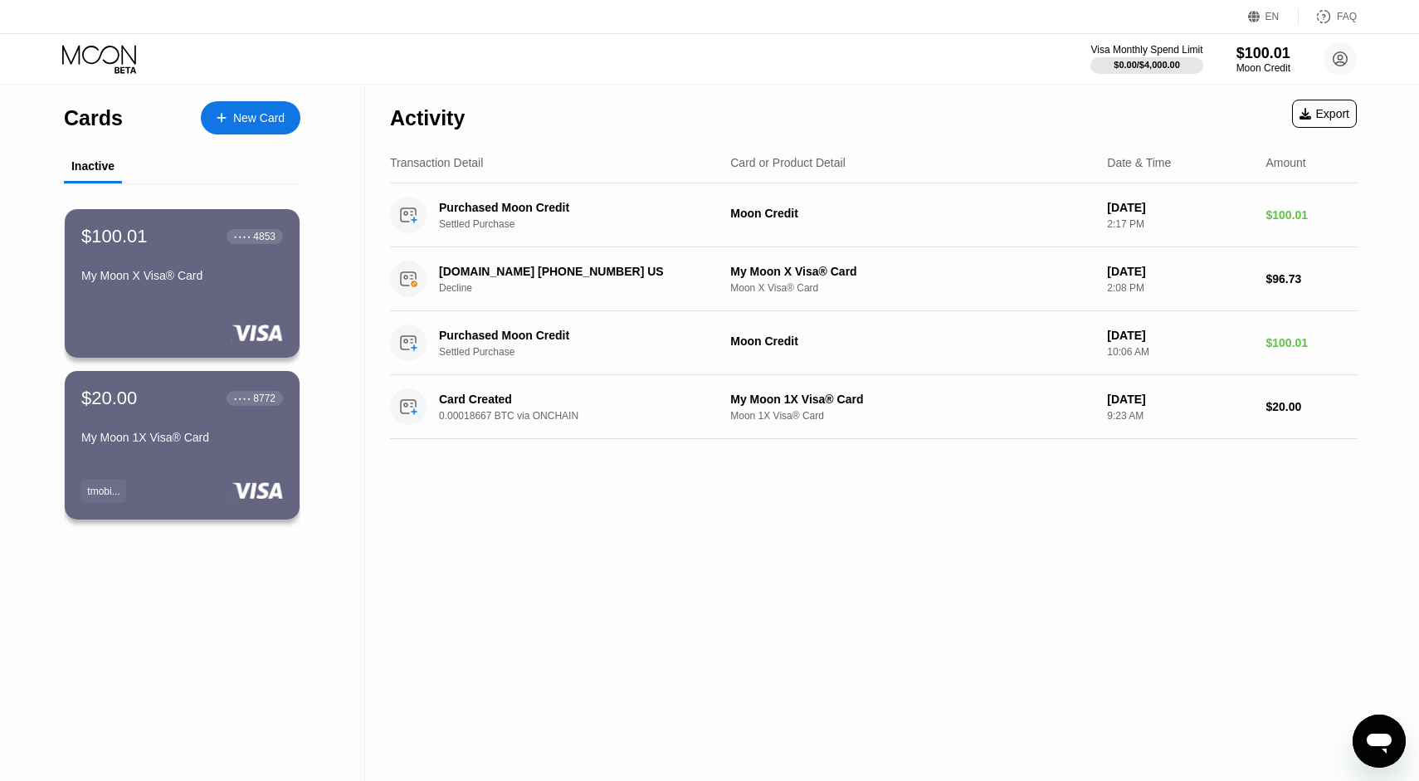
click at [115, 59] on icon at bounding box center [100, 59] width 77 height 29
click at [239, 119] on div "New Card" at bounding box center [258, 118] width 51 height 14
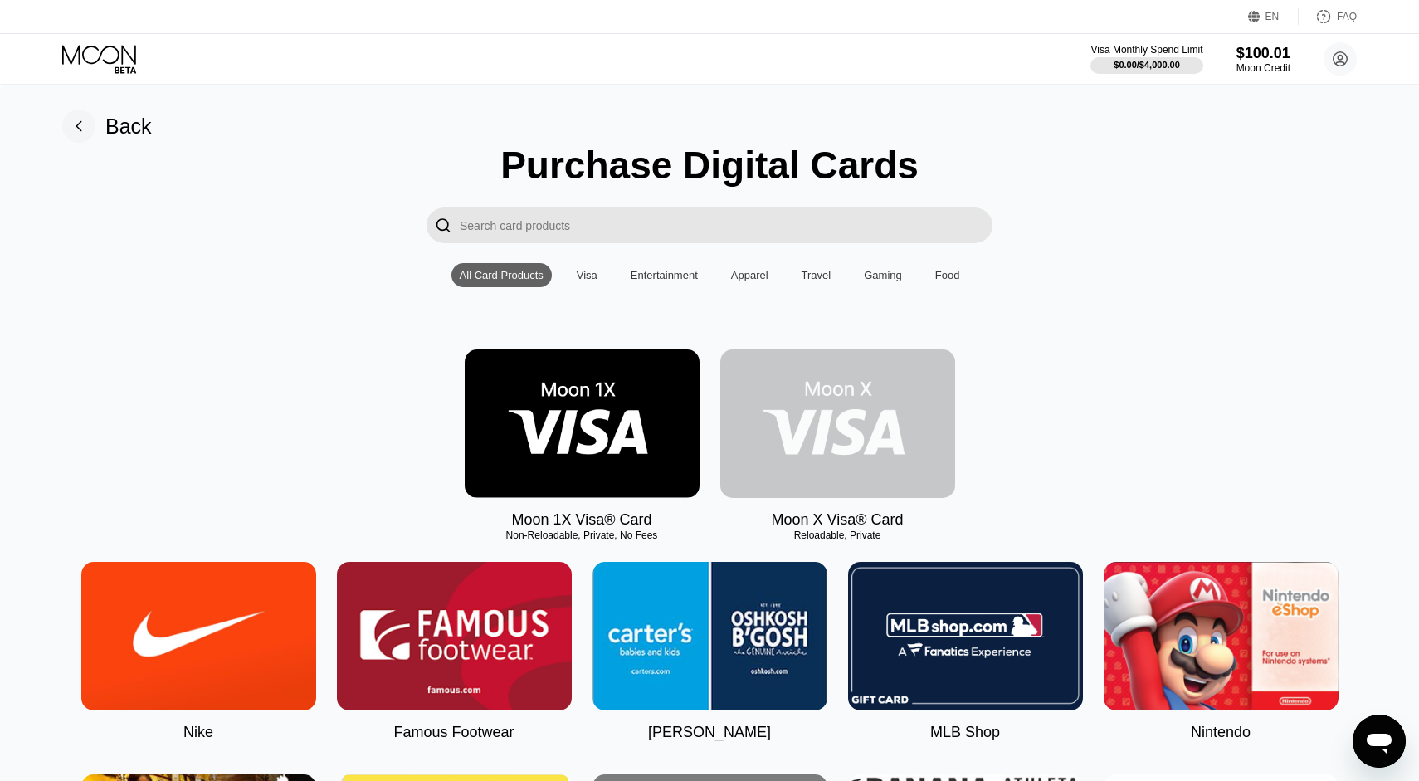
click at [831, 461] on img at bounding box center [837, 423] width 235 height 149
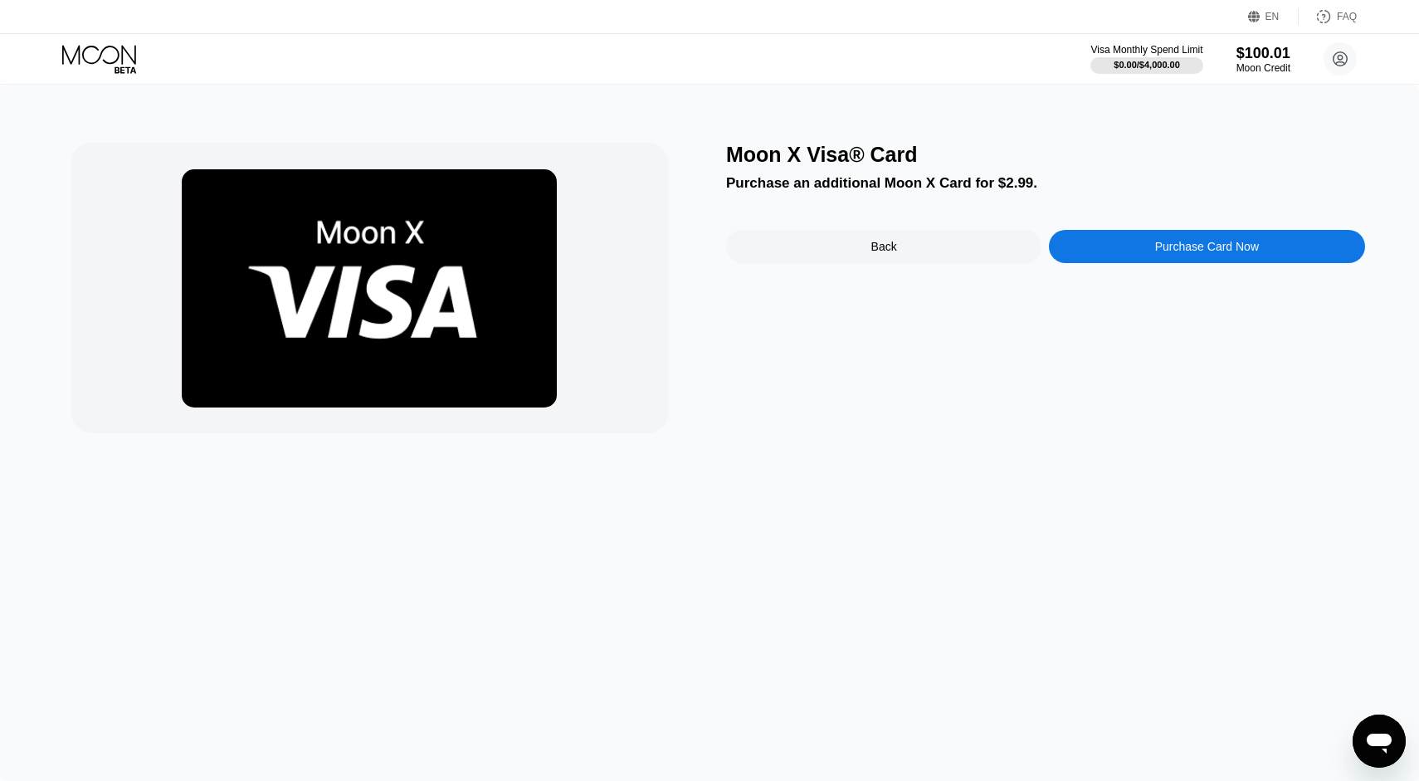
click at [853, 254] on div "Back" at bounding box center [883, 246] width 315 height 33
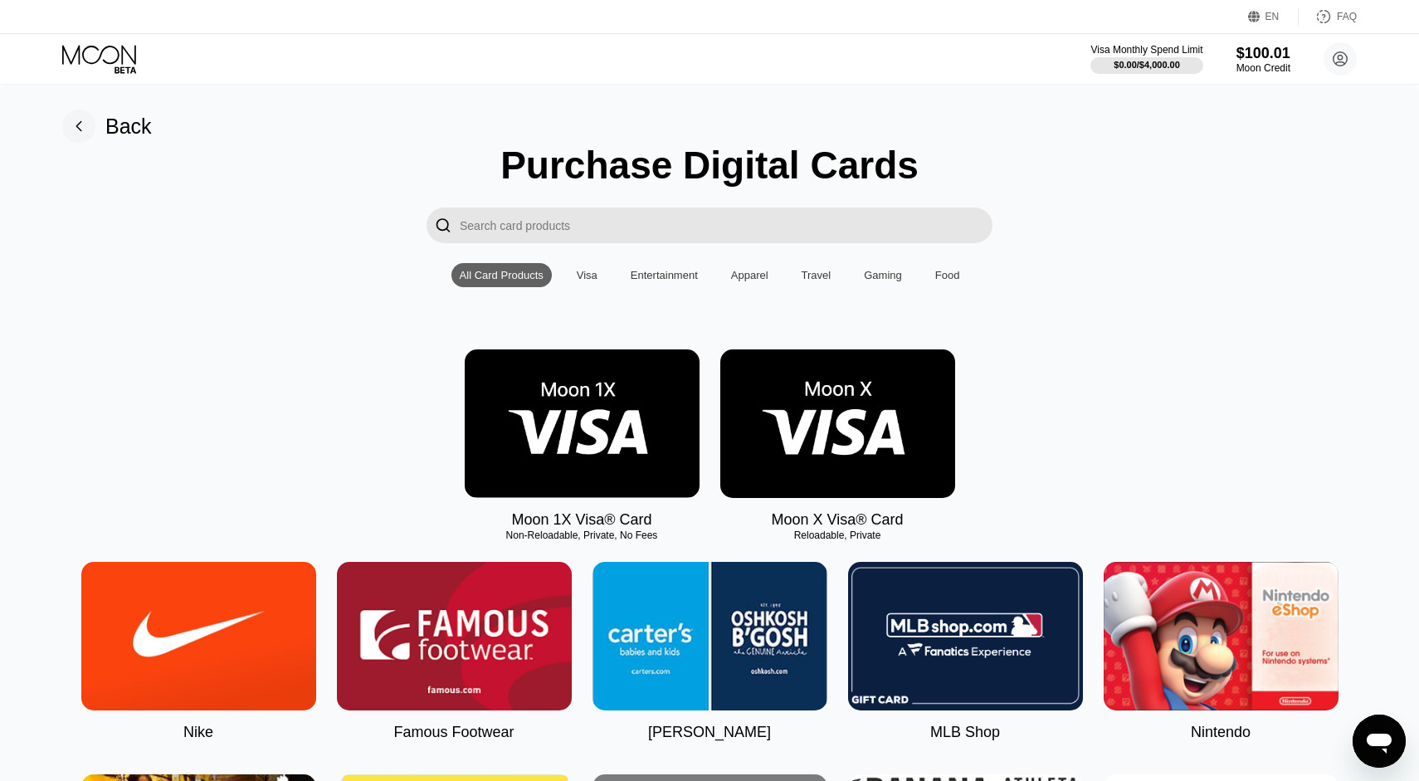
click at [870, 426] on img at bounding box center [837, 423] width 235 height 149
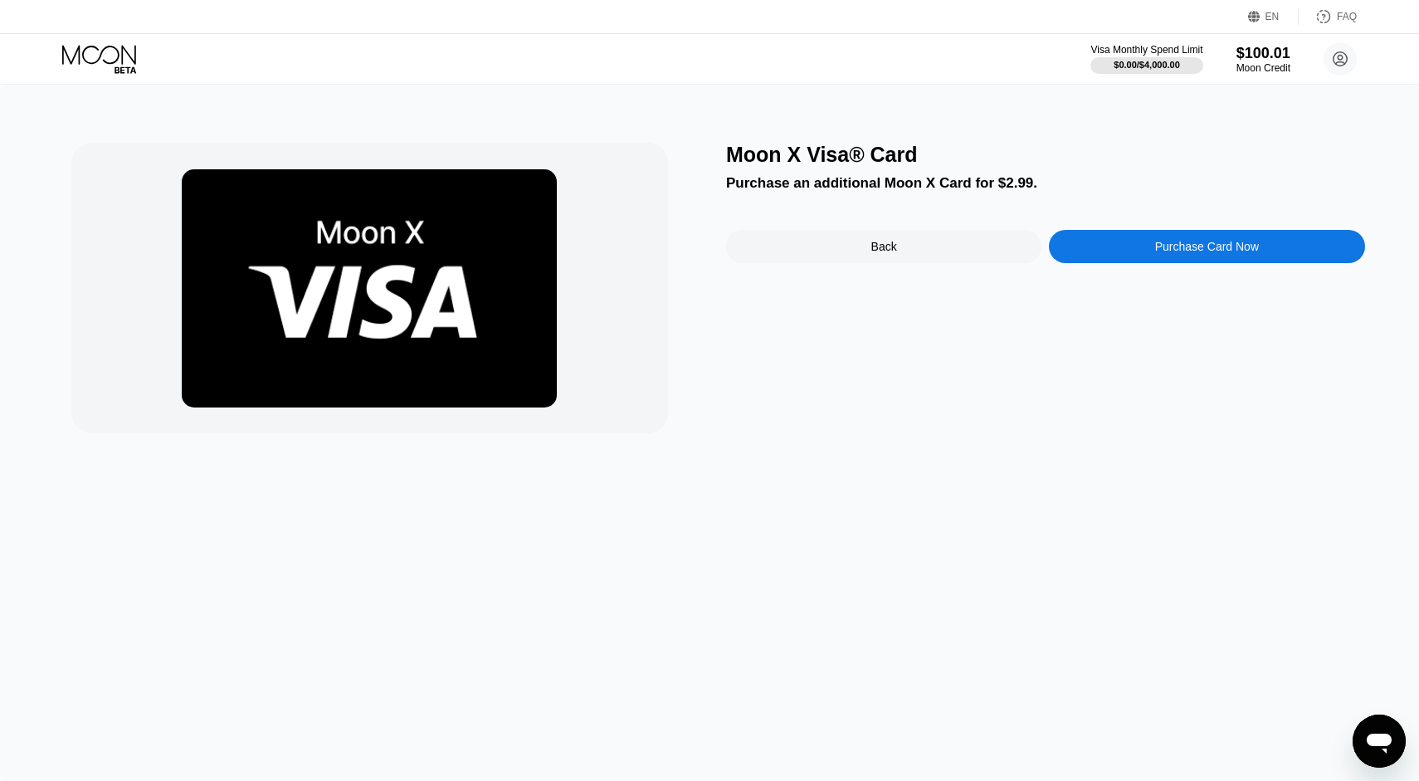
click at [1136, 249] on div "Purchase Card Now" at bounding box center [1206, 246] width 315 height 33
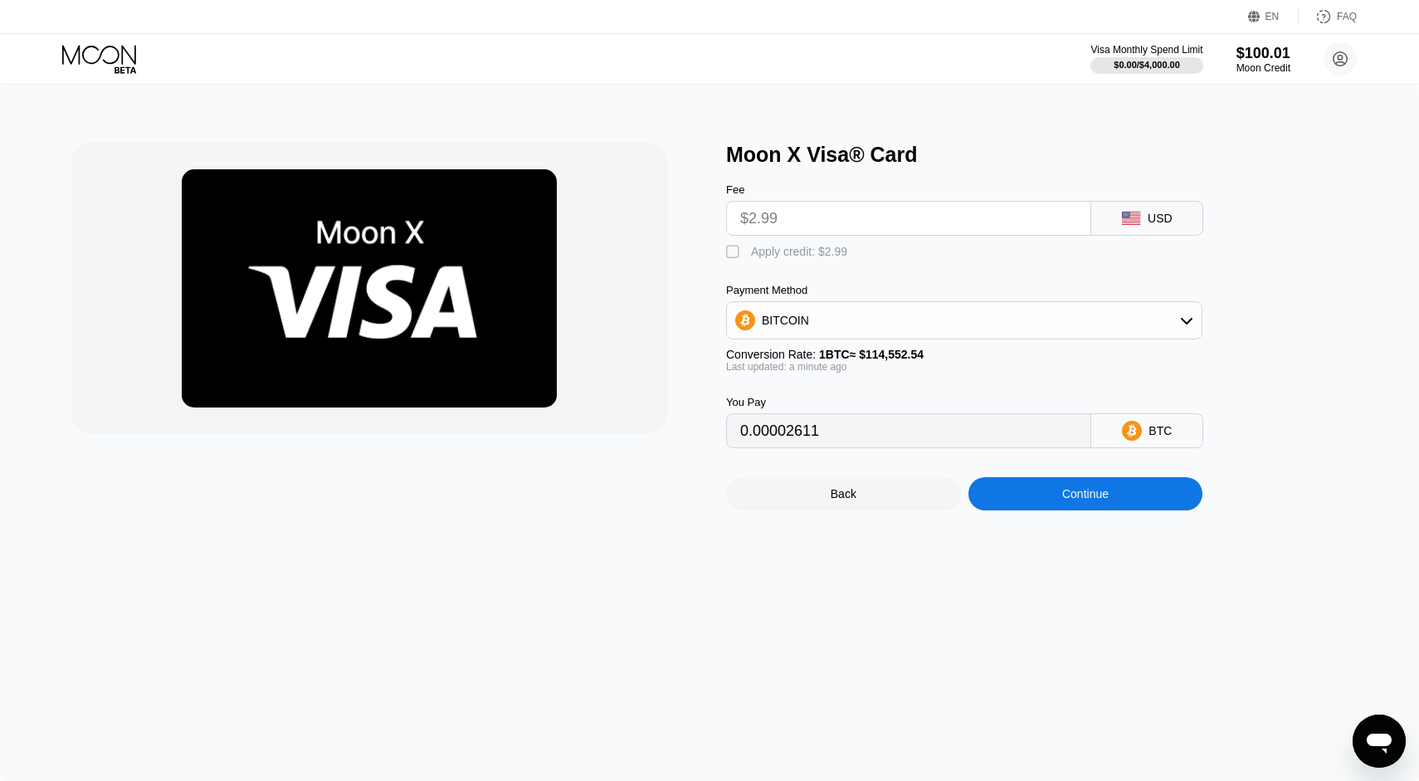
click at [729, 252] on div "" at bounding box center [734, 252] width 17 height 17
click at [729, 252] on div "" at bounding box center [734, 252] width 17 height 17
type input "0.00002611"
click at [105, 50] on icon at bounding box center [100, 59] width 77 height 29
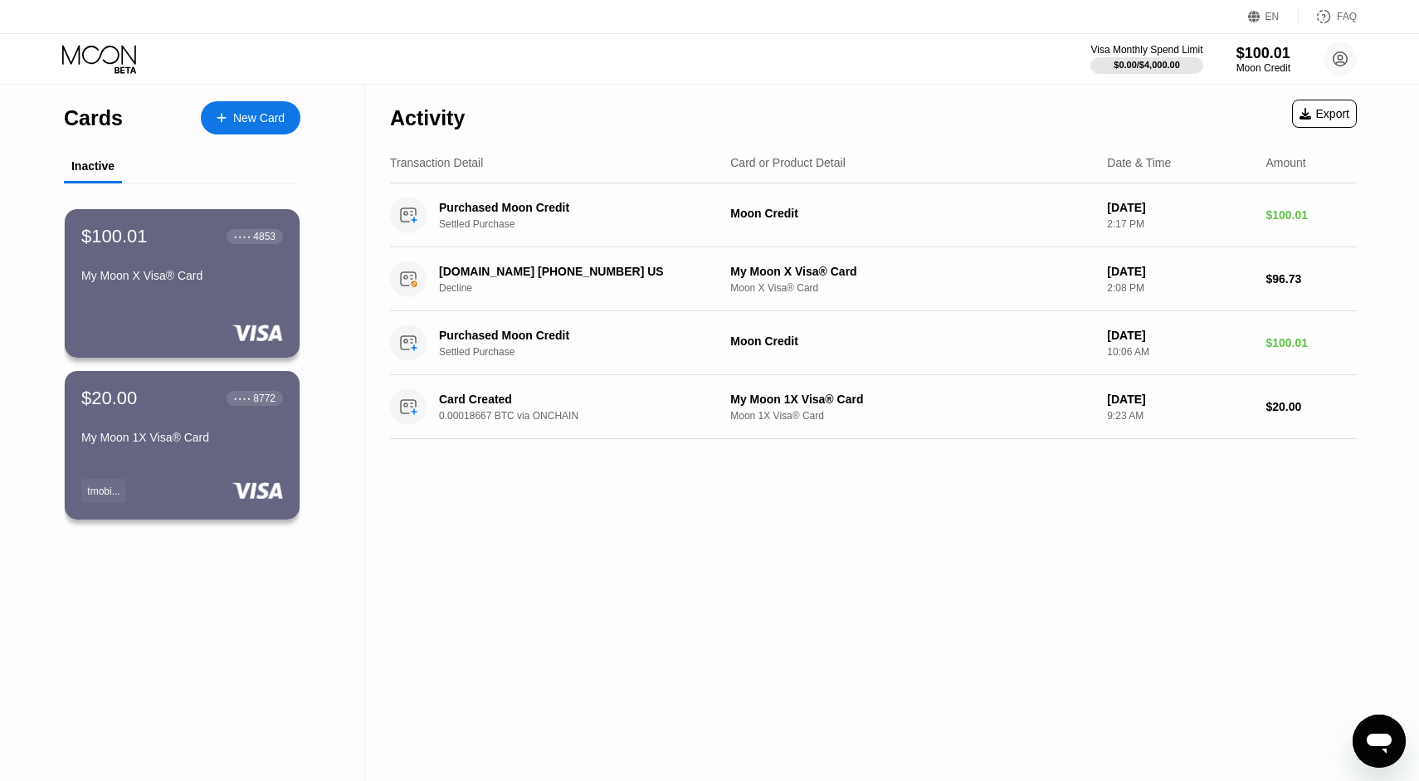
click at [103, 123] on div "Cards" at bounding box center [93, 118] width 59 height 24
click at [112, 49] on icon at bounding box center [100, 59] width 77 height 29
click at [1266, 63] on div "Moon Credit" at bounding box center [1264, 68] width 56 height 12
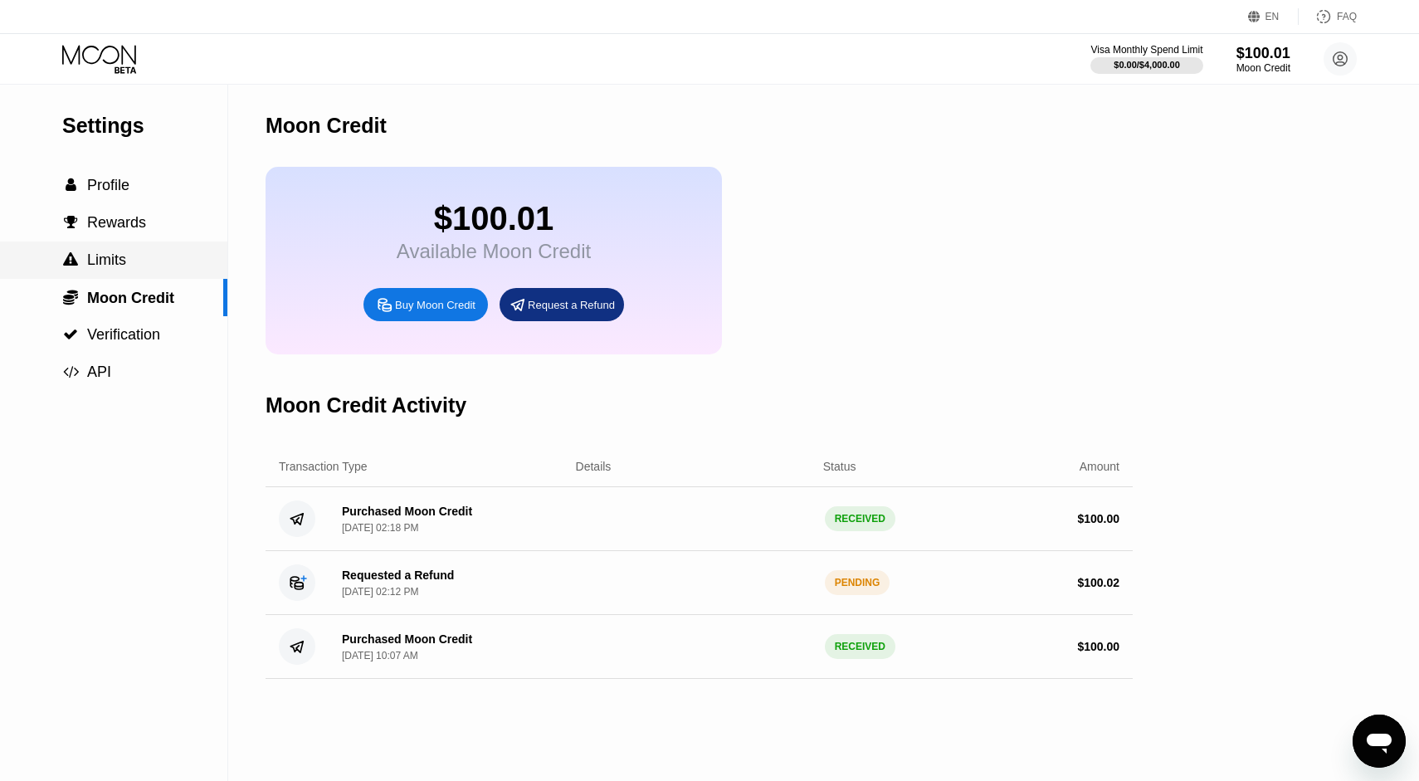
click at [136, 265] on div " Limits" at bounding box center [113, 259] width 227 height 17
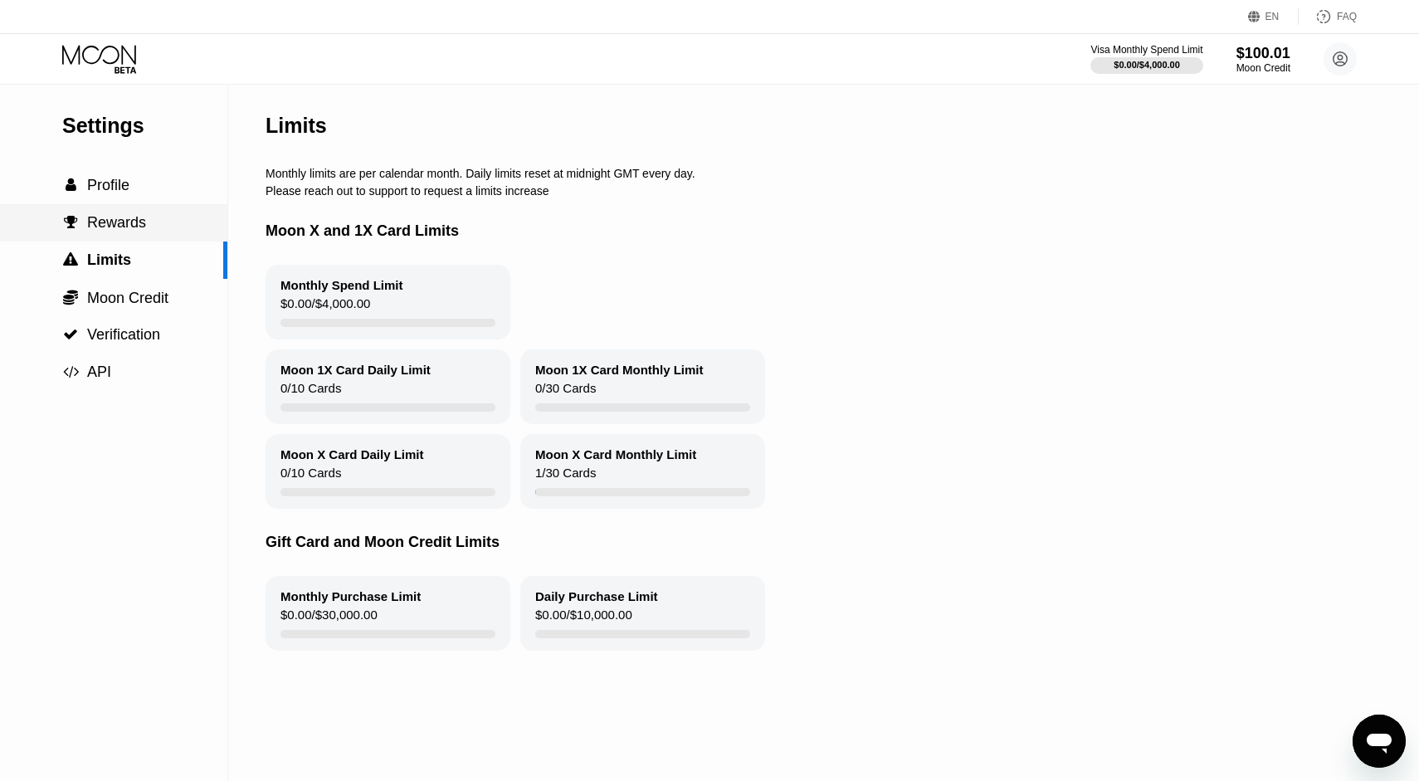
click at [135, 227] on span "Rewards" at bounding box center [116, 222] width 59 height 17
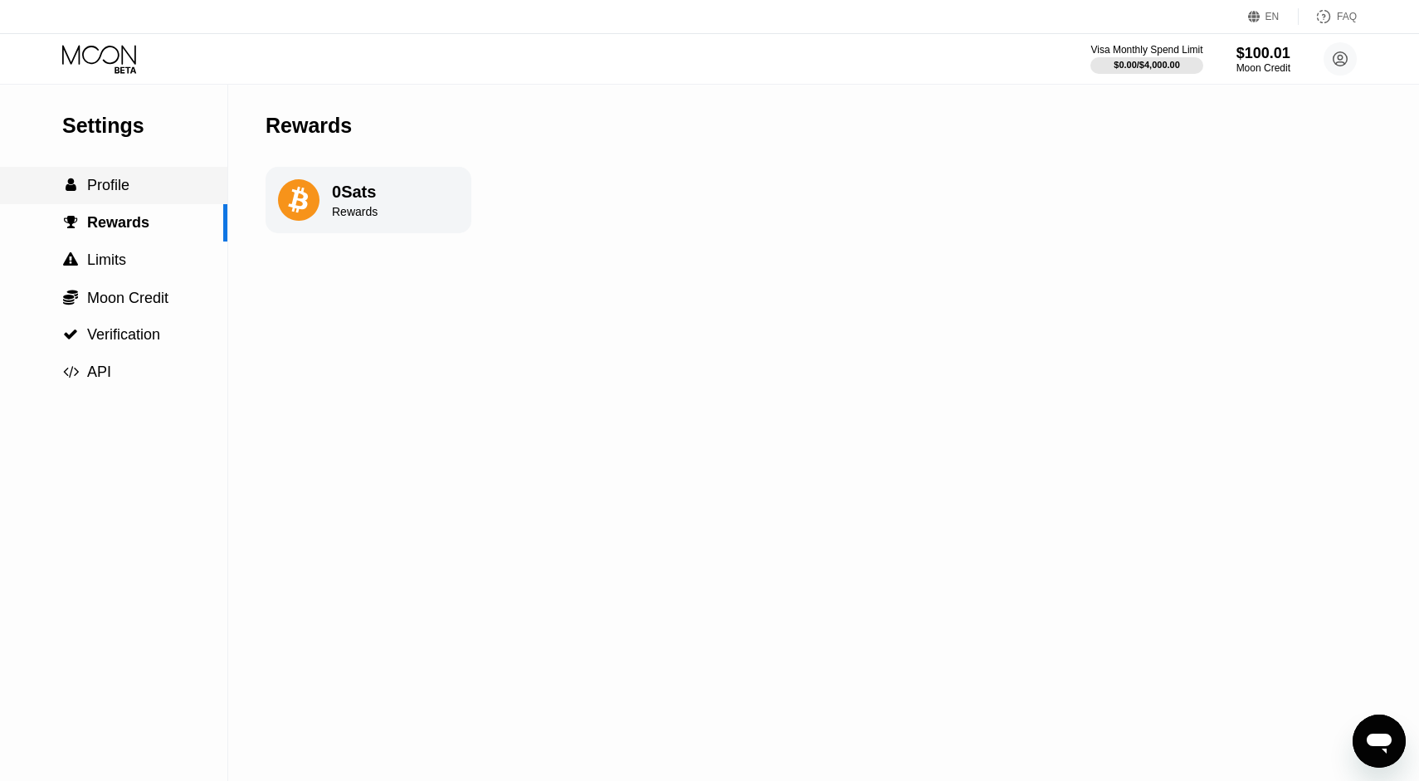
click at [119, 193] on span "Profile" at bounding box center [108, 185] width 42 height 17
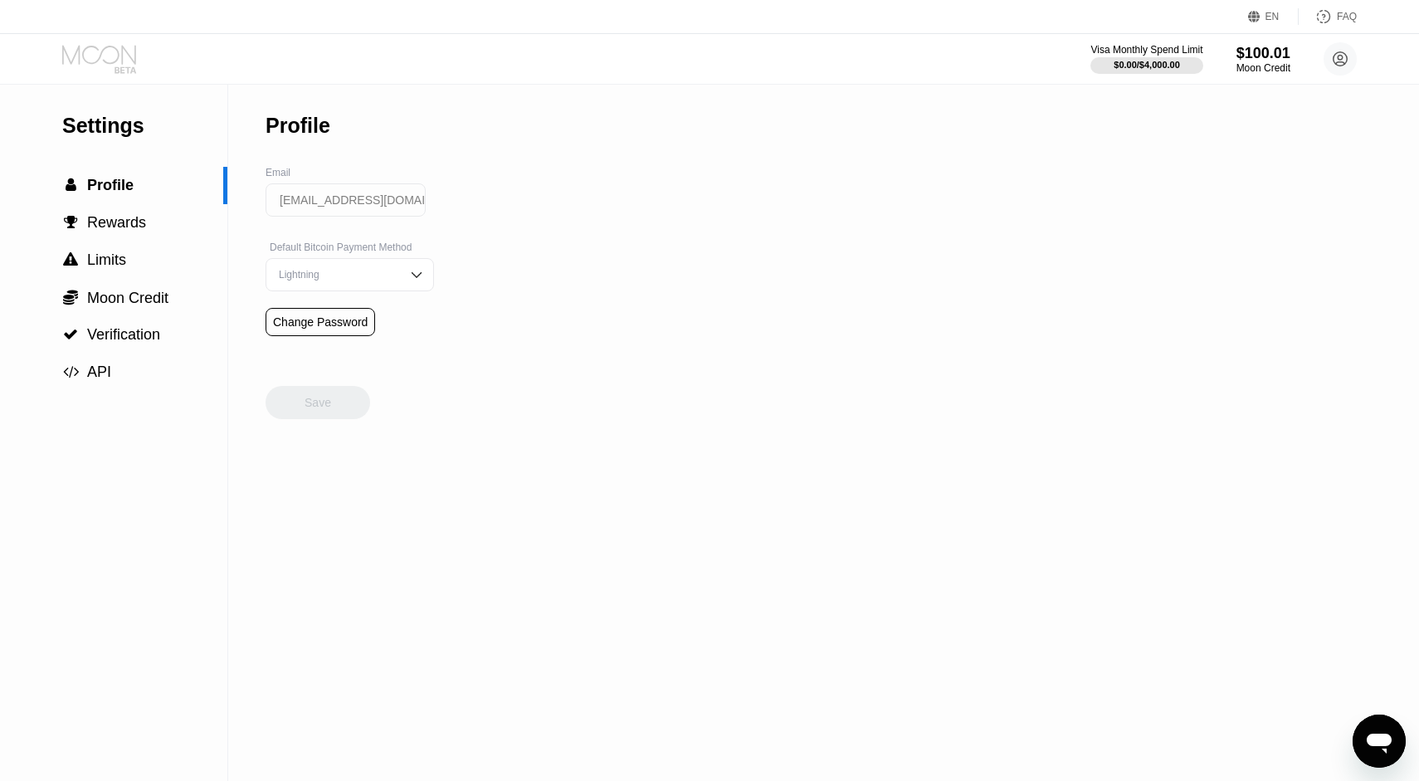
click at [94, 48] on icon at bounding box center [100, 59] width 77 height 29
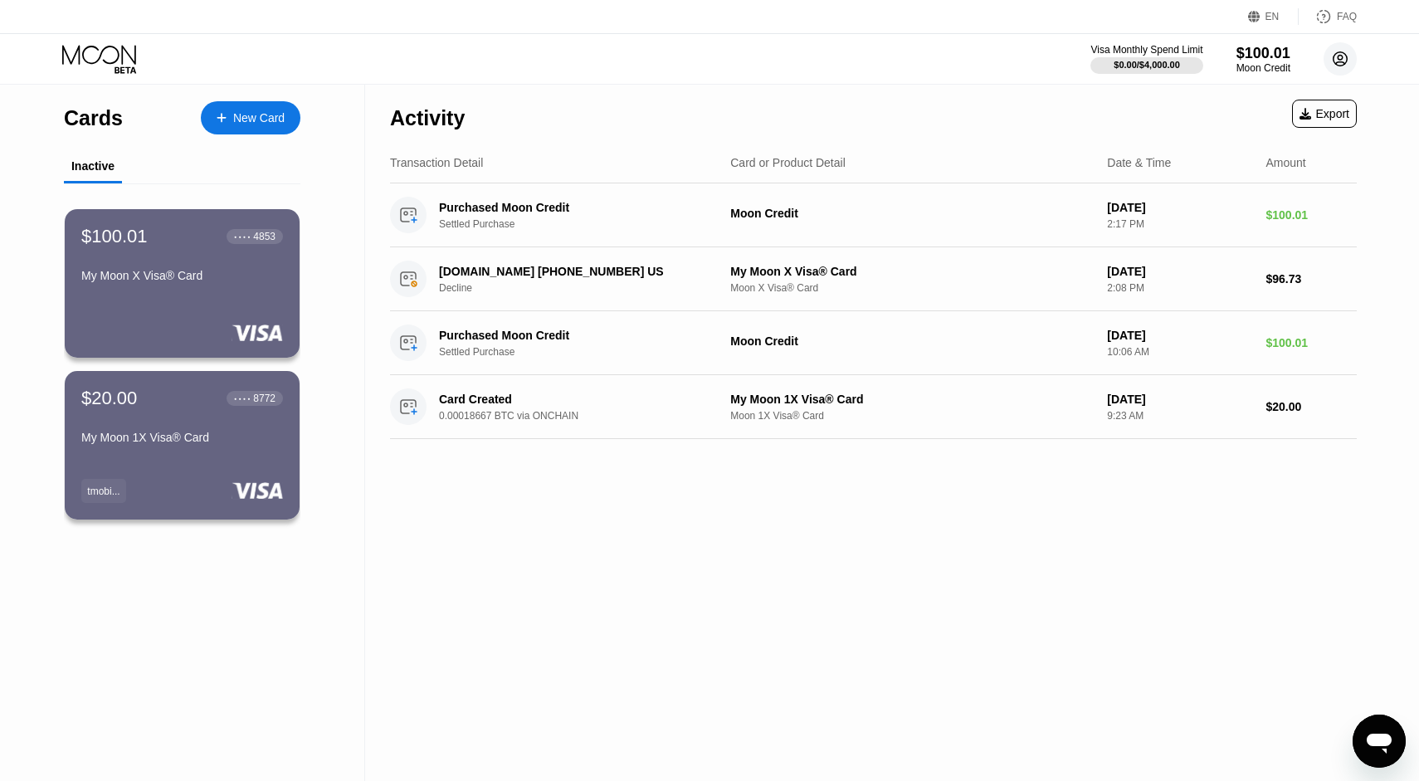
click at [1349, 55] on circle at bounding box center [1339, 58] width 33 height 33
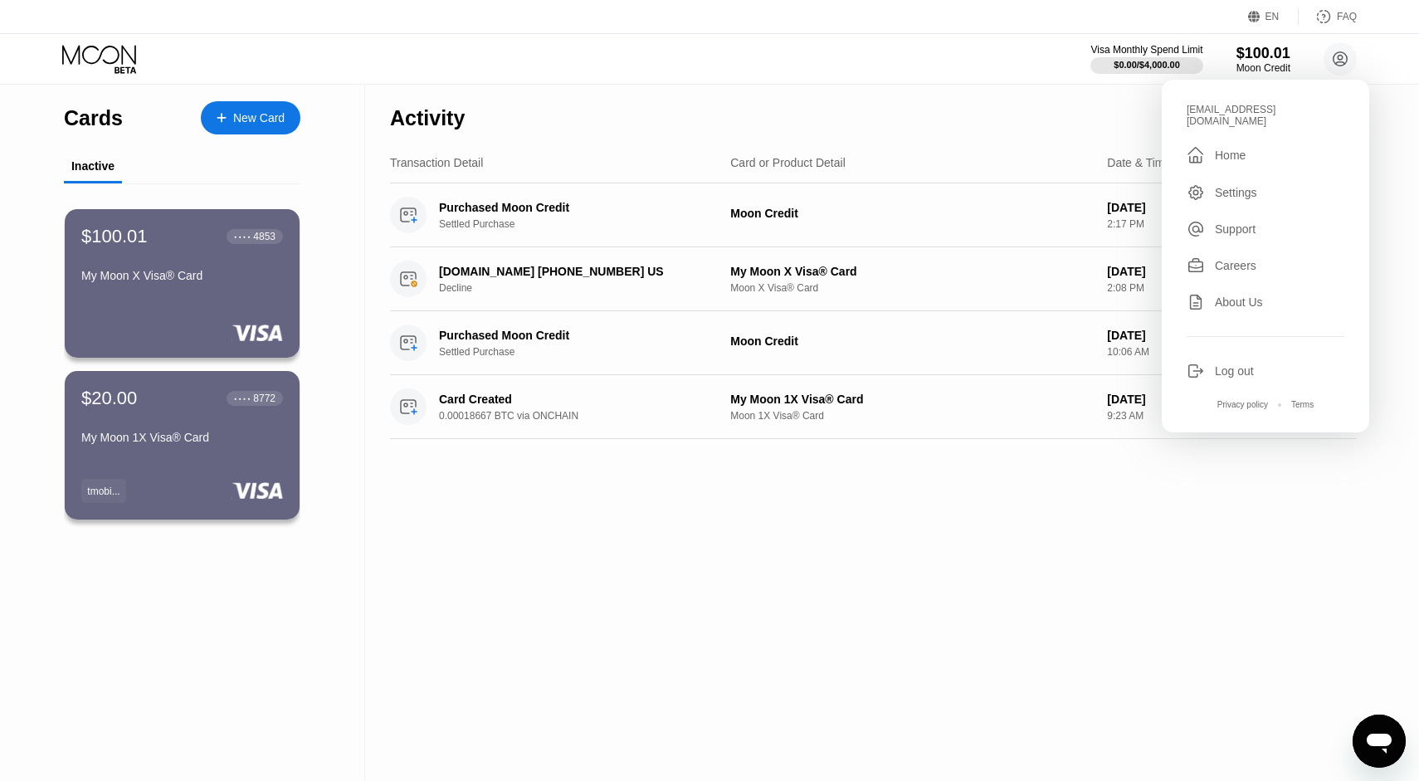
click at [1235, 149] on div "Home" at bounding box center [1230, 155] width 31 height 13
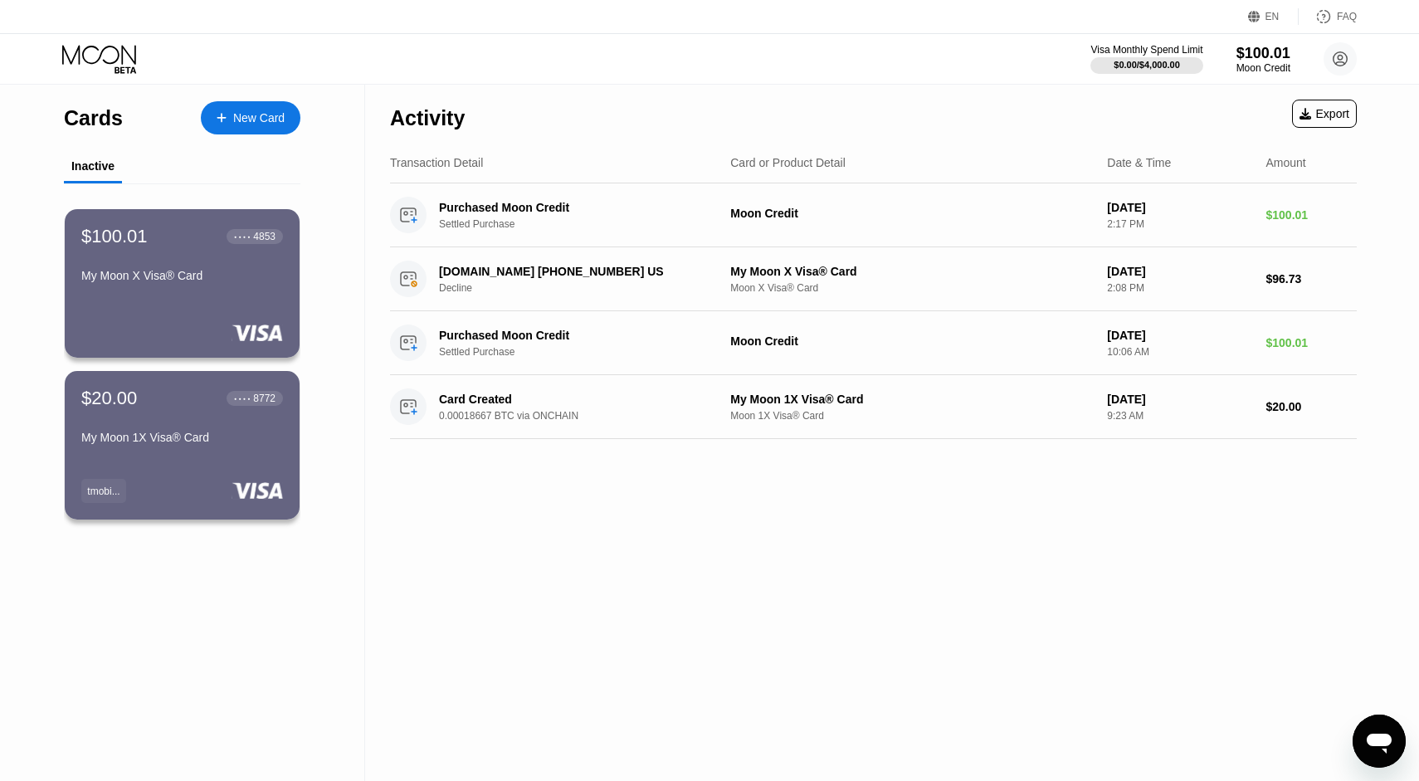
click at [96, 51] on icon at bounding box center [100, 59] width 77 height 29
click at [257, 116] on div "New Card" at bounding box center [258, 118] width 51 height 14
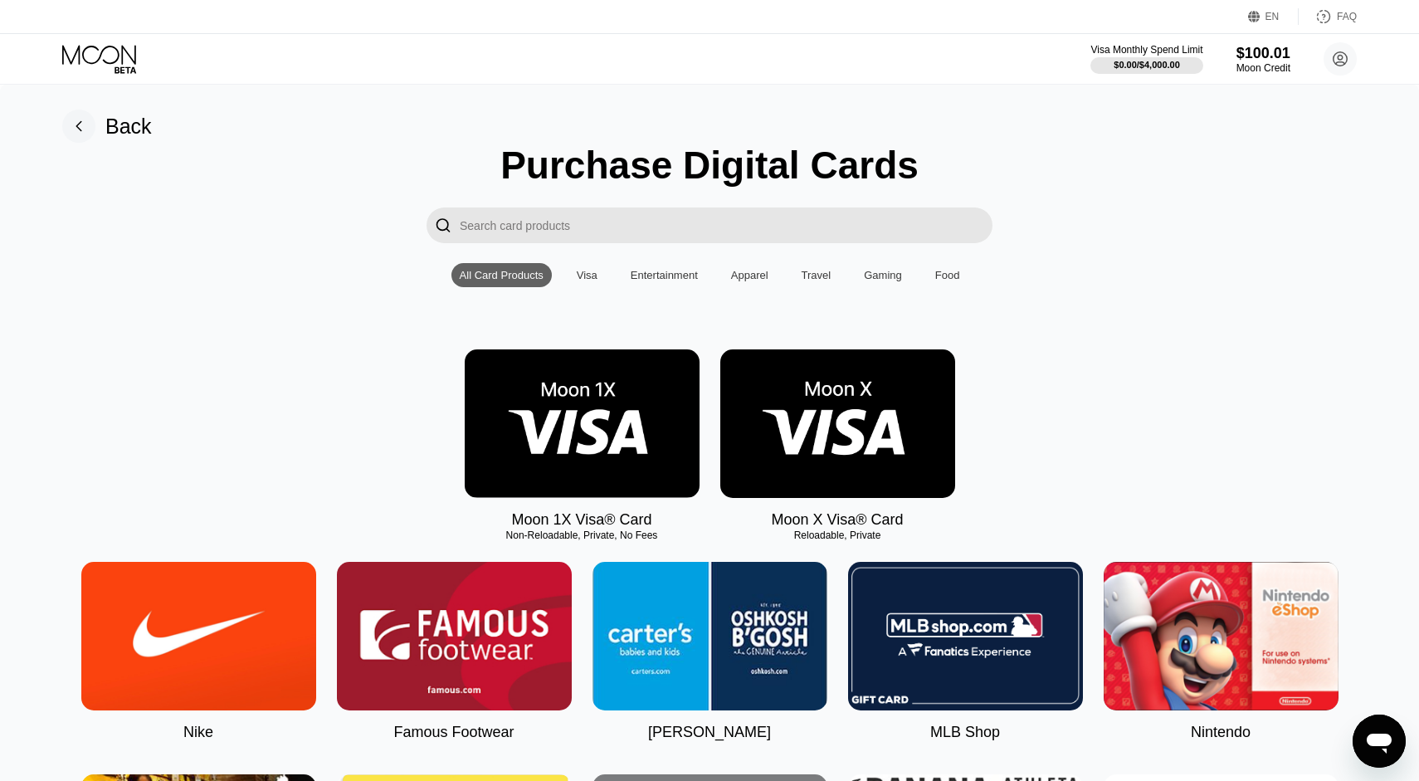
click at [826, 422] on img at bounding box center [837, 423] width 235 height 149
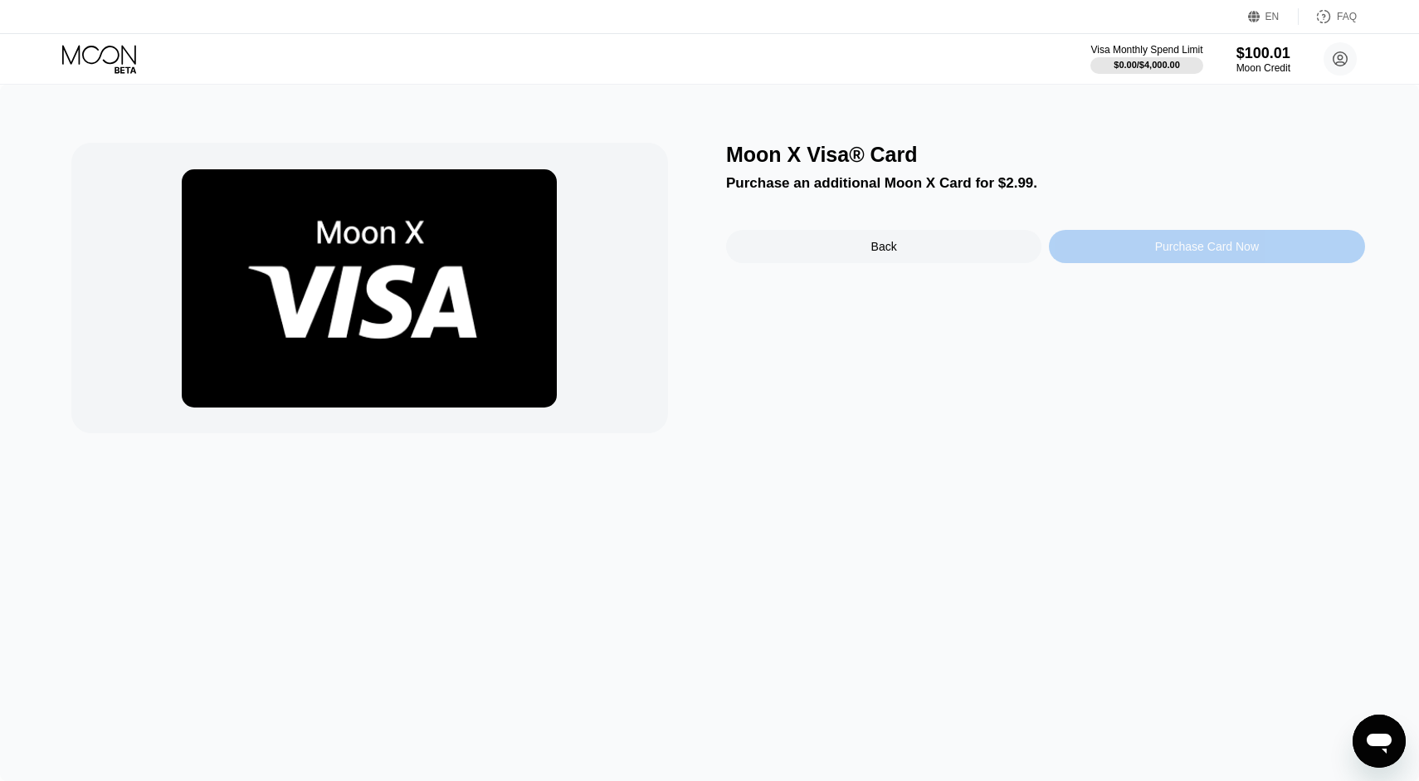
click at [1183, 241] on div "Purchase Card Now" at bounding box center [1207, 246] width 104 height 13
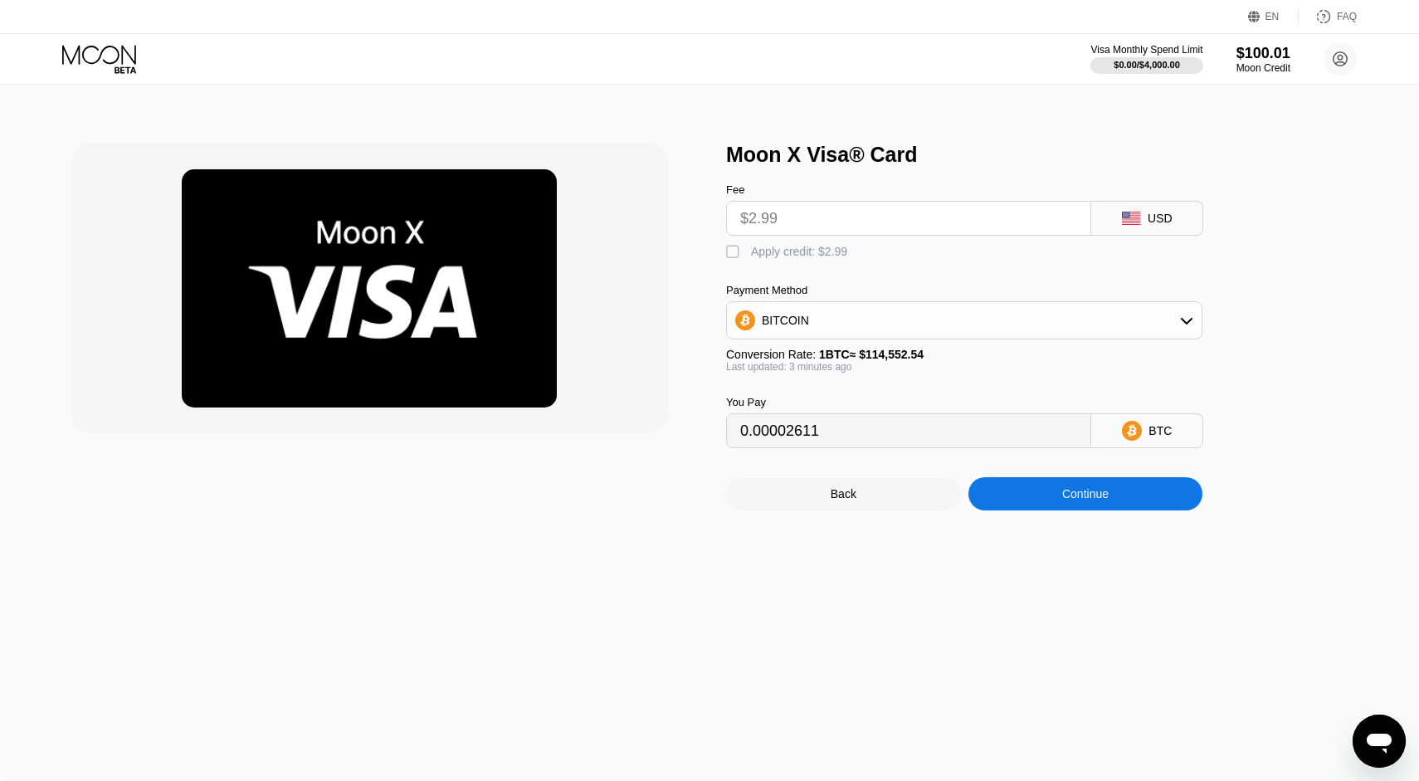
click at [782, 224] on input "$2.99" at bounding box center [908, 218] width 337 height 33
click at [734, 255] on div "" at bounding box center [734, 252] width 17 height 17
type input "0"
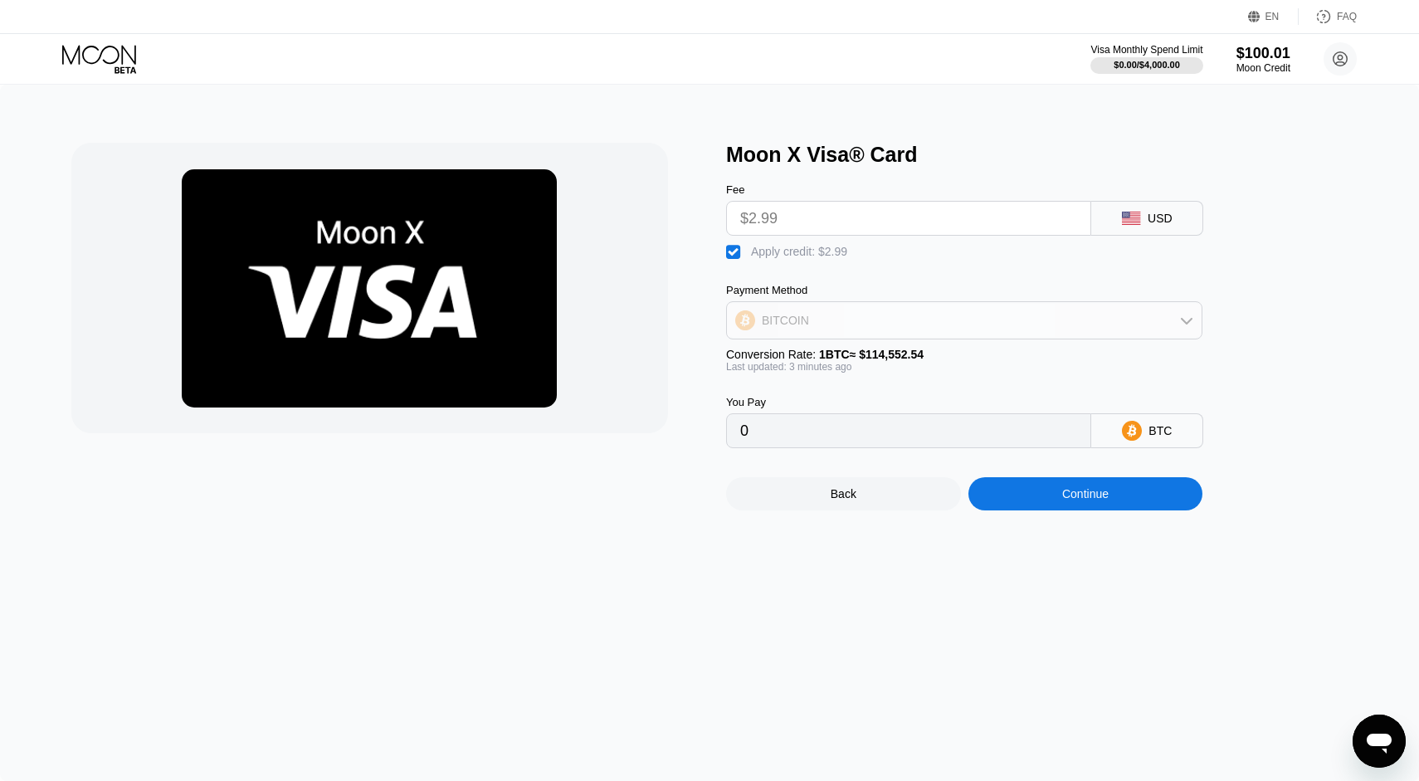
click at [841, 331] on div "BITCOIN" at bounding box center [964, 320] width 475 height 33
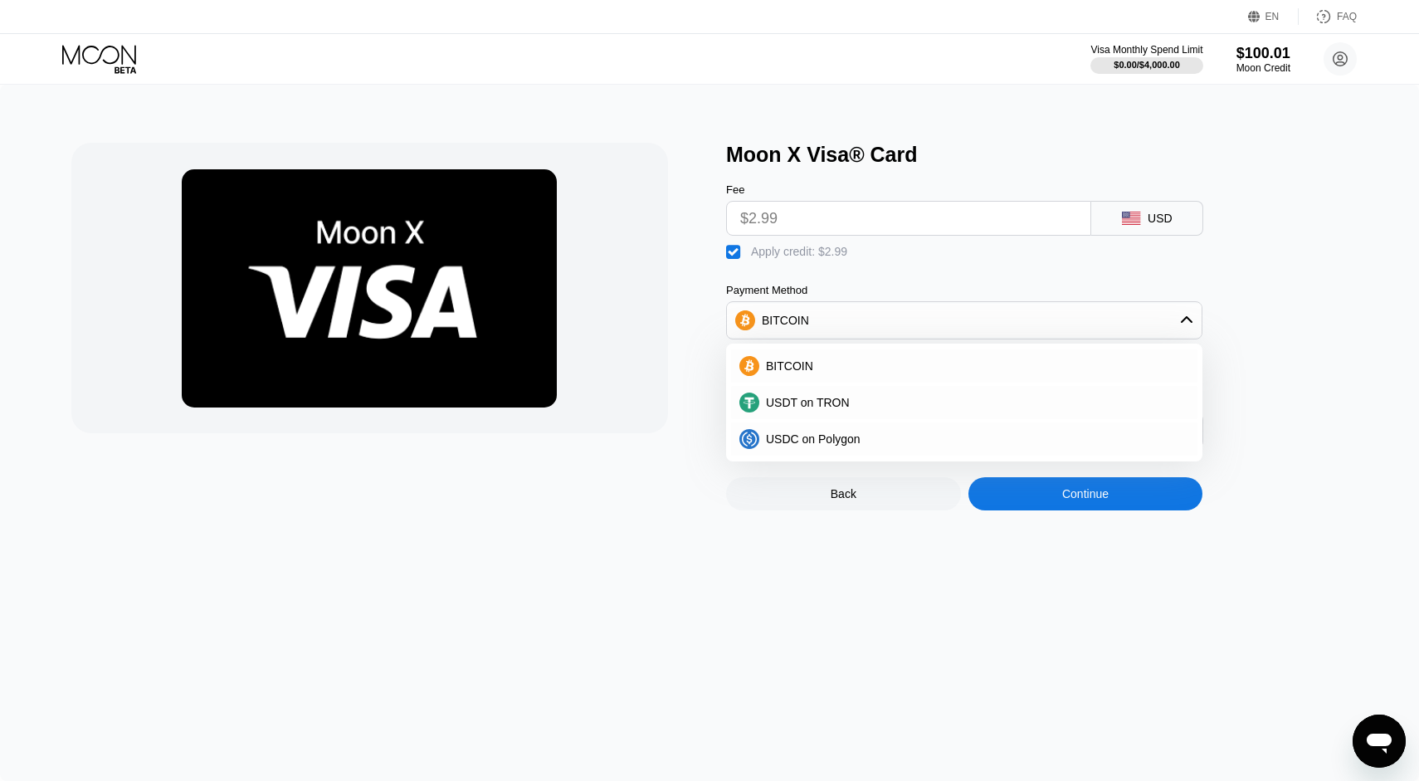
click at [685, 339] on div at bounding box center [390, 327] width 639 height 368
click at [924, 555] on div "Moon X Visa® Card Fee $2.99 USD  Apply credit: $2.99 Payment Method BITCOIN BI…" at bounding box center [709, 433] width 1419 height 696
click at [837, 504] on div "Back" at bounding box center [843, 493] width 235 height 33
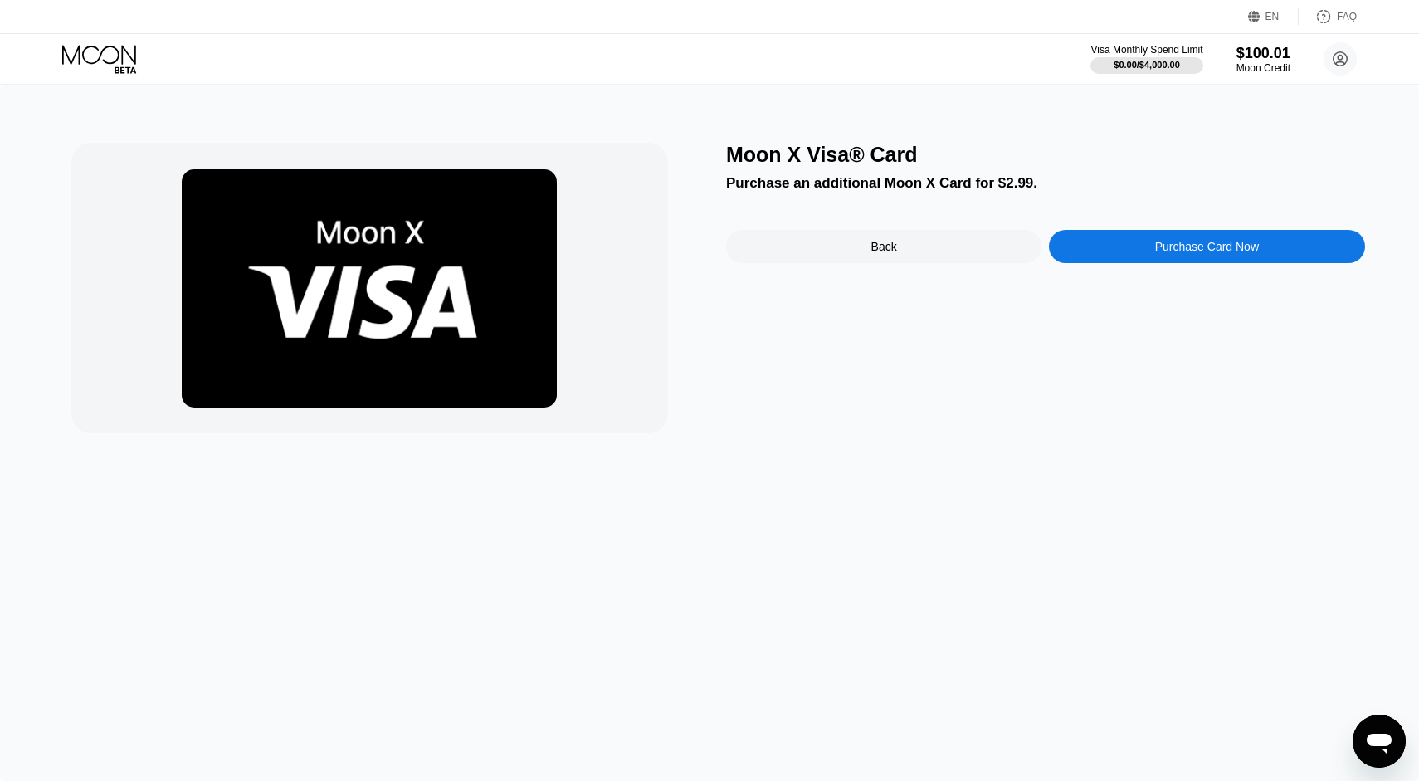
click at [853, 253] on div "Back" at bounding box center [883, 246] width 315 height 33
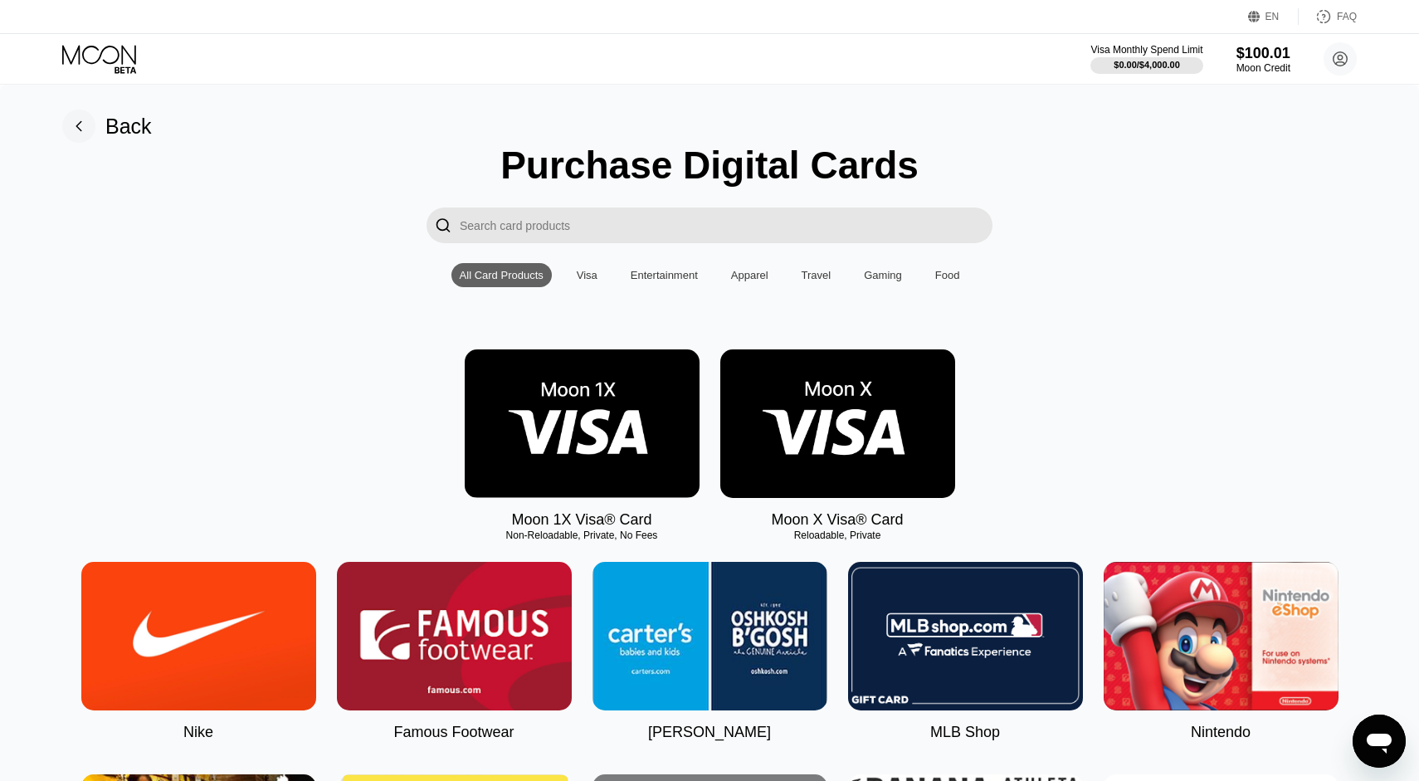
click at [631, 444] on img at bounding box center [582, 423] width 235 height 149
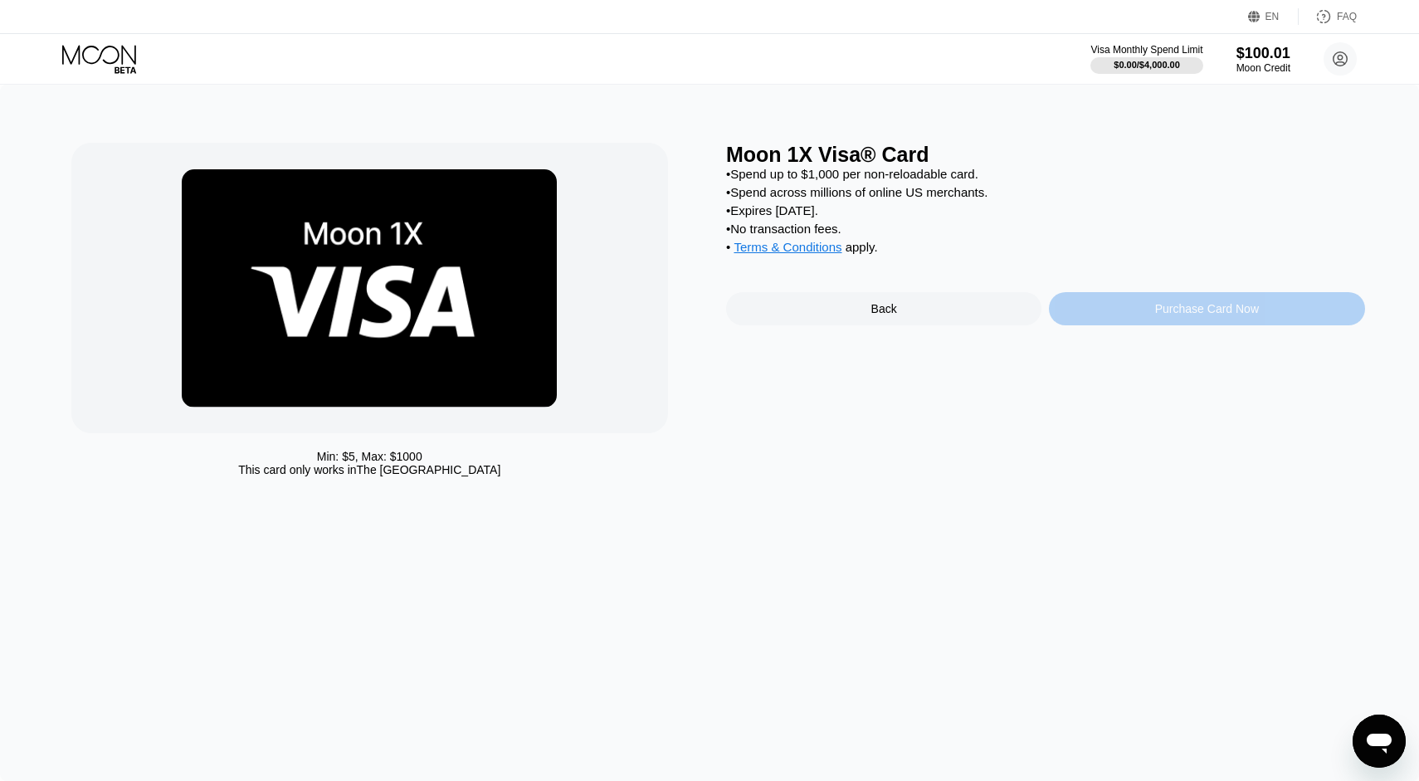
click at [1197, 315] on div "Purchase Card Now" at bounding box center [1207, 308] width 104 height 13
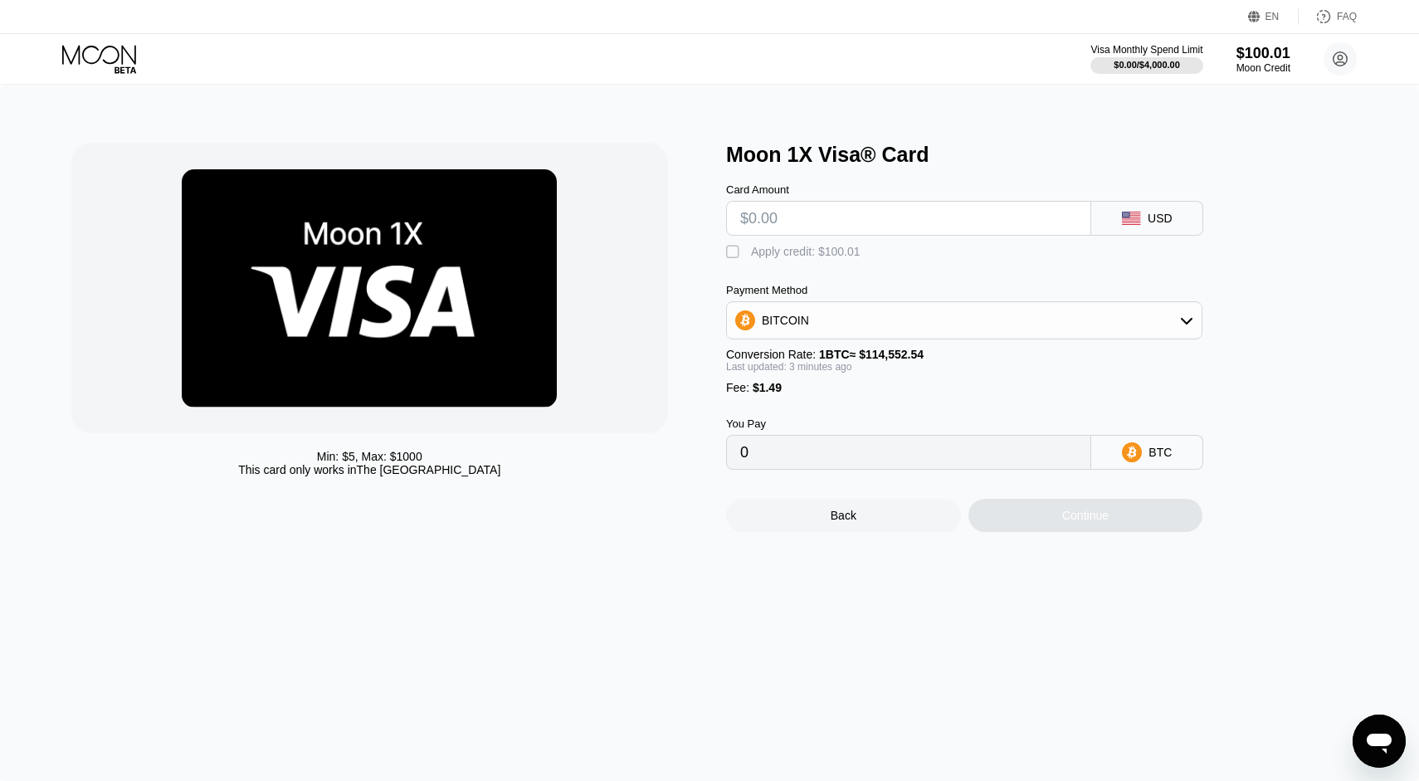
click at [71, 57] on icon at bounding box center [100, 59] width 77 height 29
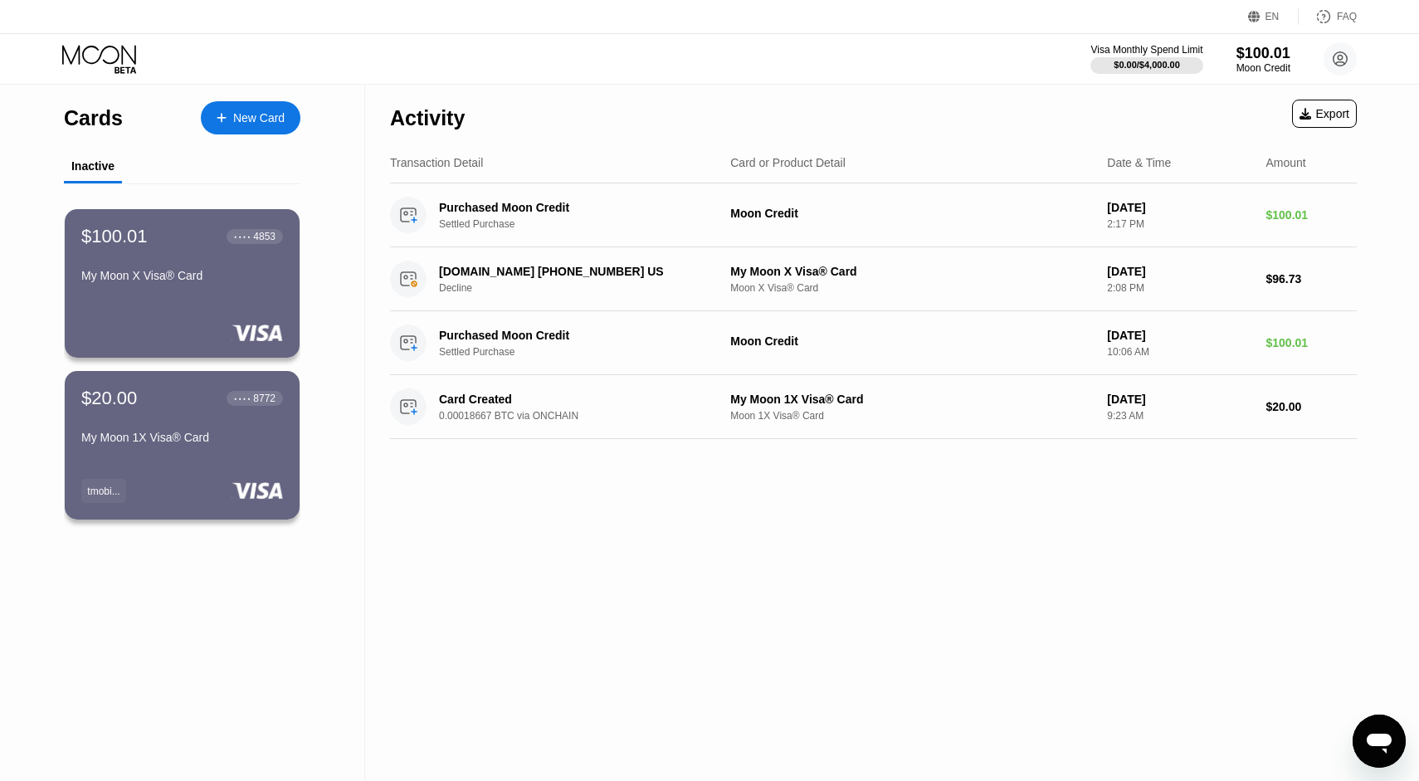
click at [246, 120] on div "New Card" at bounding box center [258, 118] width 51 height 14
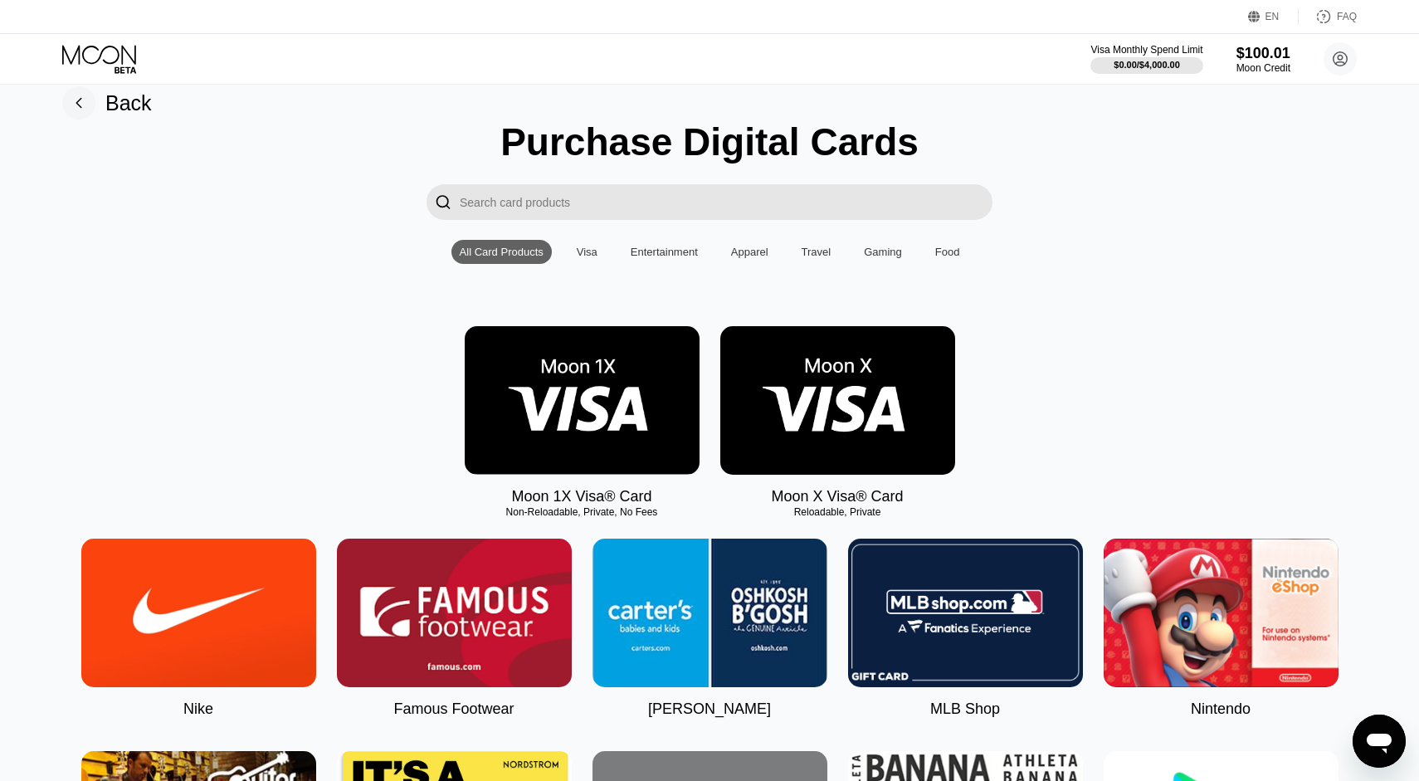
scroll to position [19, 0]
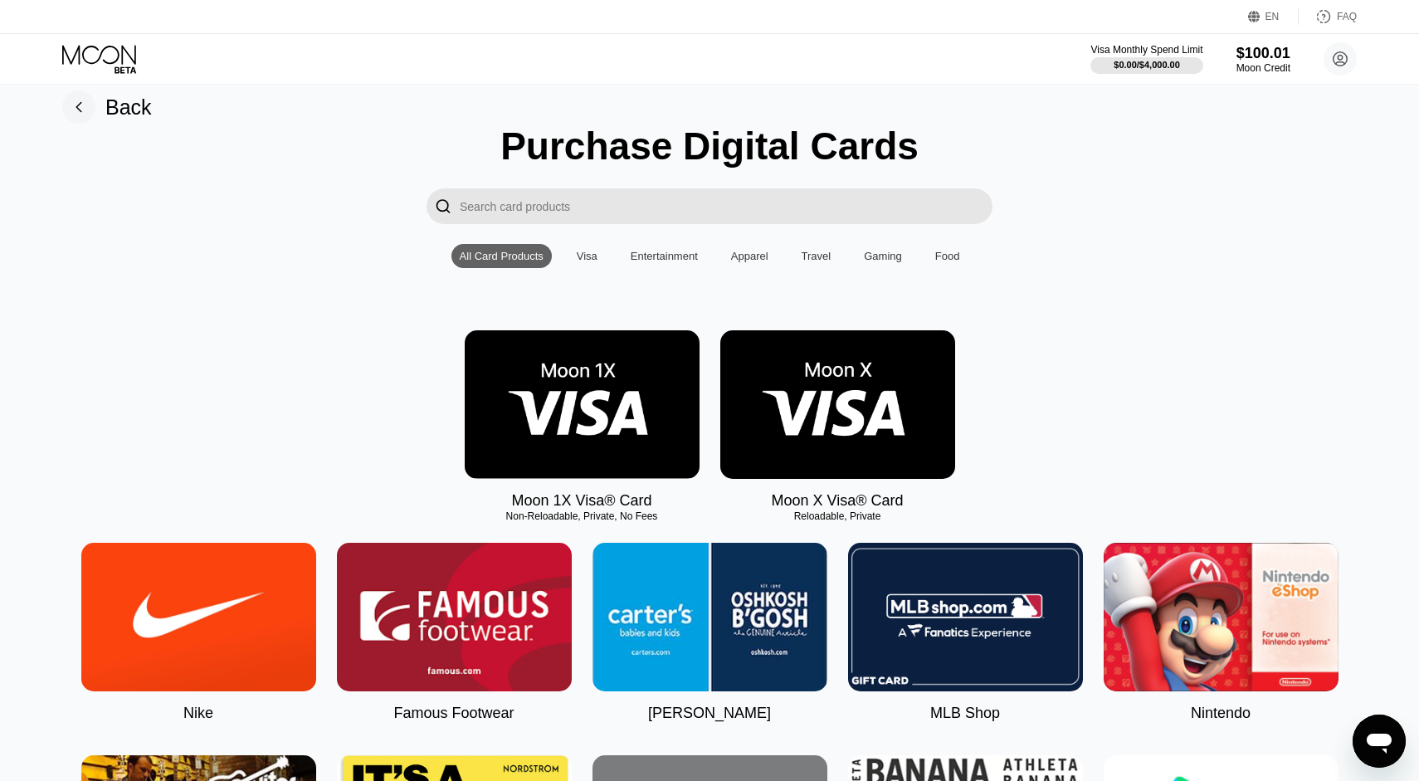
click at [836, 396] on img at bounding box center [837, 404] width 235 height 149
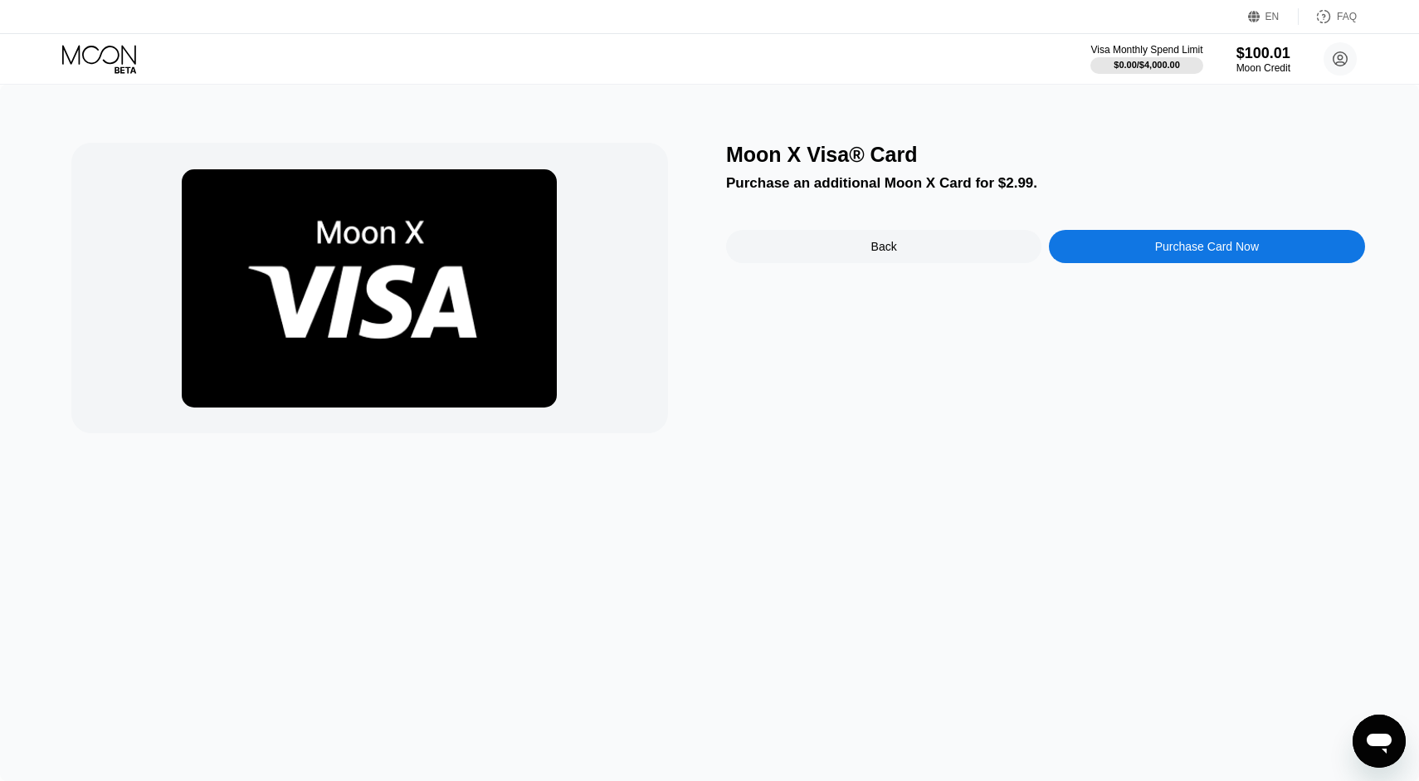
click at [1140, 256] on div "Purchase Card Now" at bounding box center [1206, 246] width 315 height 33
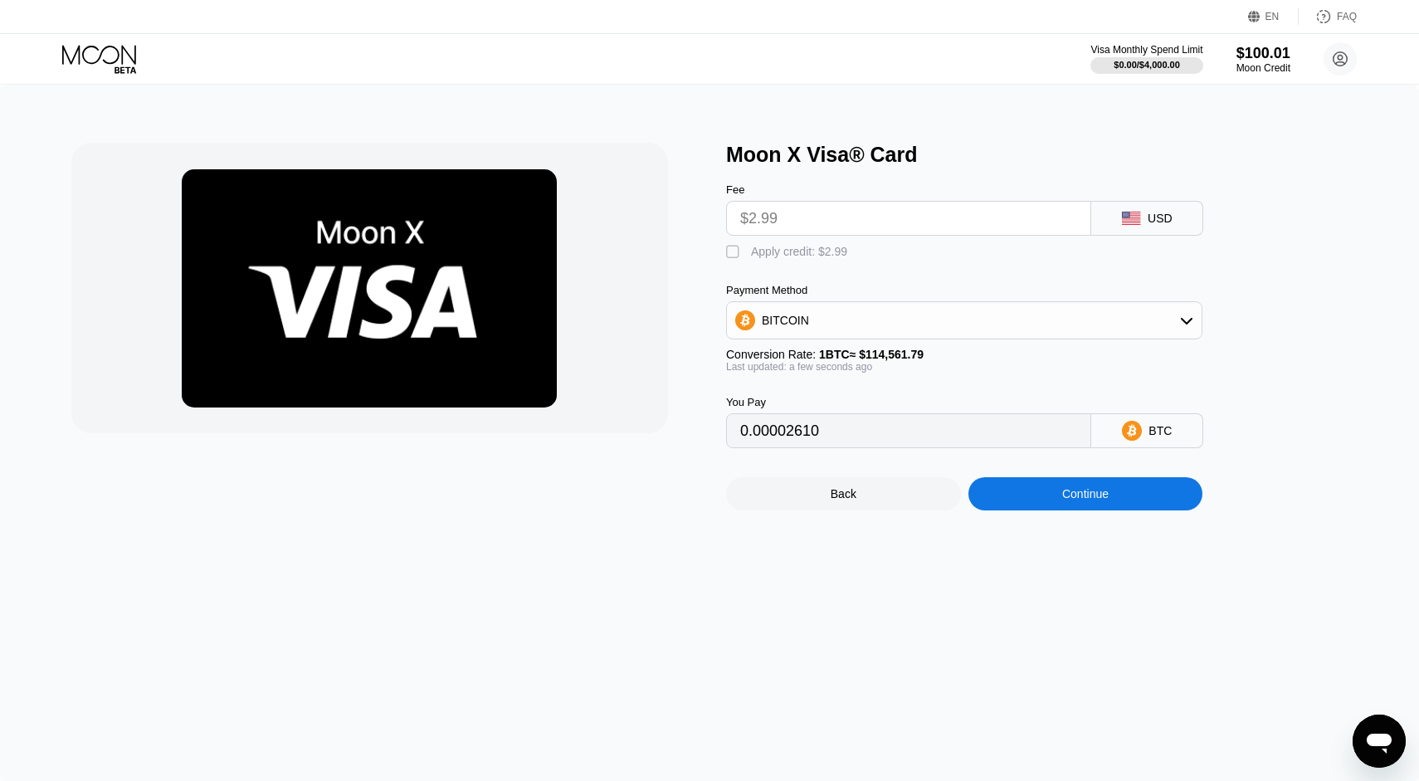
click at [790, 225] on input "$2.99" at bounding box center [908, 218] width 337 height 33
click at [778, 213] on input "$2.99" at bounding box center [908, 218] width 337 height 33
click at [111, 51] on icon at bounding box center [100, 59] width 77 height 29
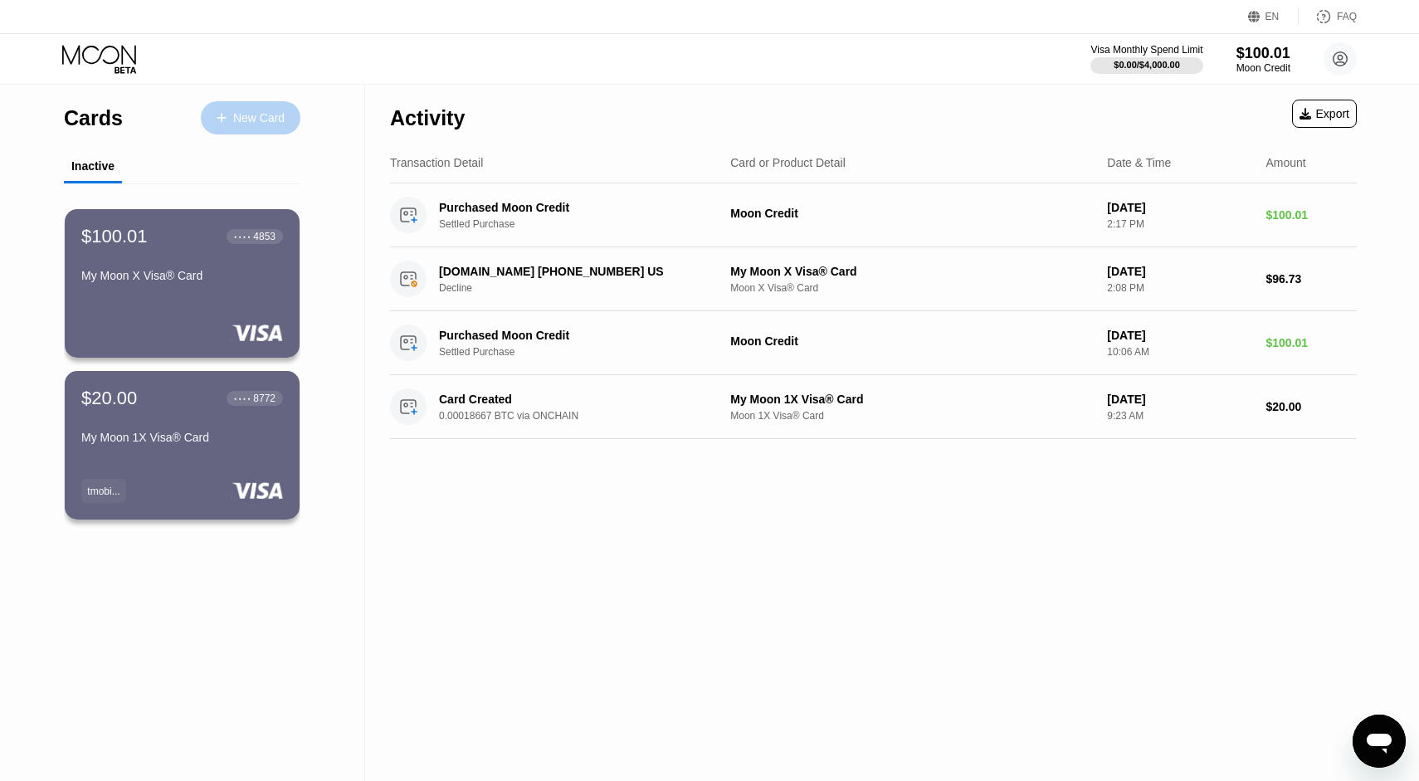
click at [228, 115] on div at bounding box center [230, 118] width 7 height 14
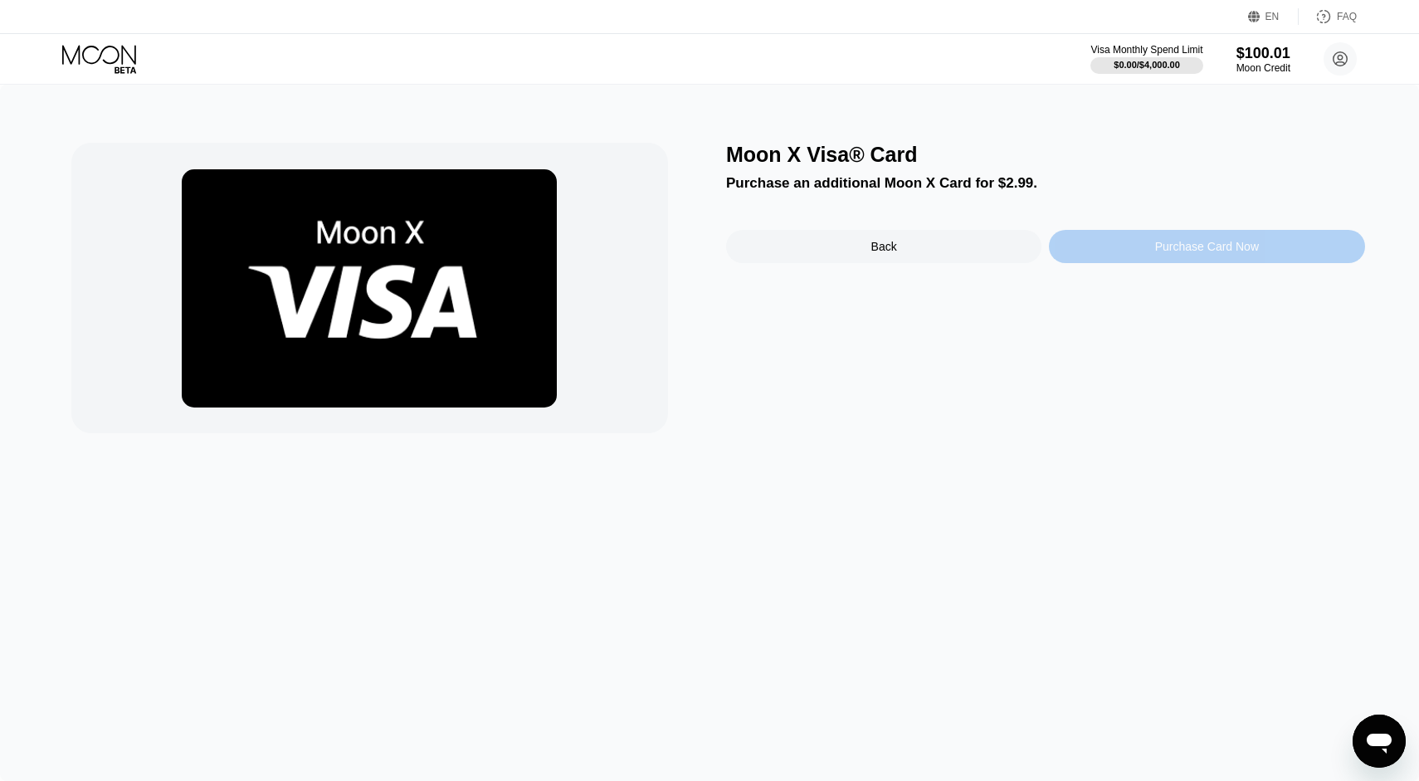
click at [1185, 251] on div "Purchase Card Now" at bounding box center [1207, 246] width 104 height 13
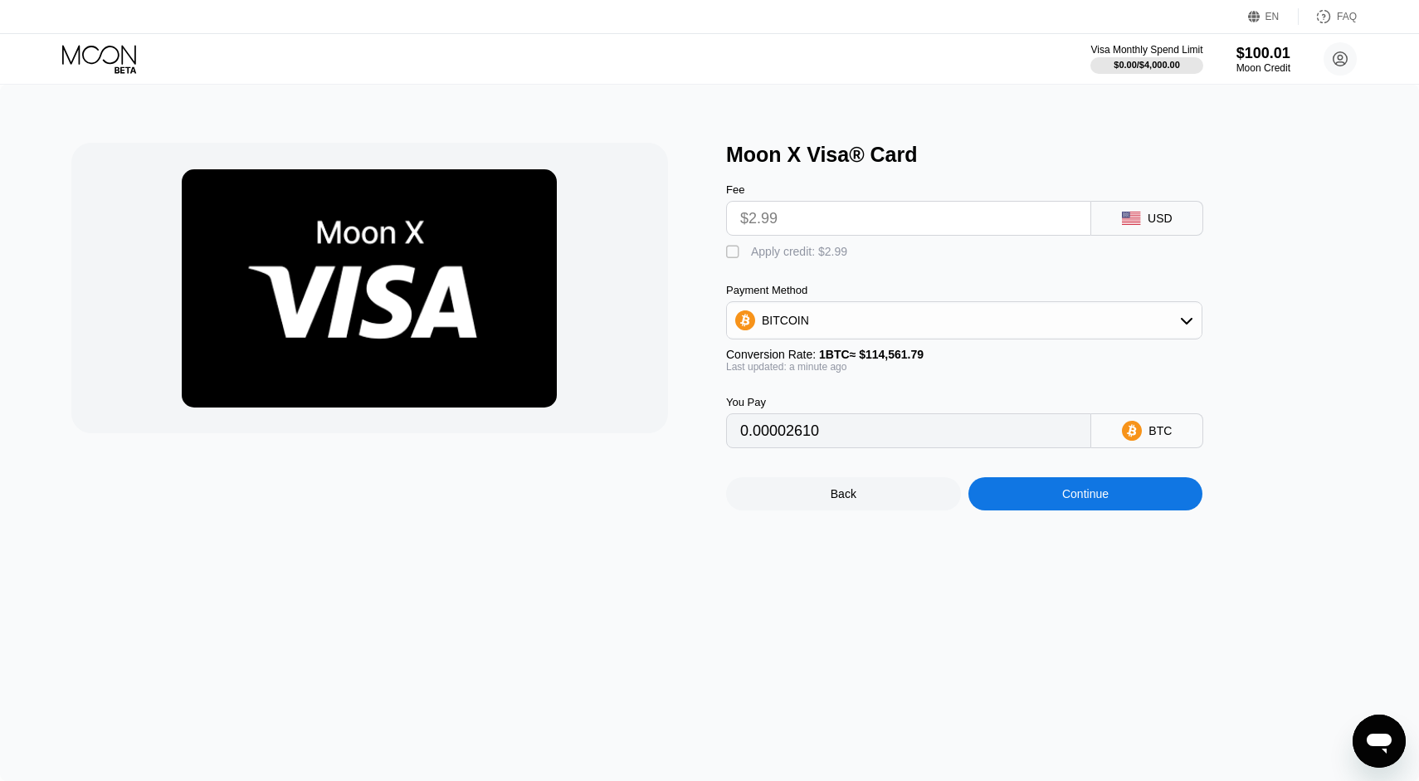
click at [1177, 331] on div "BITCOIN" at bounding box center [964, 320] width 475 height 33
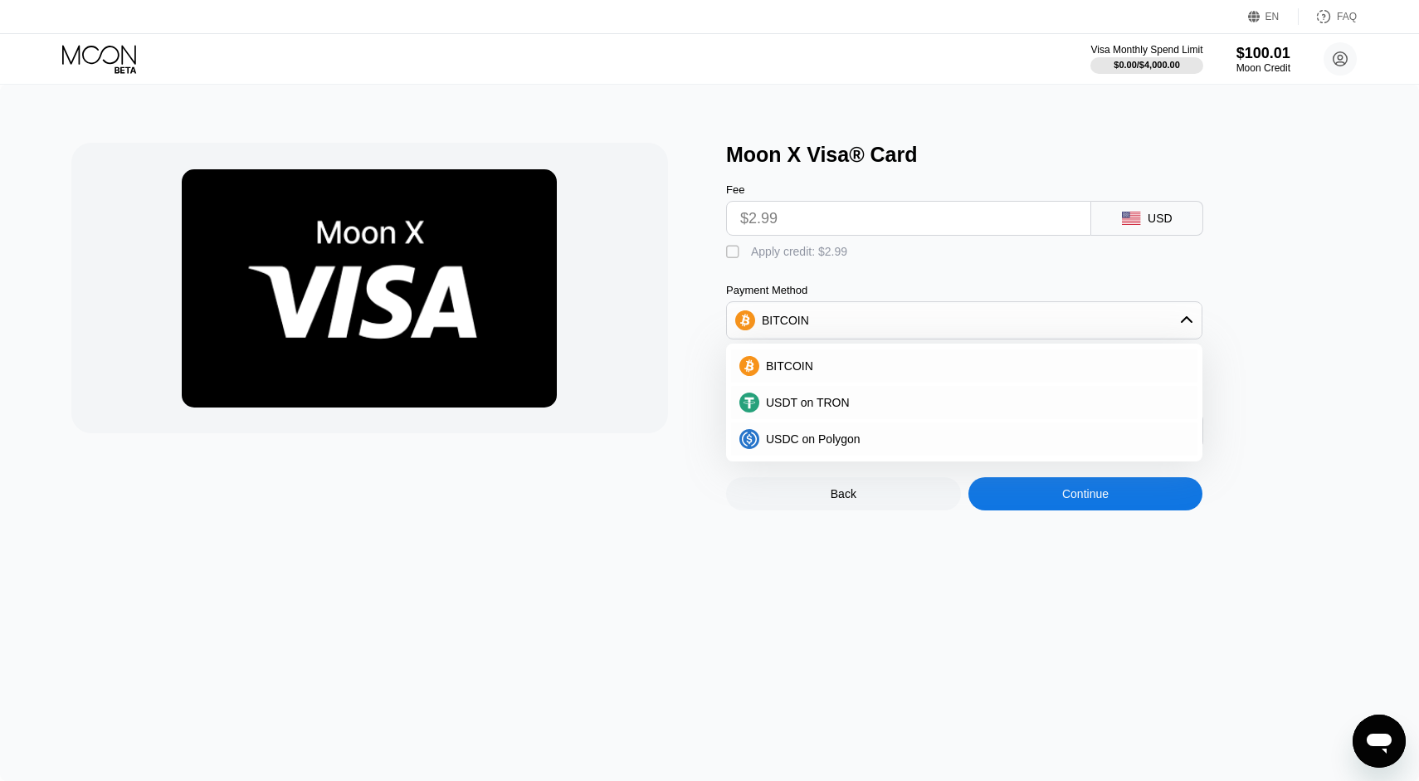
click at [611, 236] on div at bounding box center [369, 288] width 597 height 290
click at [454, 225] on img at bounding box center [369, 288] width 375 height 238
click at [64, 56] on icon at bounding box center [100, 59] width 77 height 29
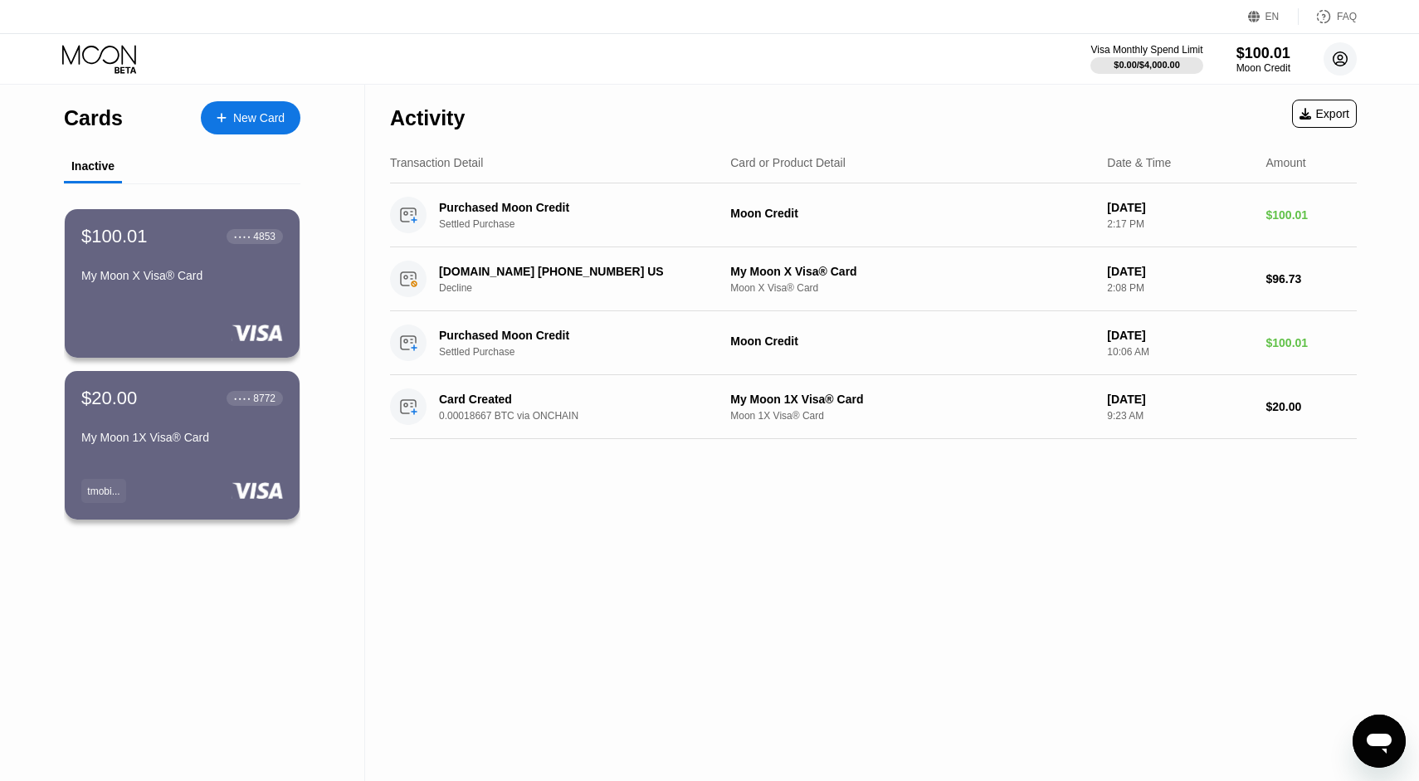
click at [1339, 59] on icon at bounding box center [1340, 59] width 9 height 9
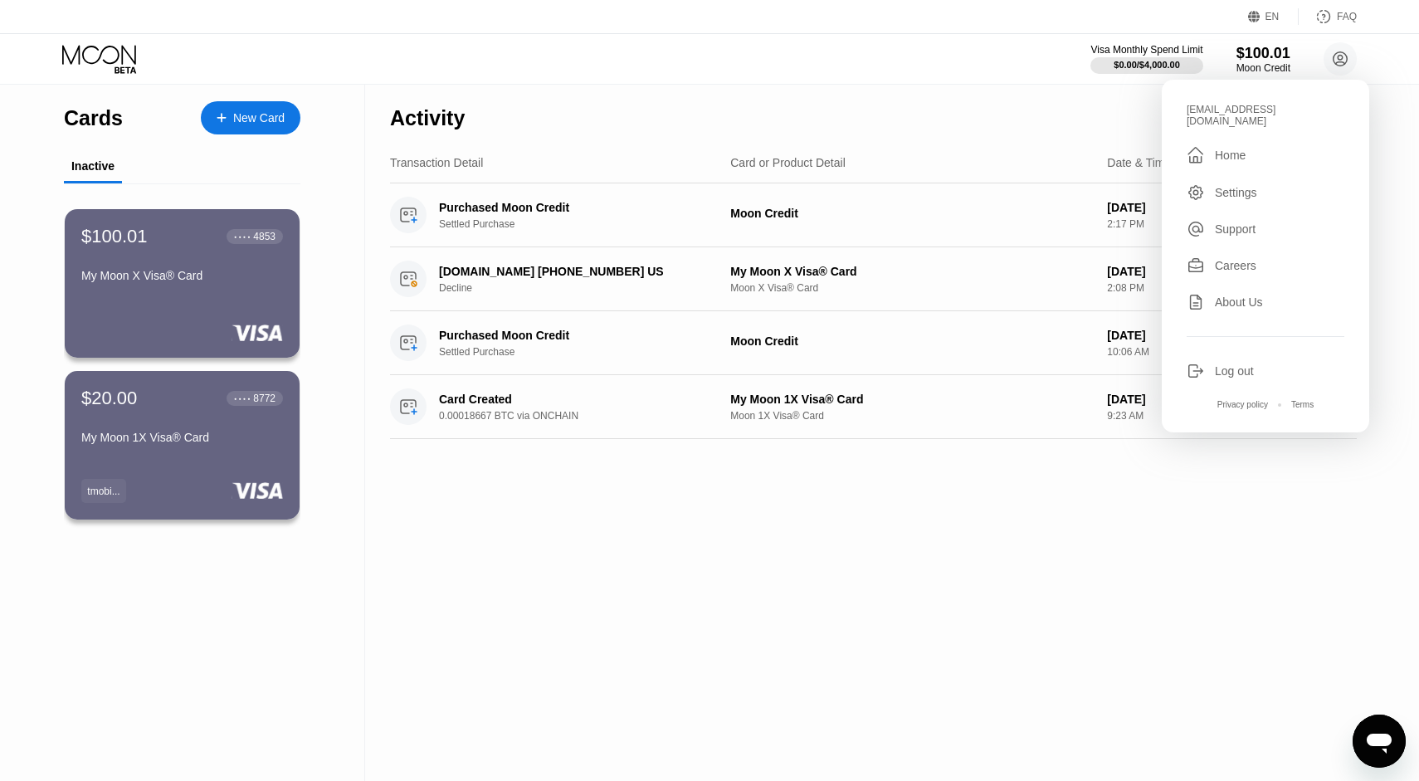
click at [607, 530] on div "Activity Export Transaction Detail Card or Product Detail Date & Time Amount Pu…" at bounding box center [873, 433] width 1016 height 696
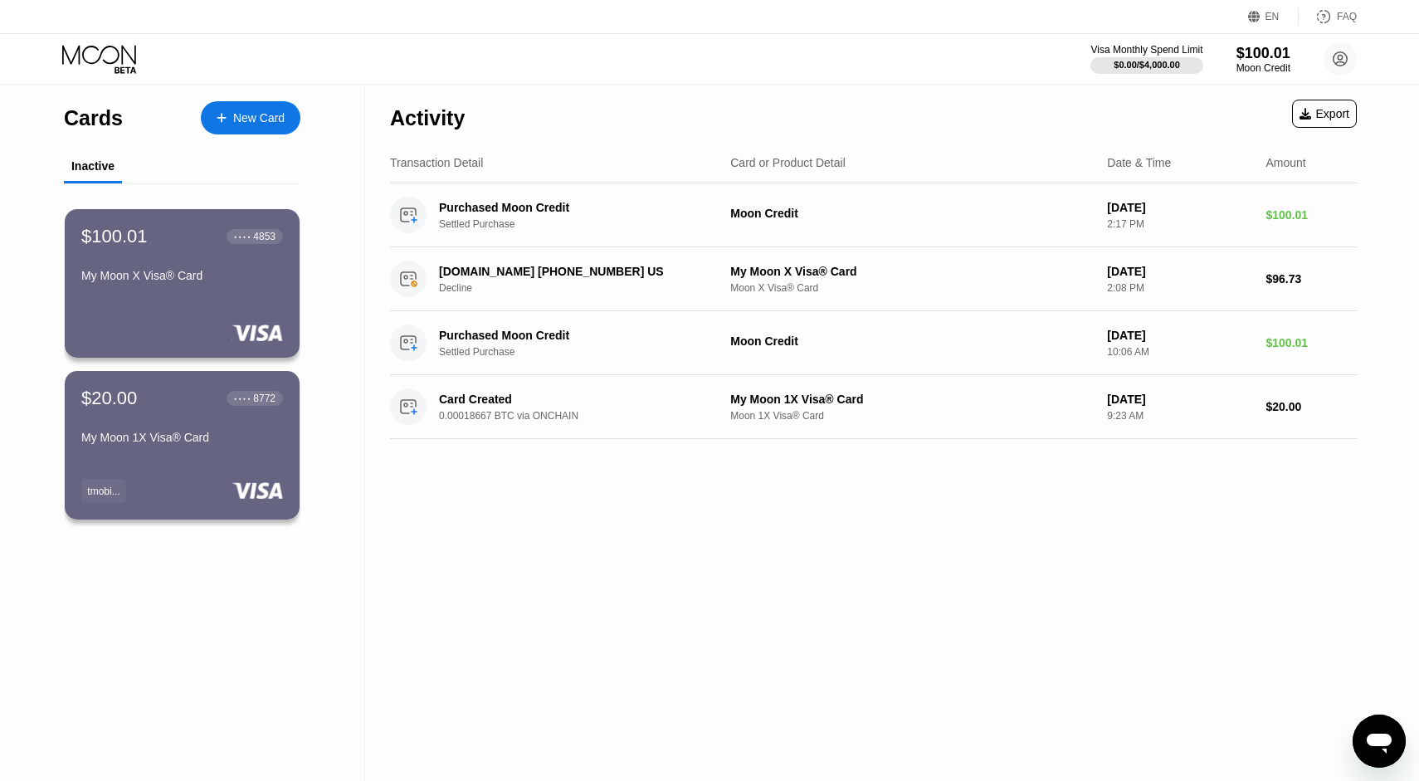
click at [102, 54] on icon at bounding box center [100, 59] width 77 height 29
click at [237, 119] on div "New Card" at bounding box center [258, 118] width 51 height 14
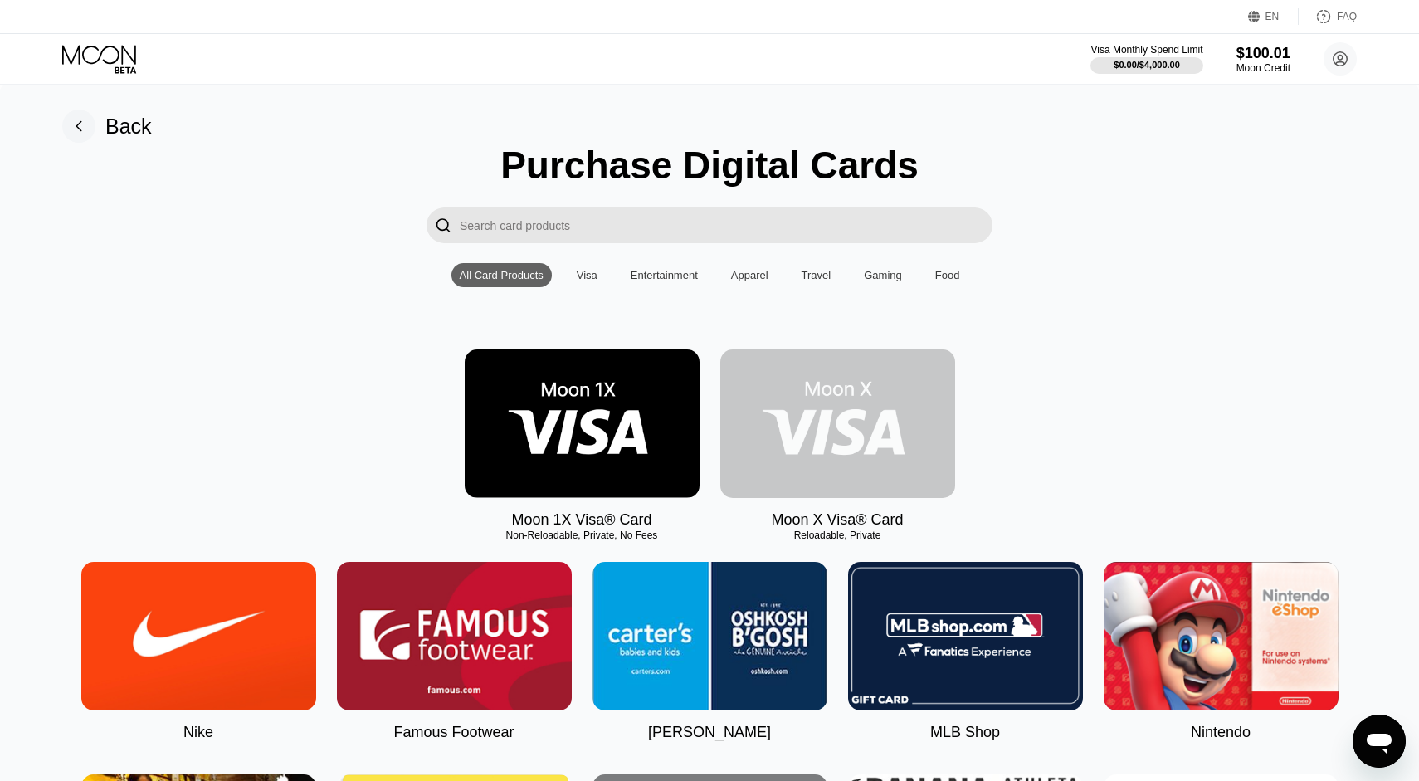
click at [824, 410] on img at bounding box center [837, 423] width 235 height 149
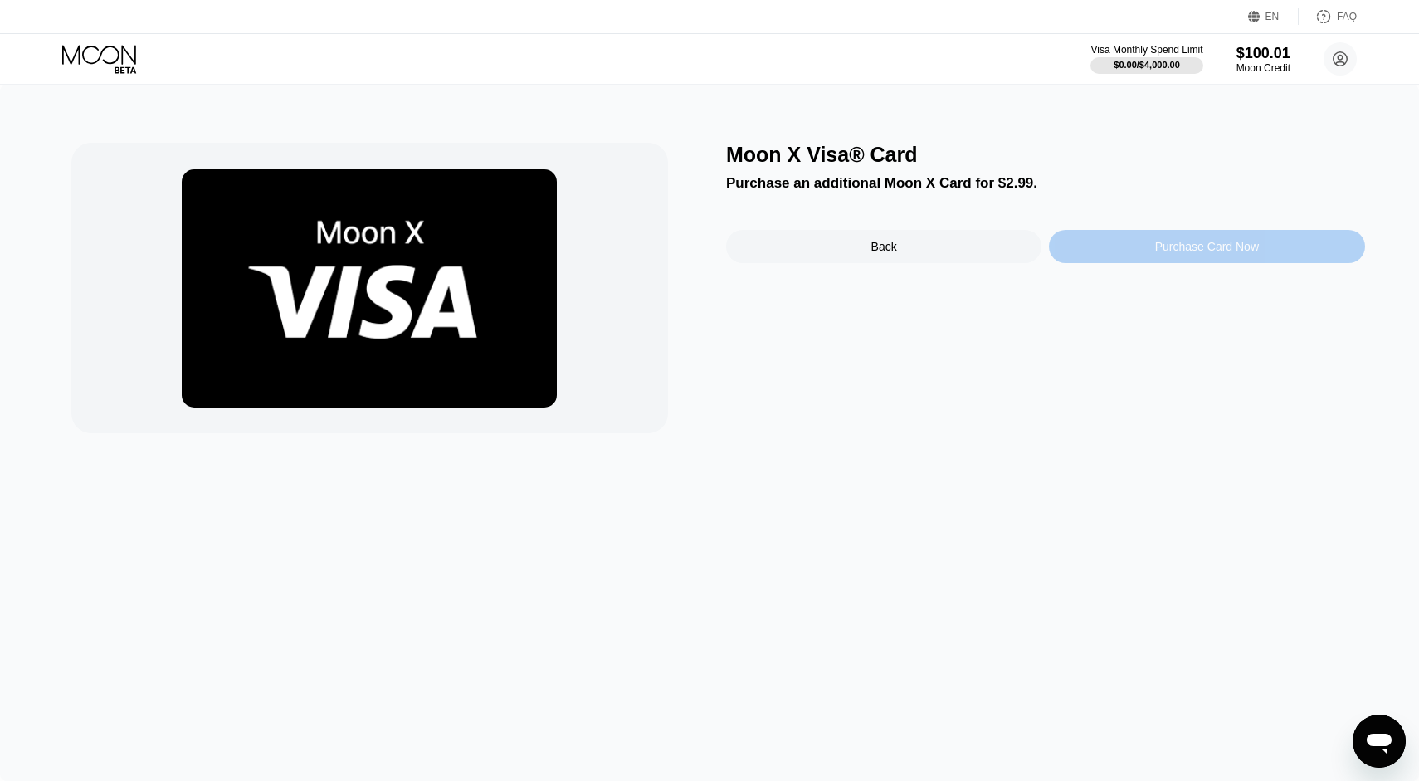
click at [1196, 244] on div "Purchase Card Now" at bounding box center [1207, 246] width 104 height 13
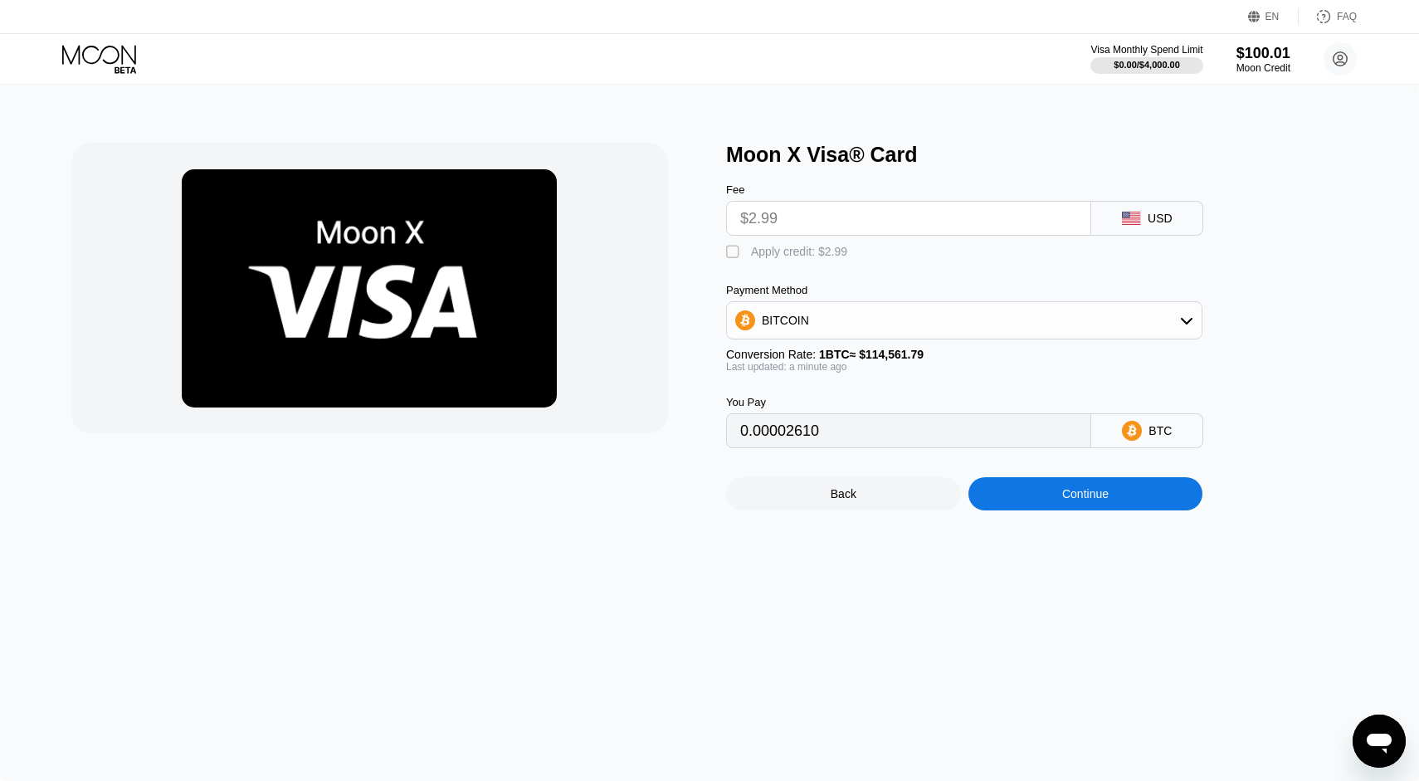
click at [734, 250] on div "" at bounding box center [734, 252] width 17 height 17
type input "0"
click at [1075, 504] on div "Continue" at bounding box center [1085, 493] width 235 height 33
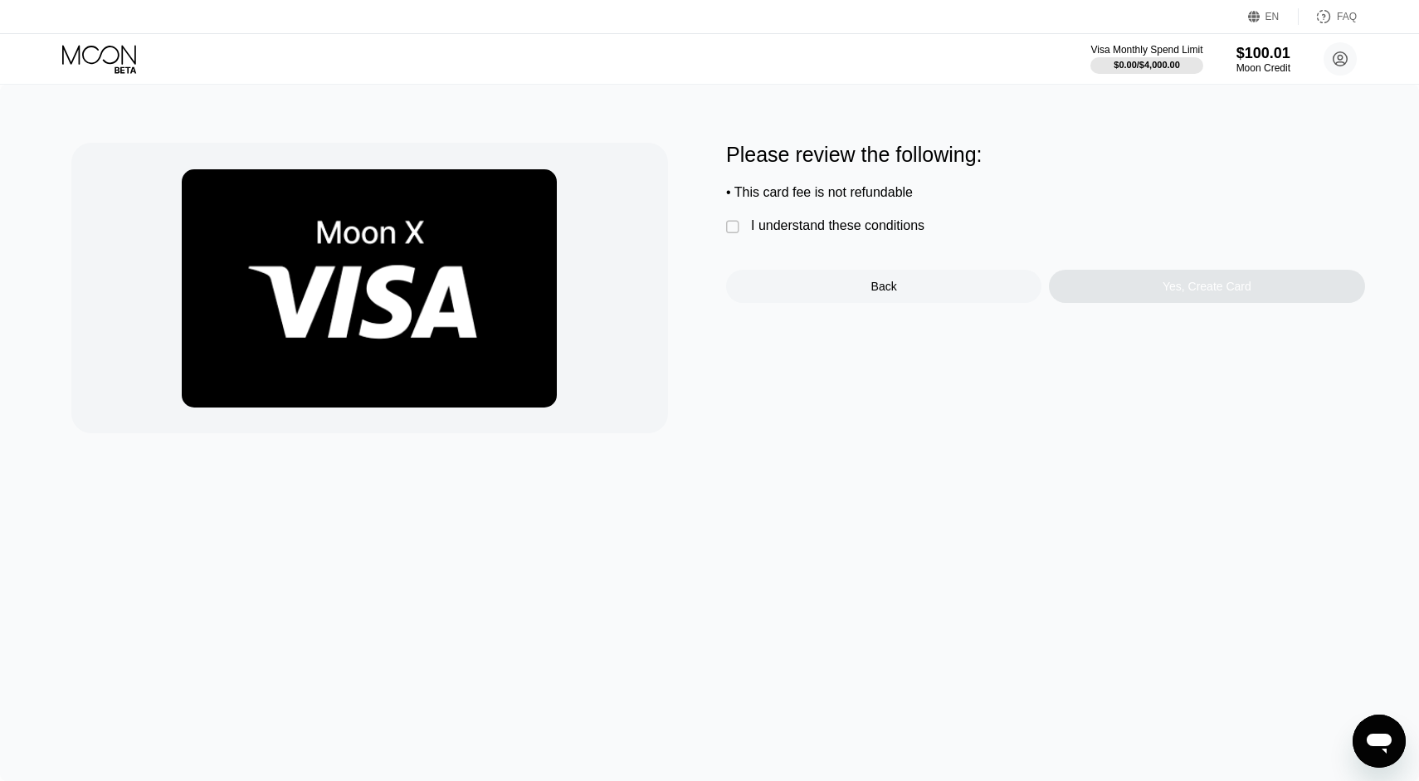
click at [739, 228] on div "" at bounding box center [734, 227] width 17 height 17
click at [1184, 287] on div "Yes, Create Card" at bounding box center [1207, 286] width 89 height 13
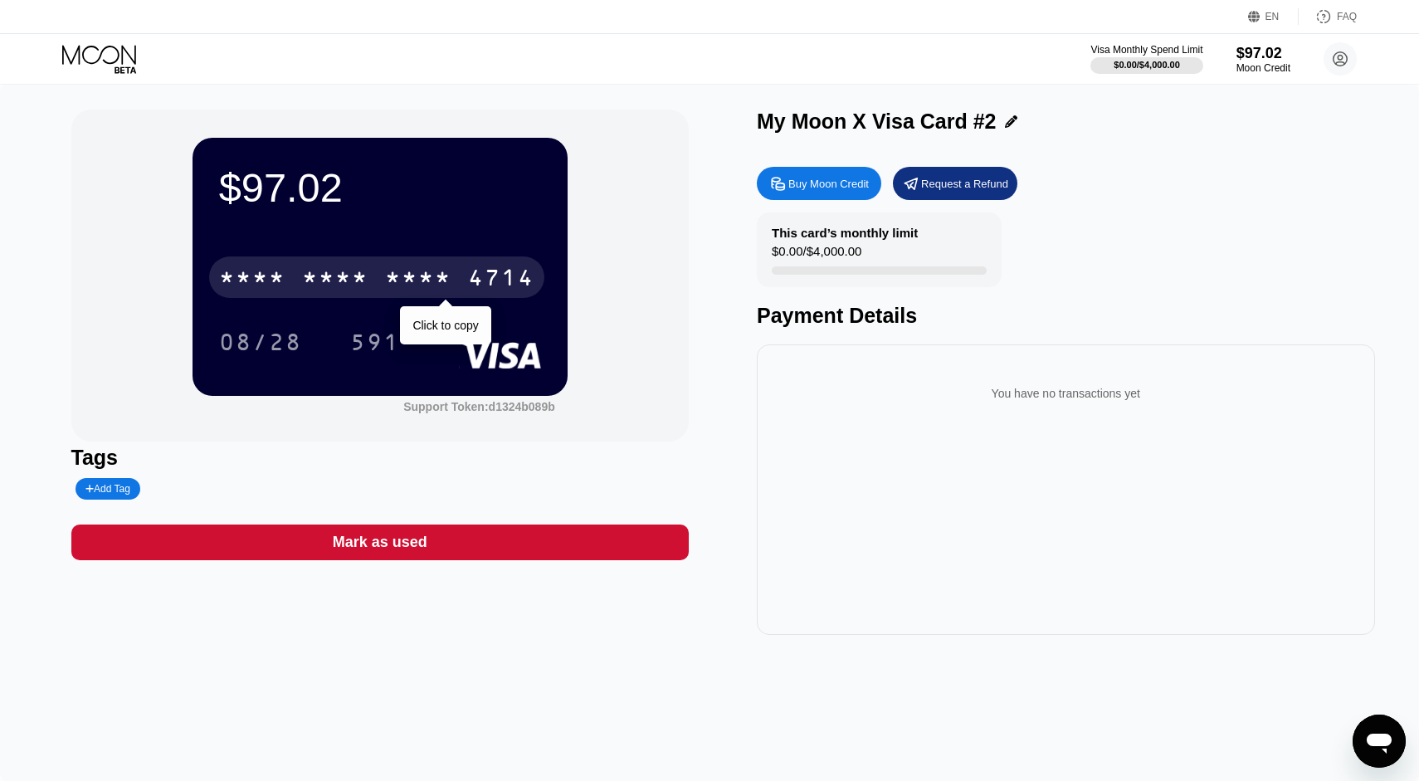
click at [368, 280] on div "* * * *" at bounding box center [335, 279] width 66 height 27
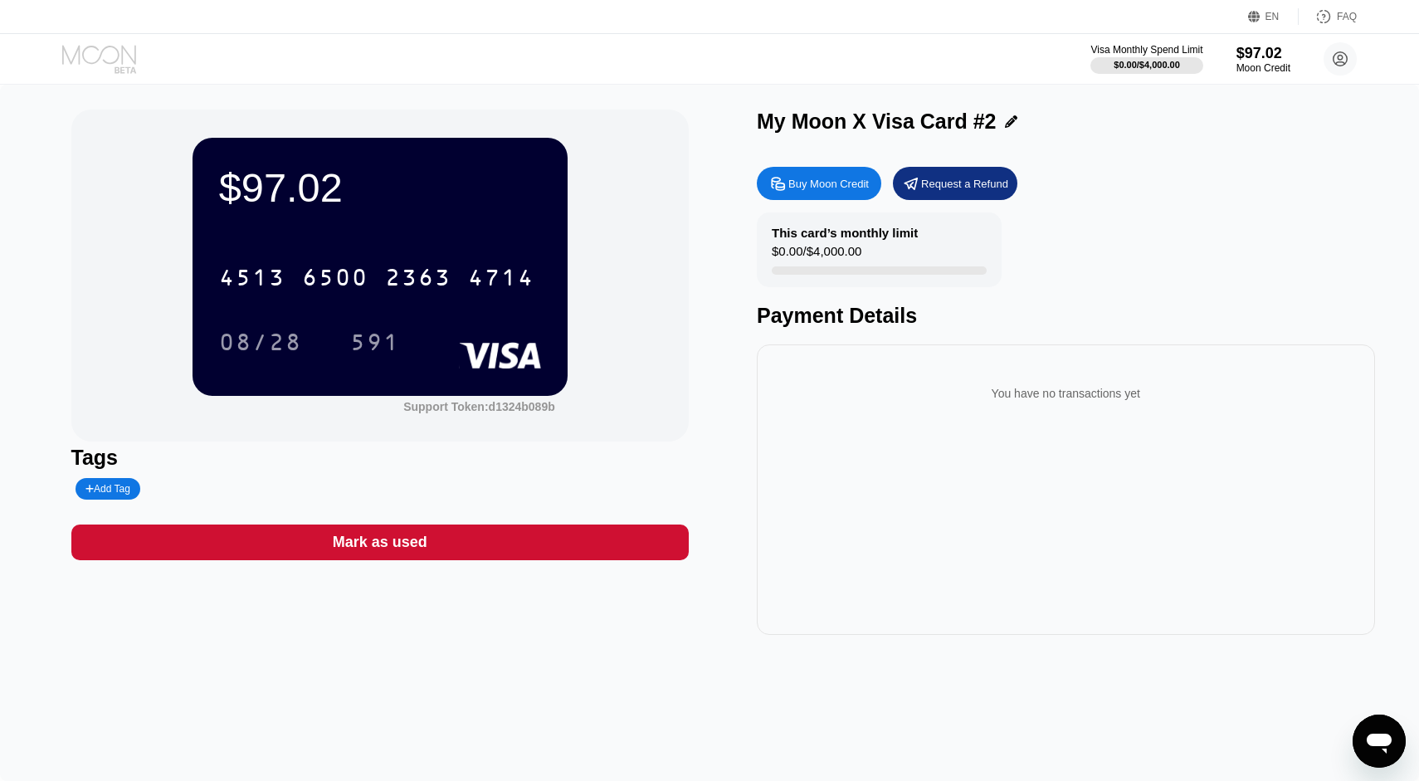
click at [119, 53] on icon at bounding box center [99, 54] width 74 height 19
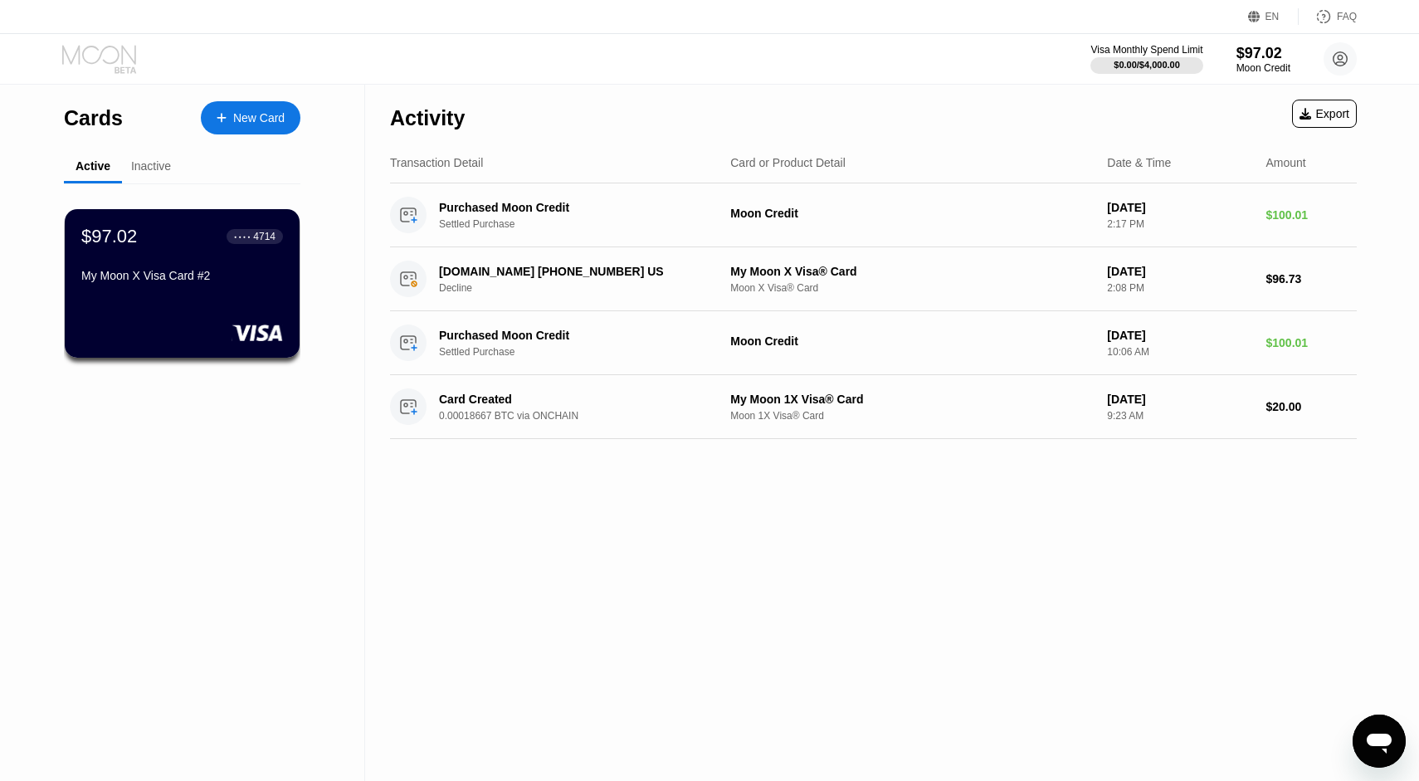
click at [119, 53] on icon at bounding box center [99, 54] width 74 height 19
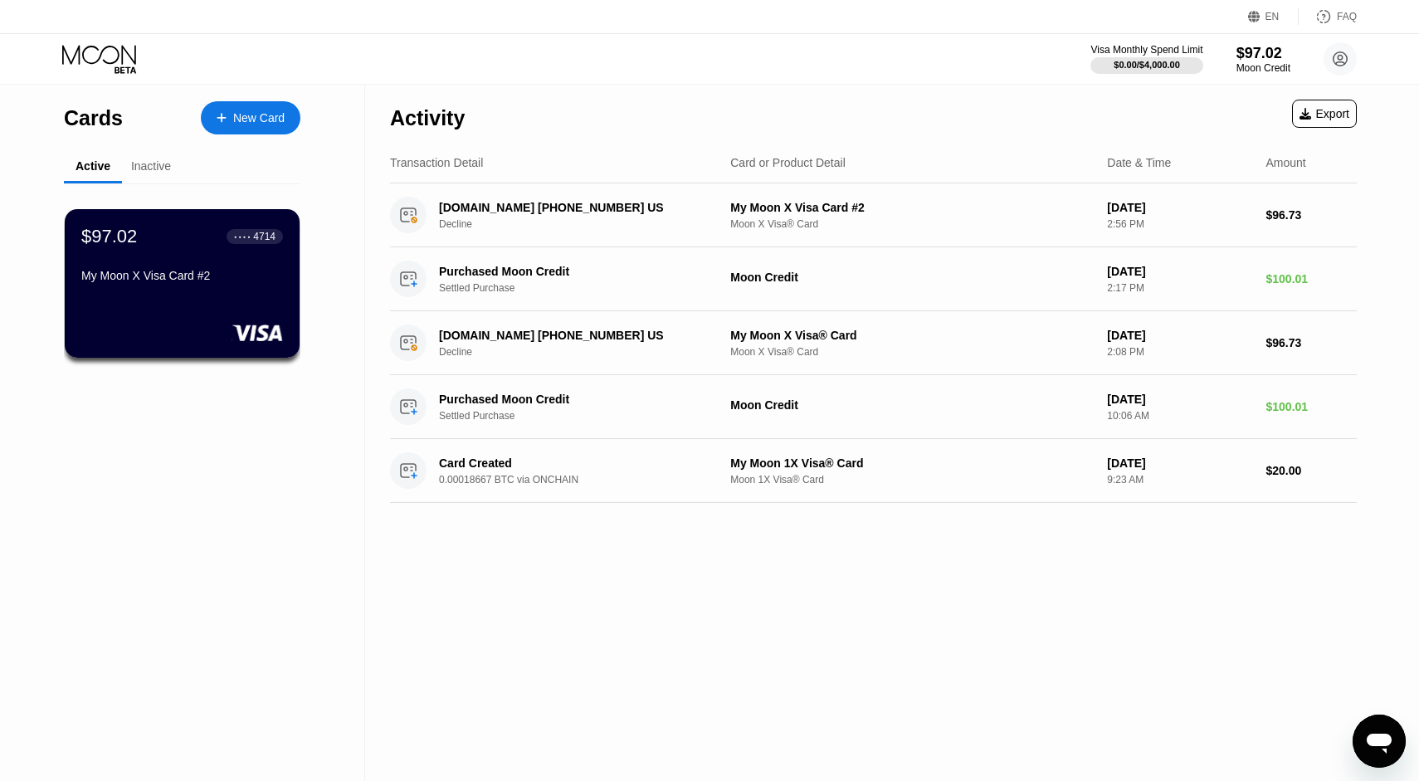
click at [157, 170] on div "Inactive" at bounding box center [151, 165] width 40 height 13
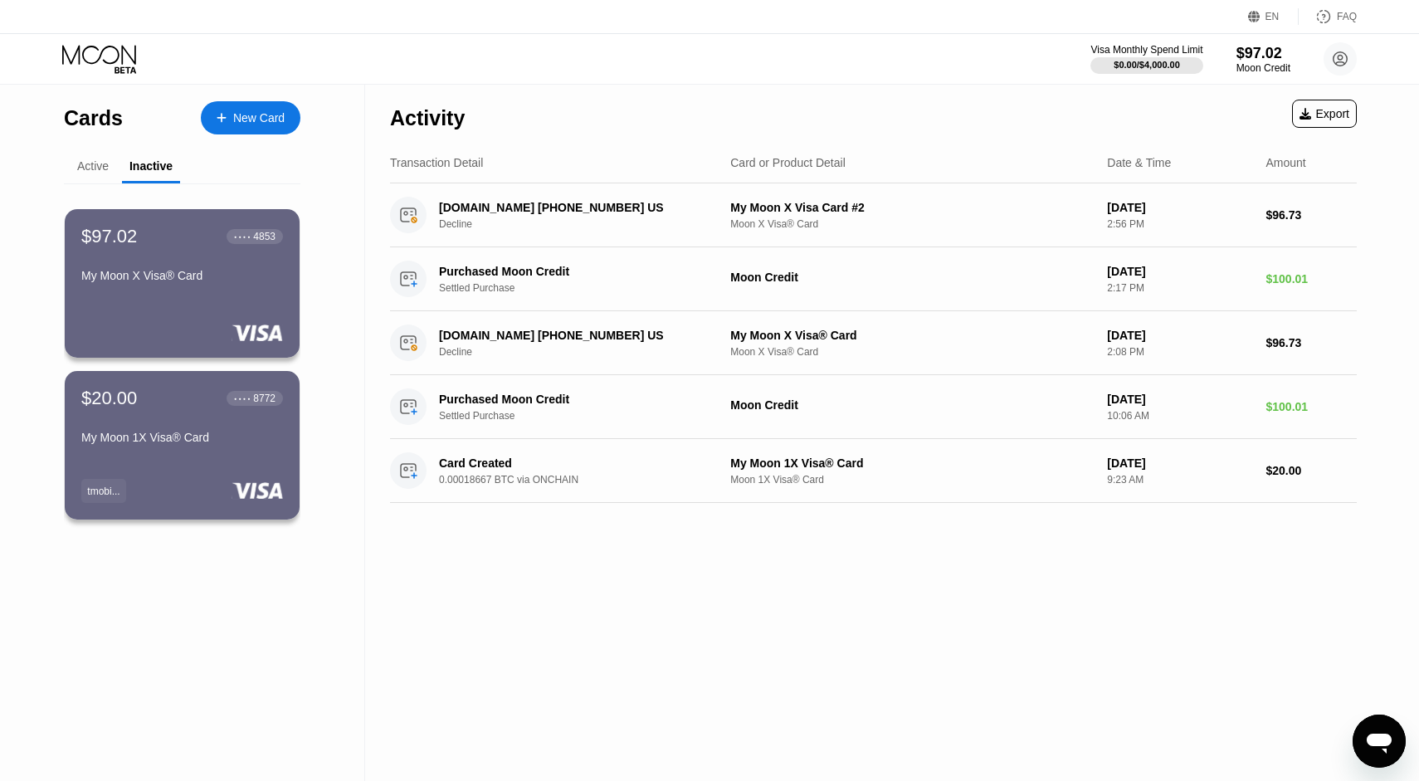
click at [103, 168] on div "Active" at bounding box center [93, 165] width 32 height 13
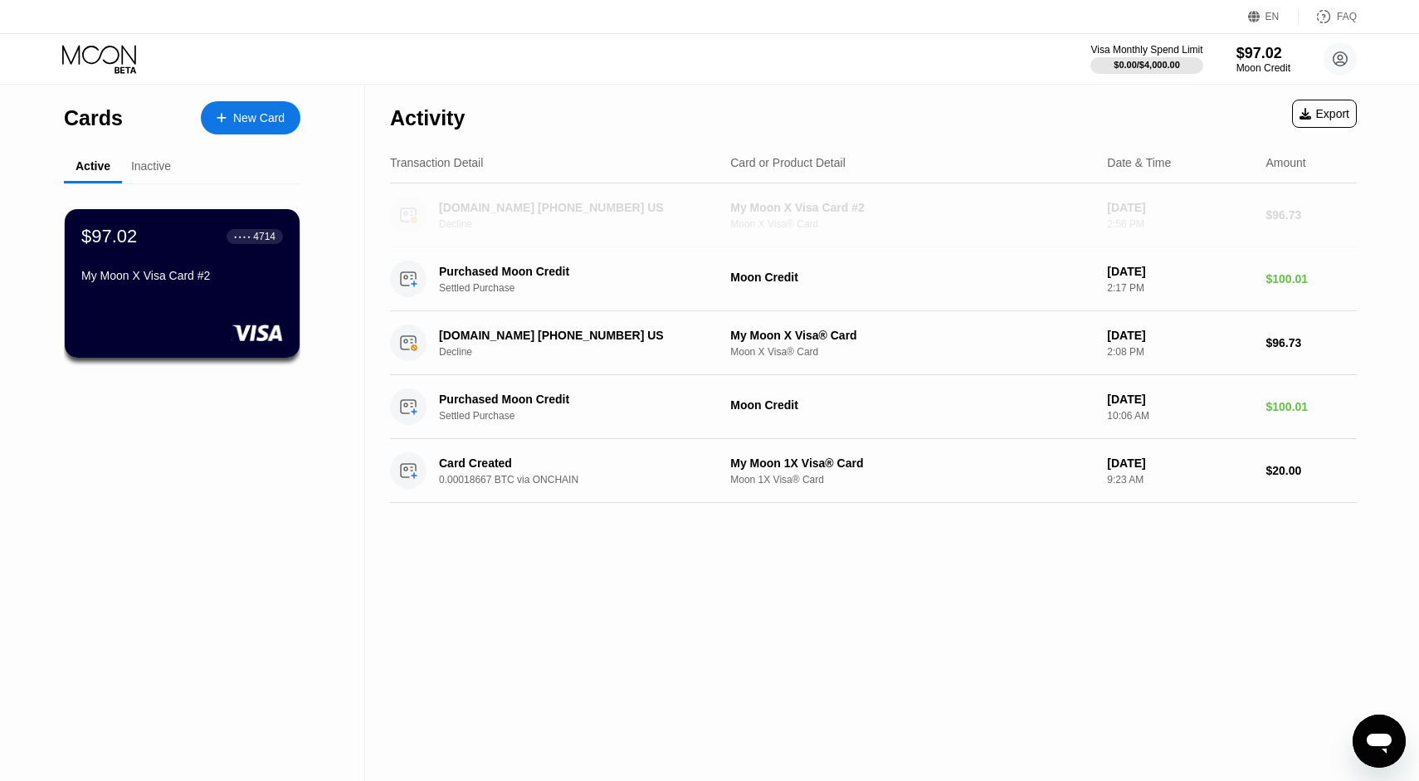
click at [886, 223] on div "Moon X Visa® Card" at bounding box center [911, 224] width 363 height 12
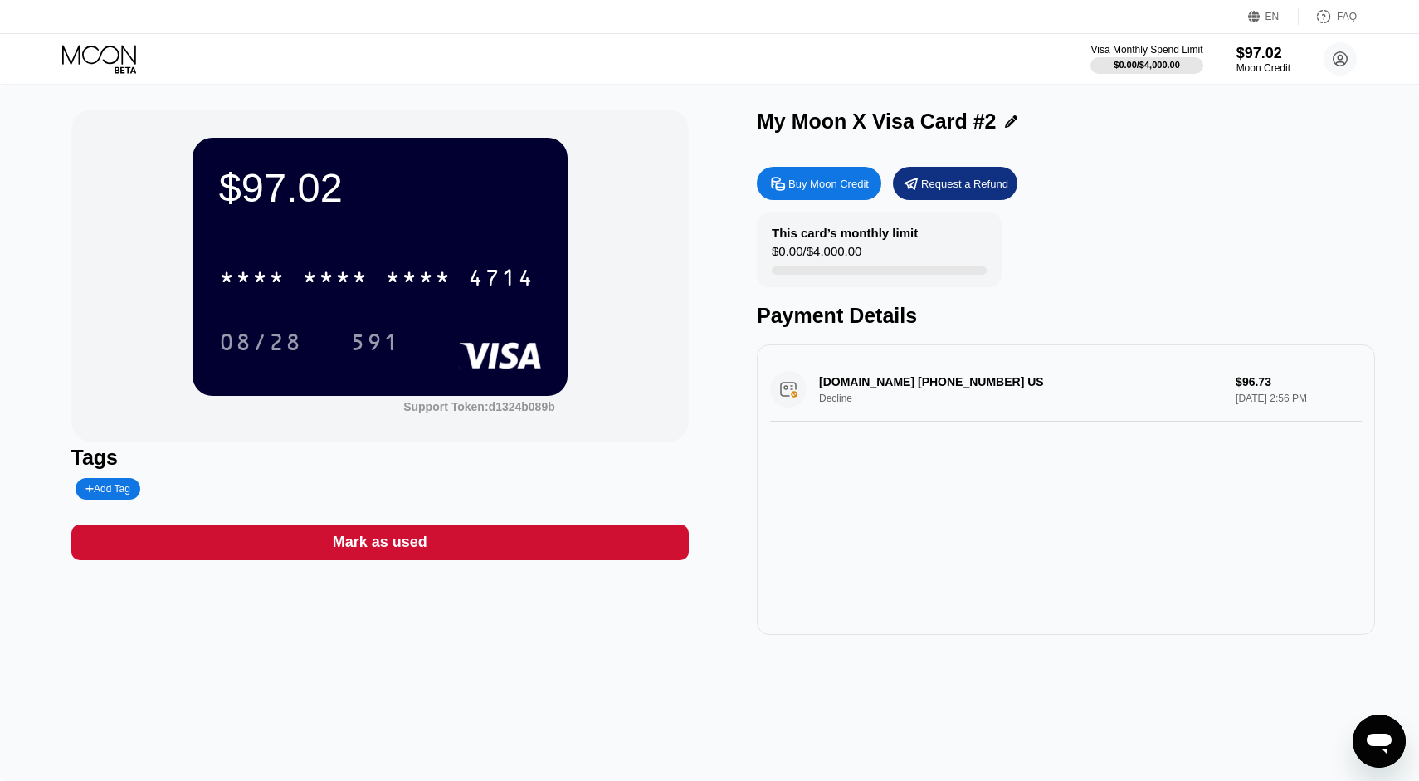
click at [899, 402] on div "[DOMAIN_NAME] [PHONE_NUMBER] US Decline $96.73 [DATE] 2:56 PM" at bounding box center [1066, 390] width 592 height 64
click at [902, 388] on div "[DOMAIN_NAME] [PHONE_NUMBER] US Decline $96.73 [DATE] 2:56 PM" at bounding box center [1066, 390] width 592 height 64
click at [1373, 743] on icon "Open messaging window" at bounding box center [1379, 744] width 25 height 20
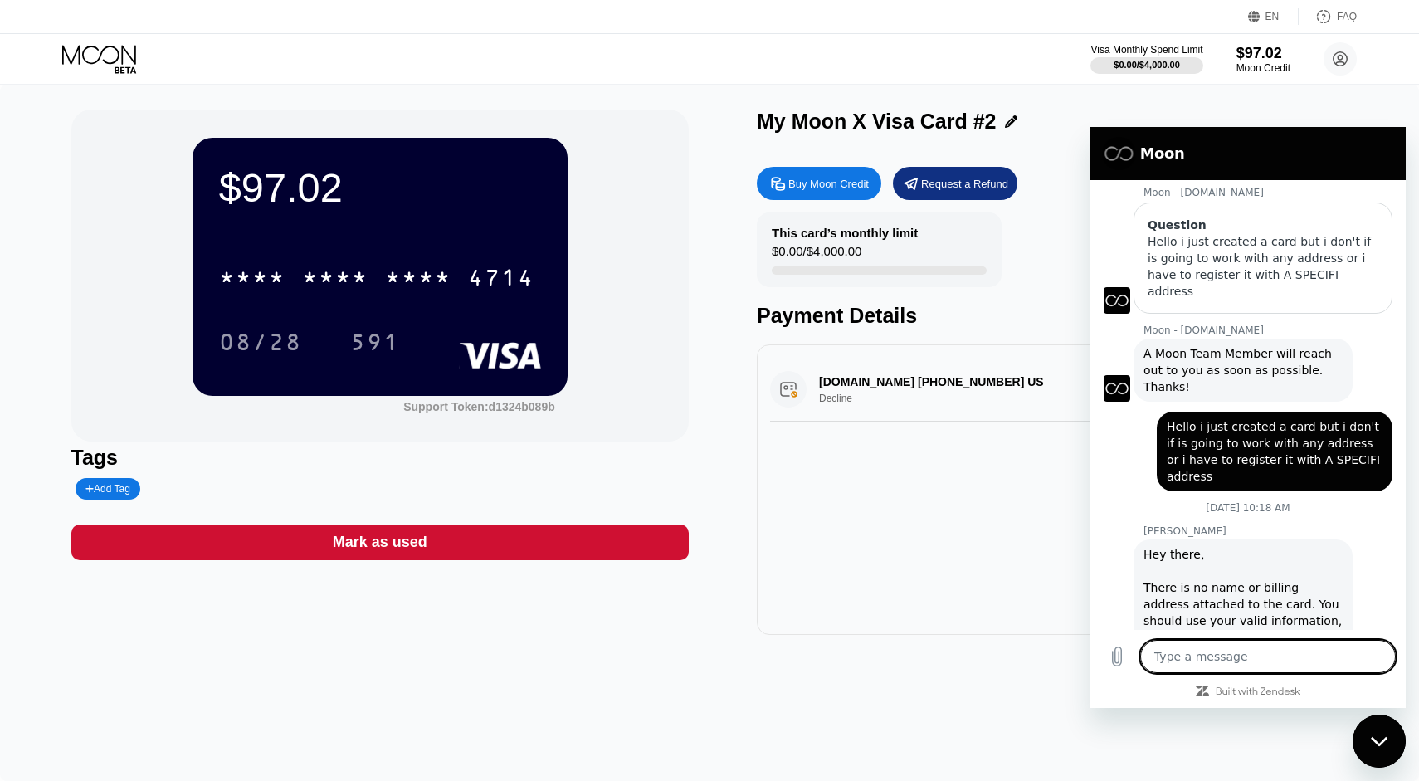
scroll to position [173, 0]
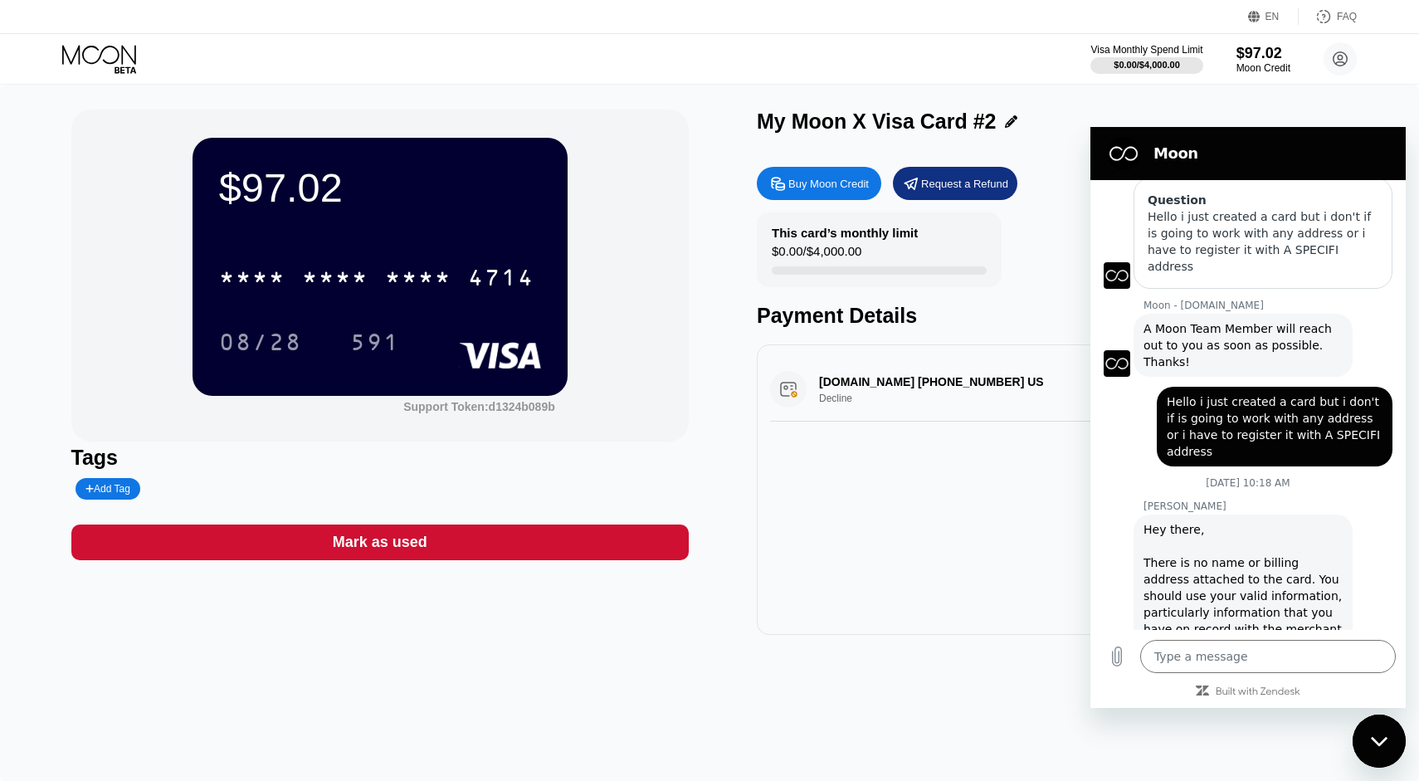
click at [916, 540] on div "[DOMAIN_NAME] [PHONE_NUMBER] US Decline $96.73 [DATE] 2:56 PM" at bounding box center [1066, 489] width 618 height 290
click at [91, 51] on icon at bounding box center [100, 59] width 77 height 29
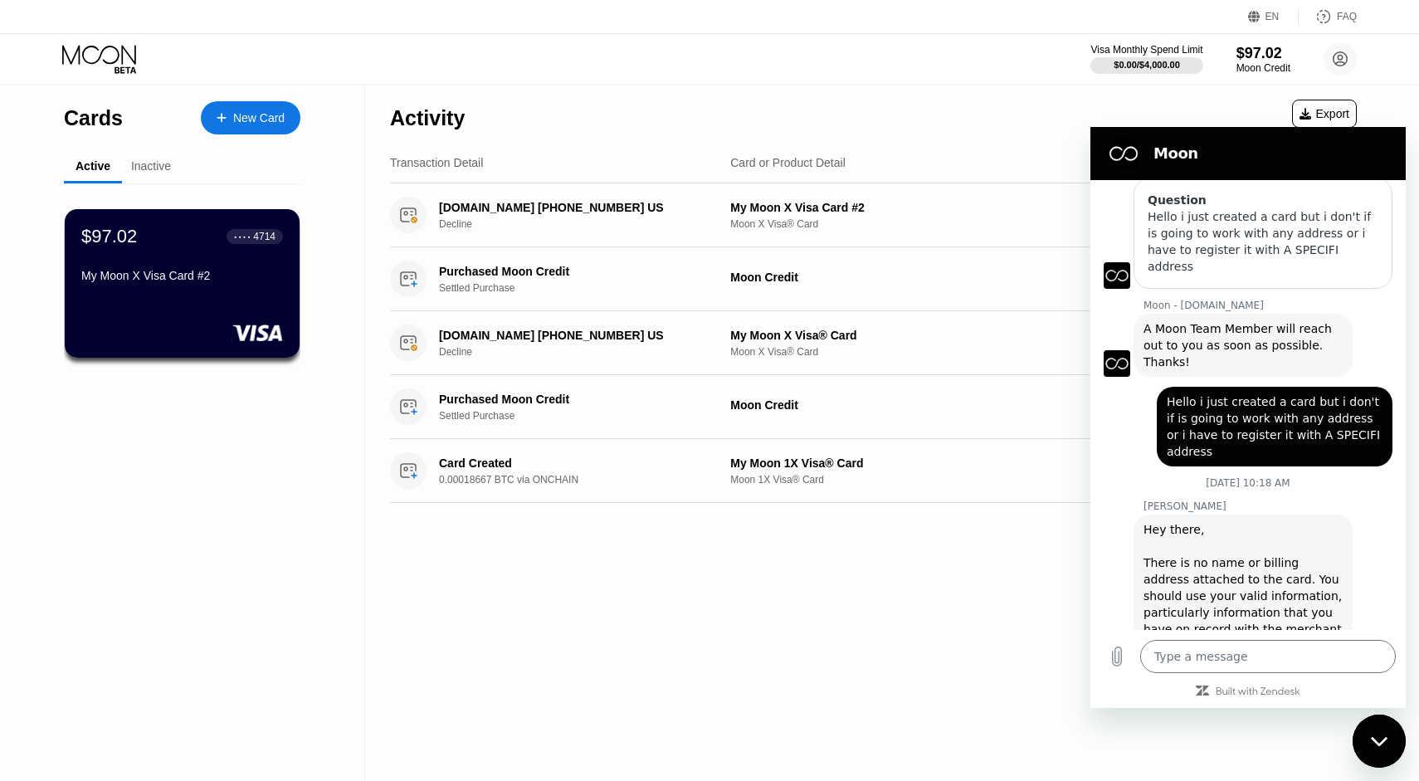
click at [261, 124] on div "New Card" at bounding box center [258, 118] width 51 height 14
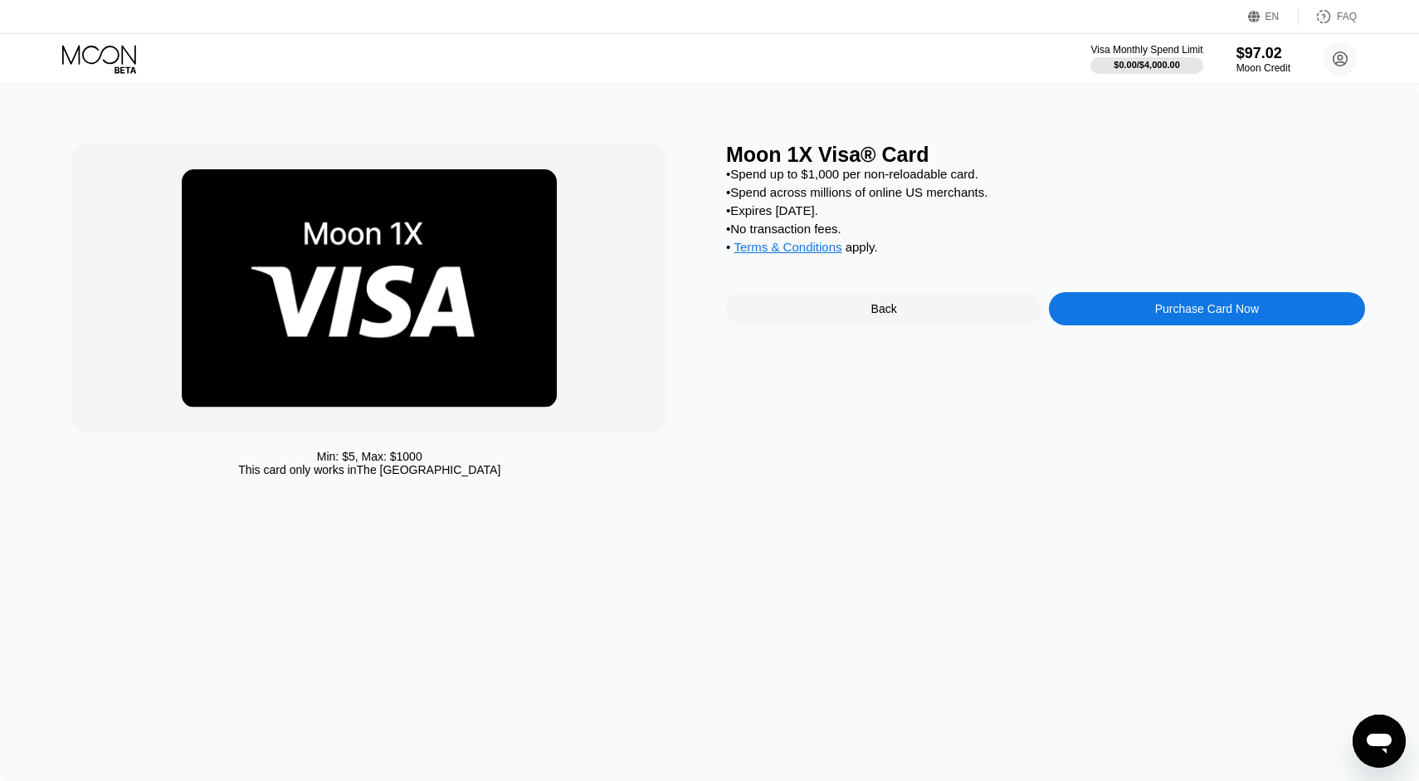
scroll to position [173, 0]
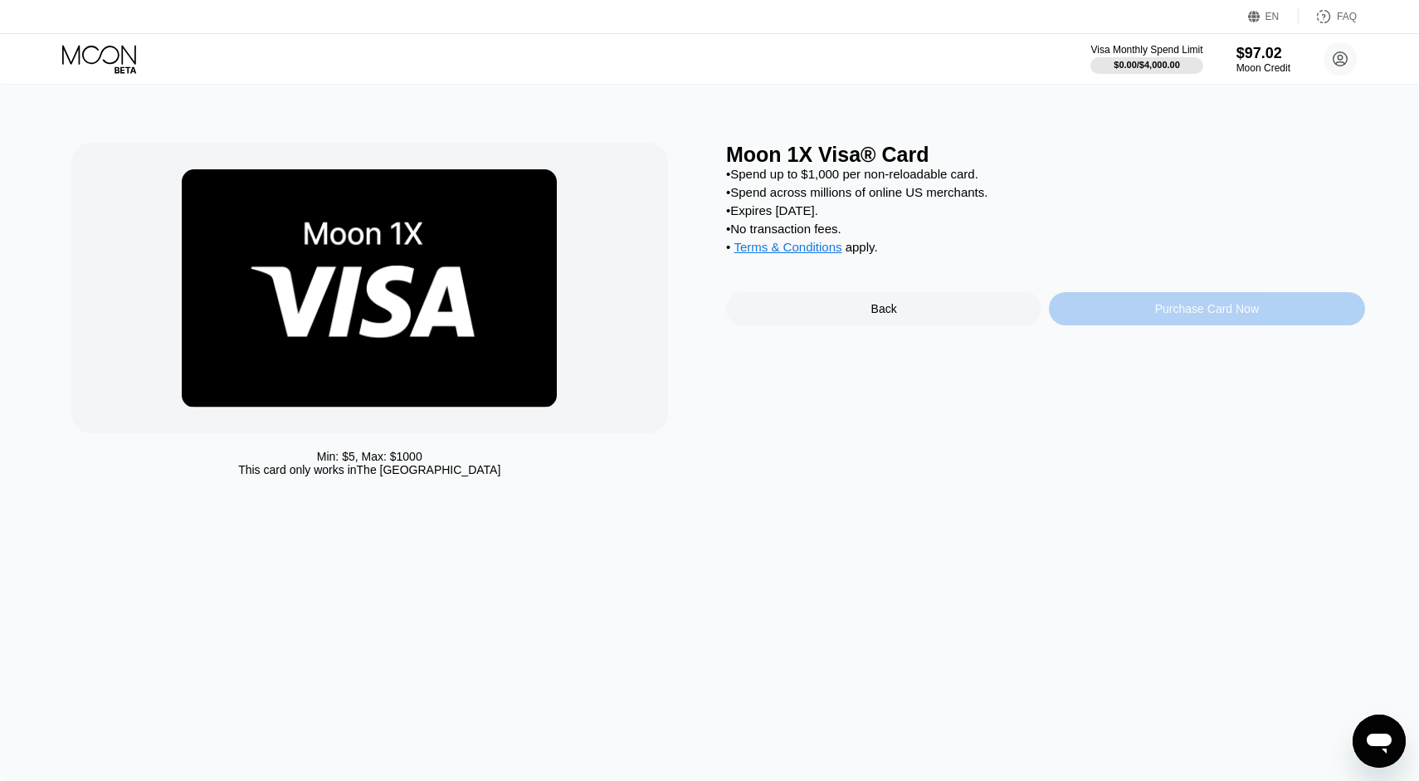
click at [1178, 324] on div "Purchase Card Now" at bounding box center [1206, 308] width 315 height 33
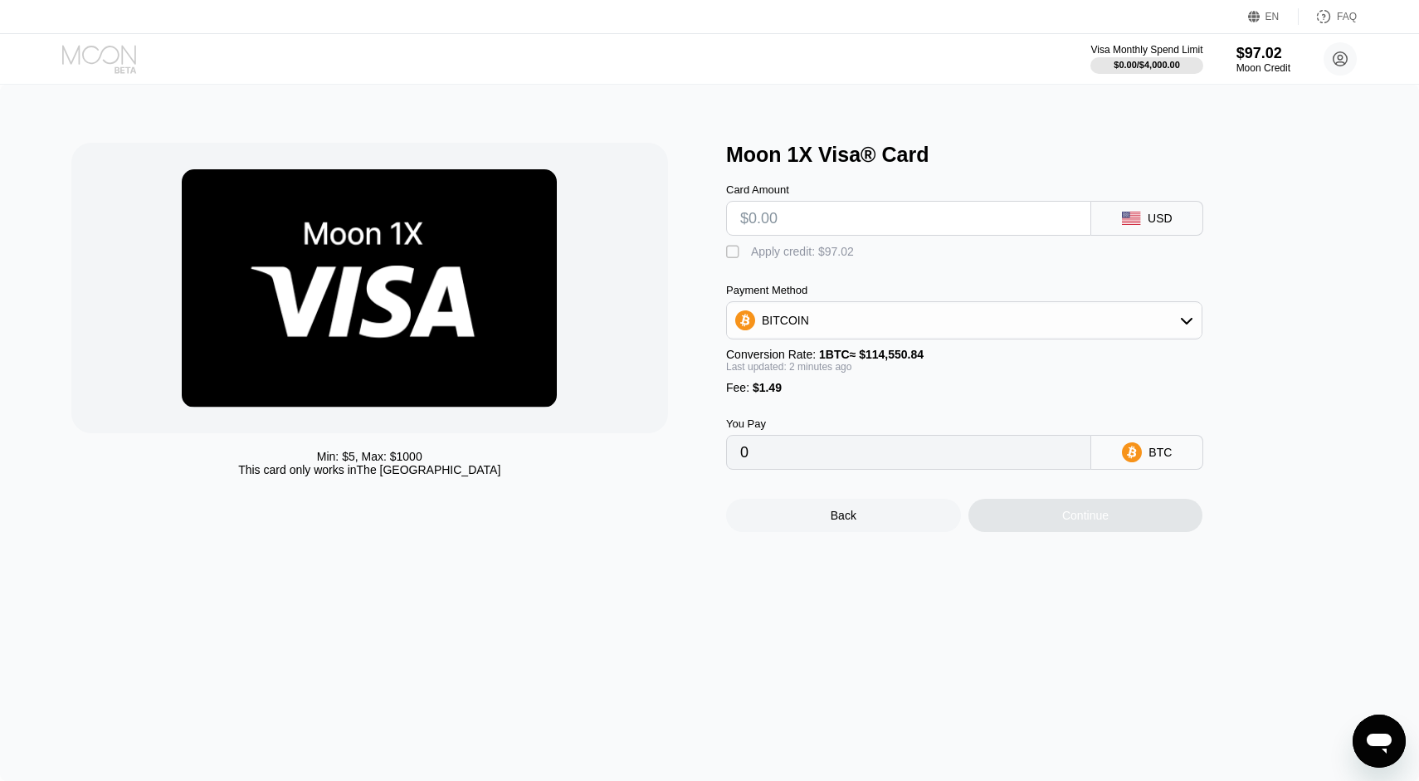
click at [71, 56] on icon at bounding box center [100, 59] width 77 height 29
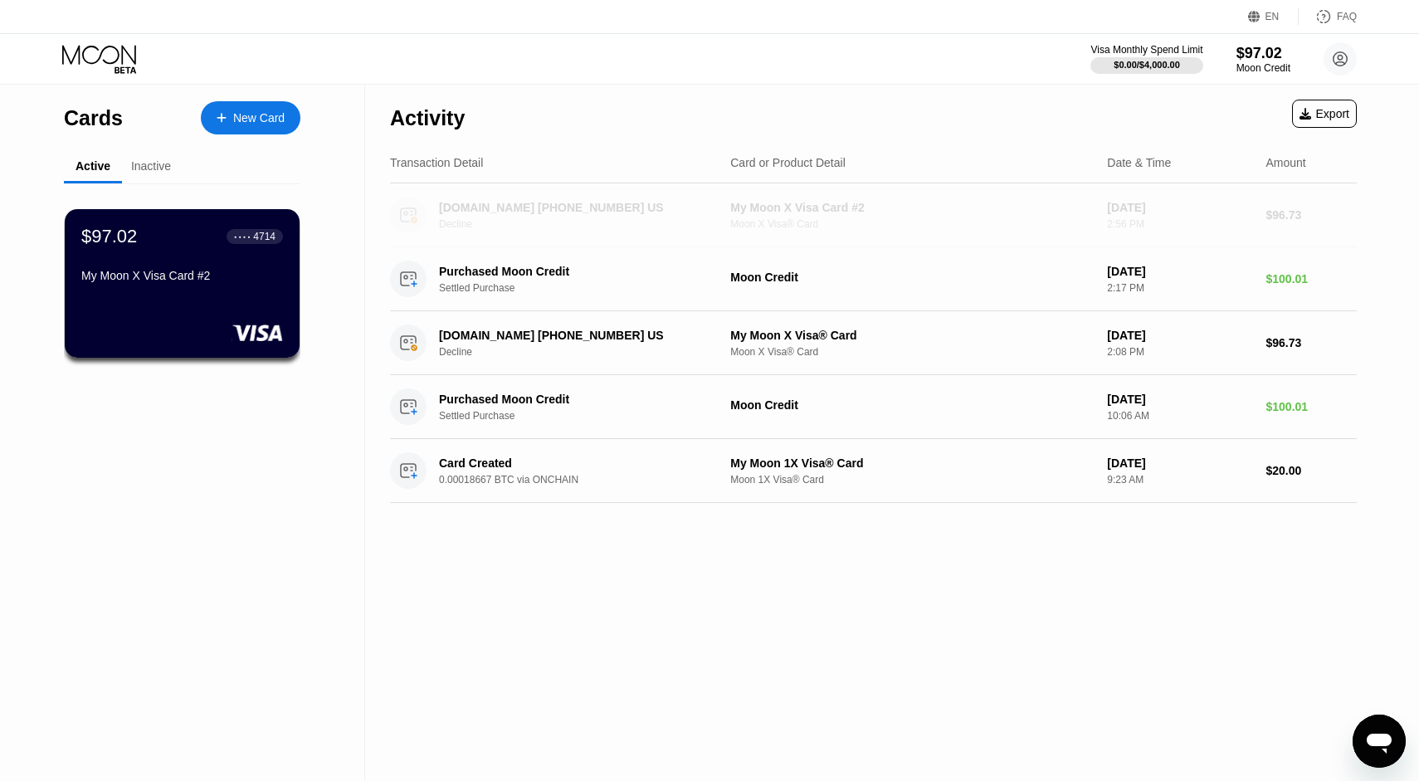
click at [596, 203] on div "[DOMAIN_NAME] [PHONE_NUMBER] US" at bounding box center [576, 207] width 274 height 13
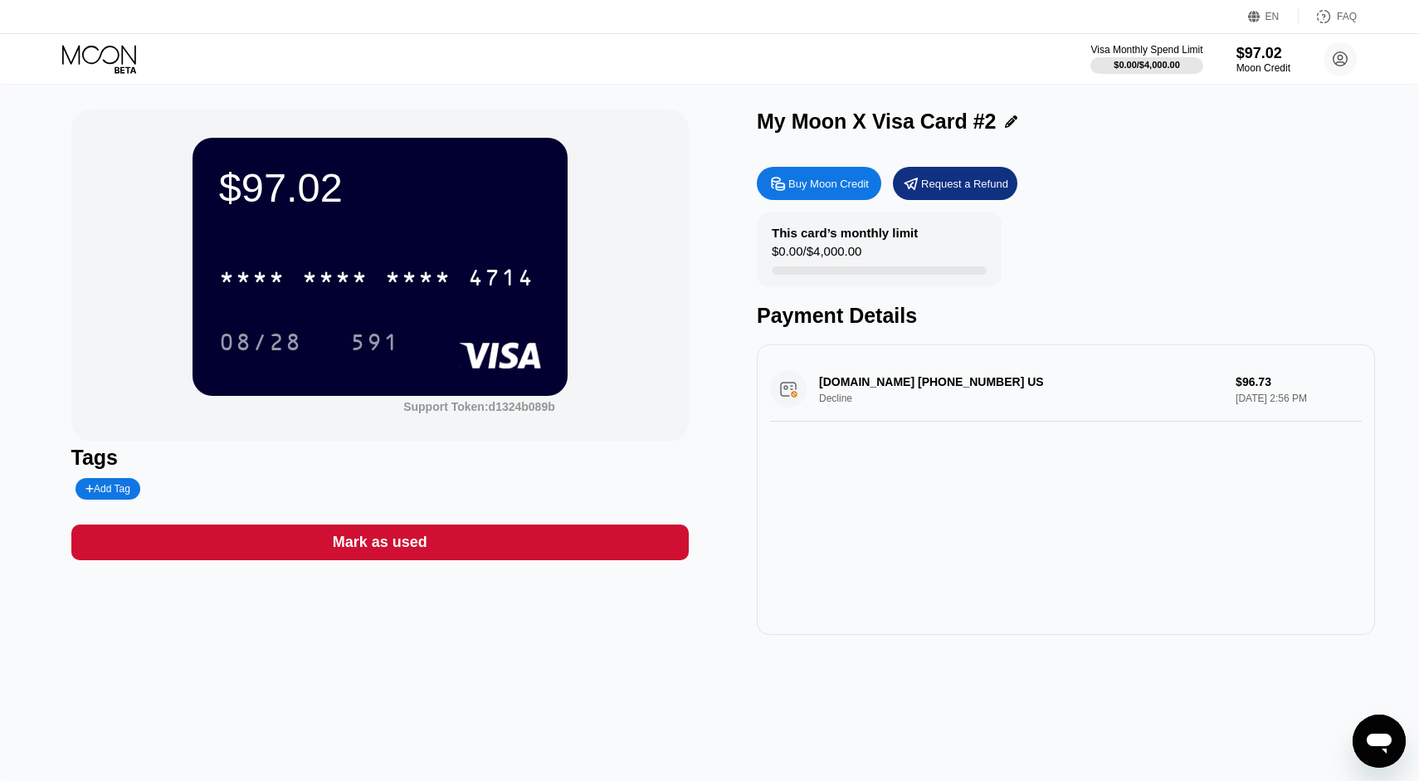
click at [949, 390] on div "[DOMAIN_NAME] [PHONE_NUMBER] US Decline $96.73 [DATE] 2:56 PM" at bounding box center [1066, 390] width 592 height 64
click at [1102, 376] on div "[DOMAIN_NAME] [PHONE_NUMBER] US Decline $96.73 [DATE] 2:56 PM" at bounding box center [1066, 390] width 592 height 64
click at [101, 57] on icon at bounding box center [100, 59] width 77 height 29
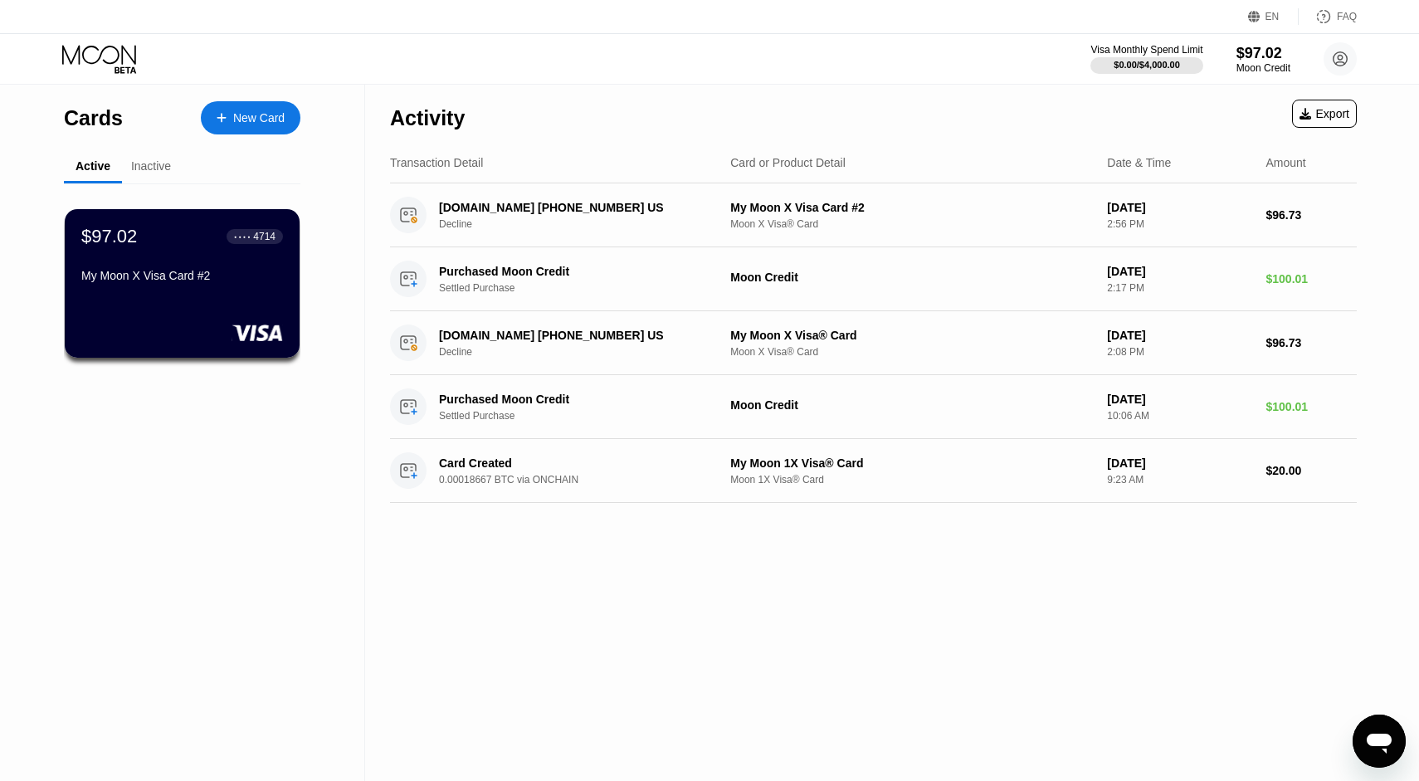
click at [88, 117] on div "Cards" at bounding box center [93, 118] width 59 height 24
click at [98, 56] on icon at bounding box center [100, 59] width 77 height 29
